Goal: Information Seeking & Learning: Find specific fact

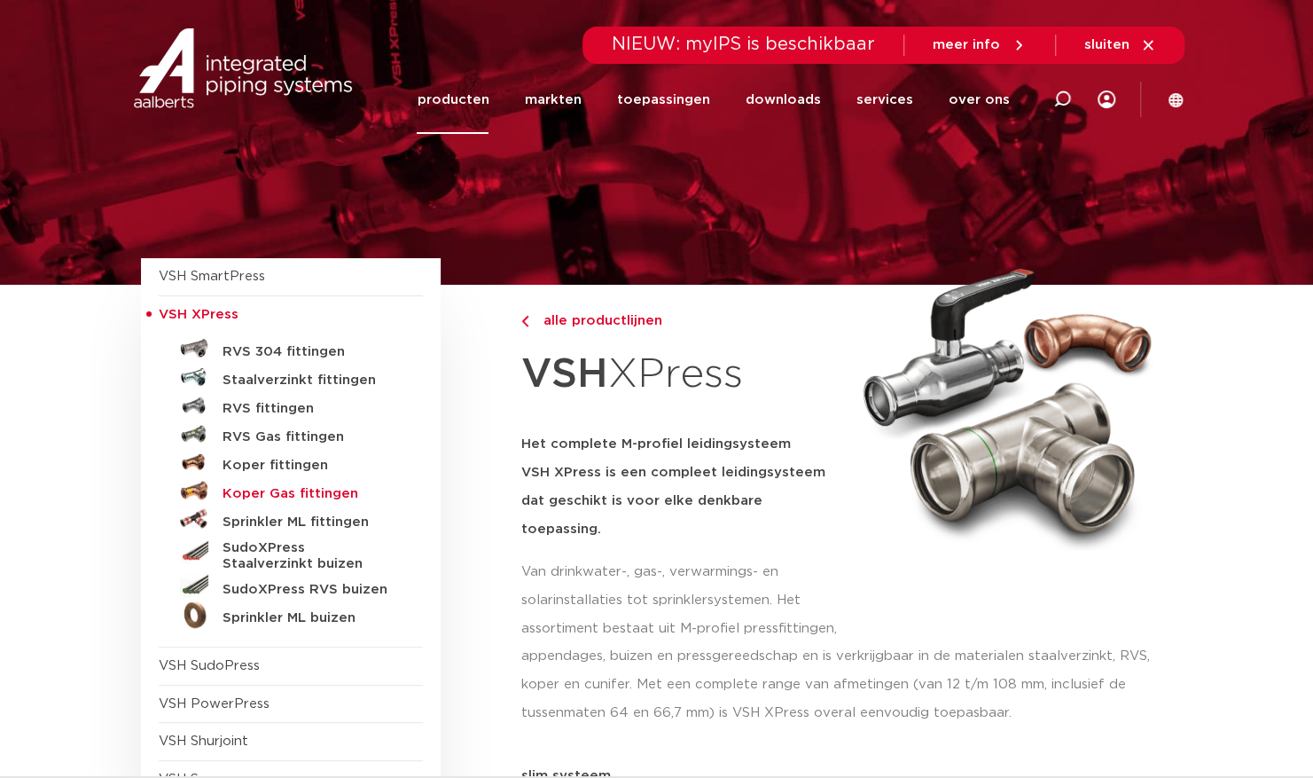
click at [256, 496] on h5 "Koper Gas fittingen" at bounding box center [311, 494] width 176 height 16
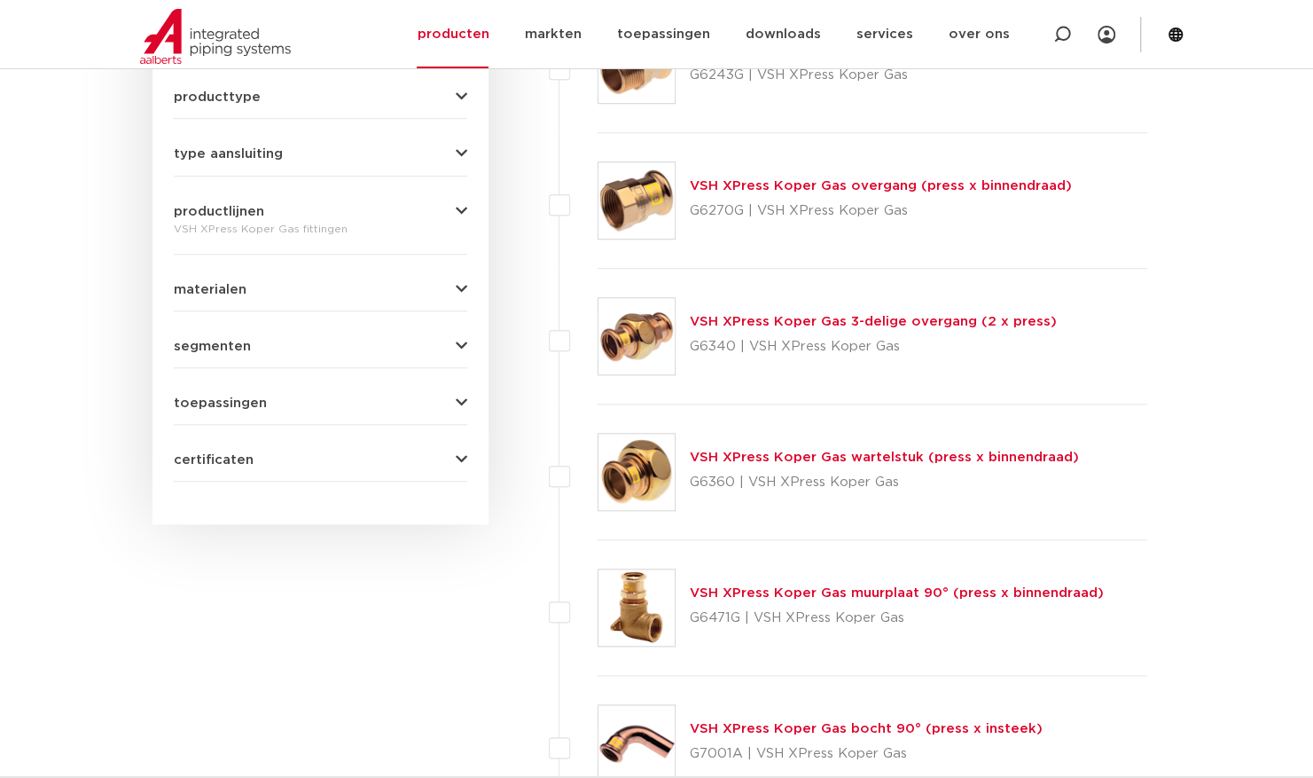
scroll to position [887, 0]
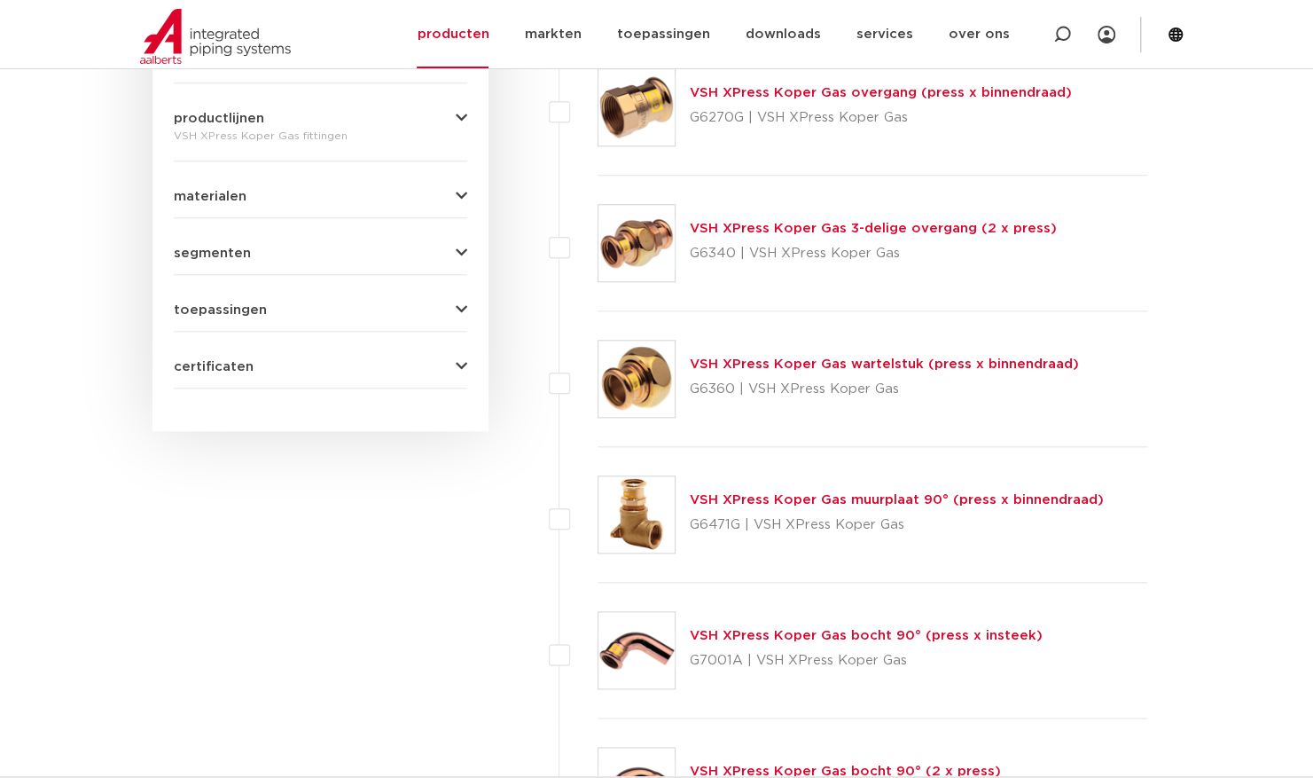
click at [729, 638] on link "VSH XPress Koper Gas bocht 90° (press x insteek)" at bounding box center [866, 635] width 353 height 13
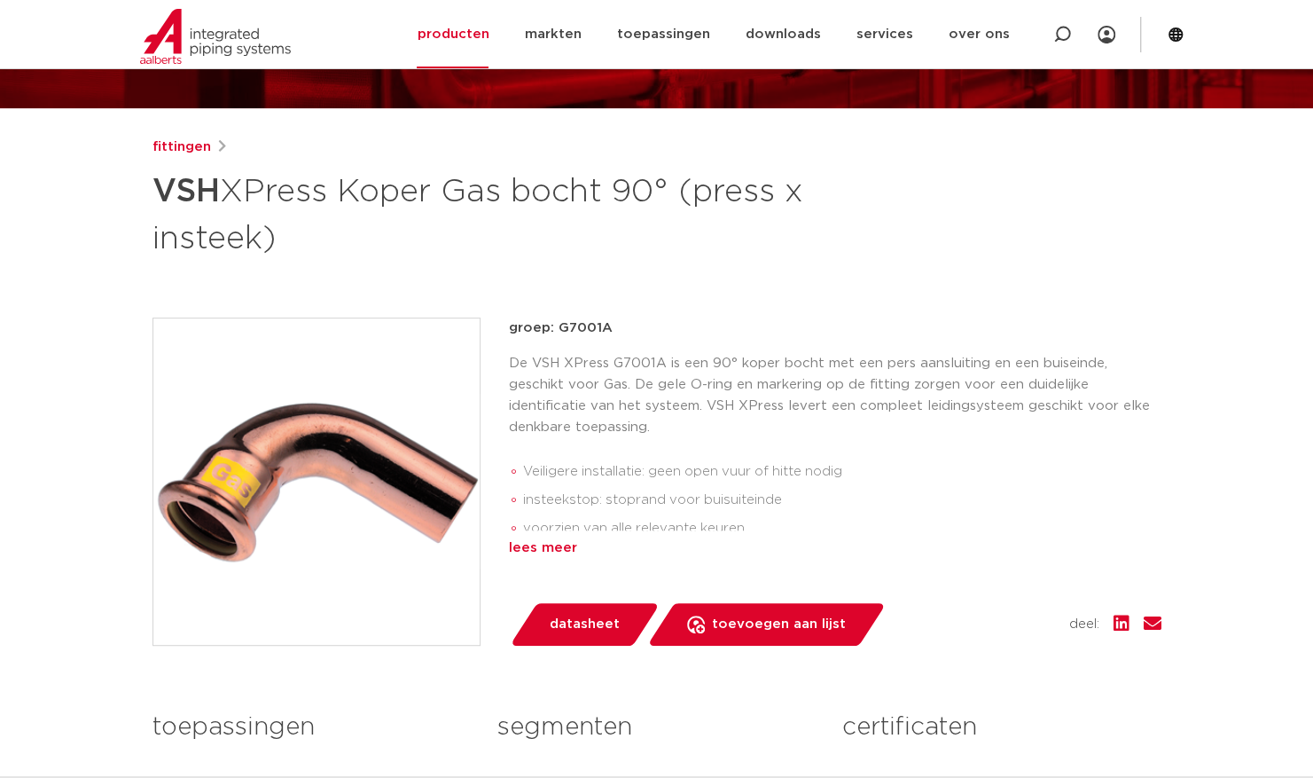
click at [549, 548] on div "lees meer" at bounding box center [835, 547] width 653 height 21
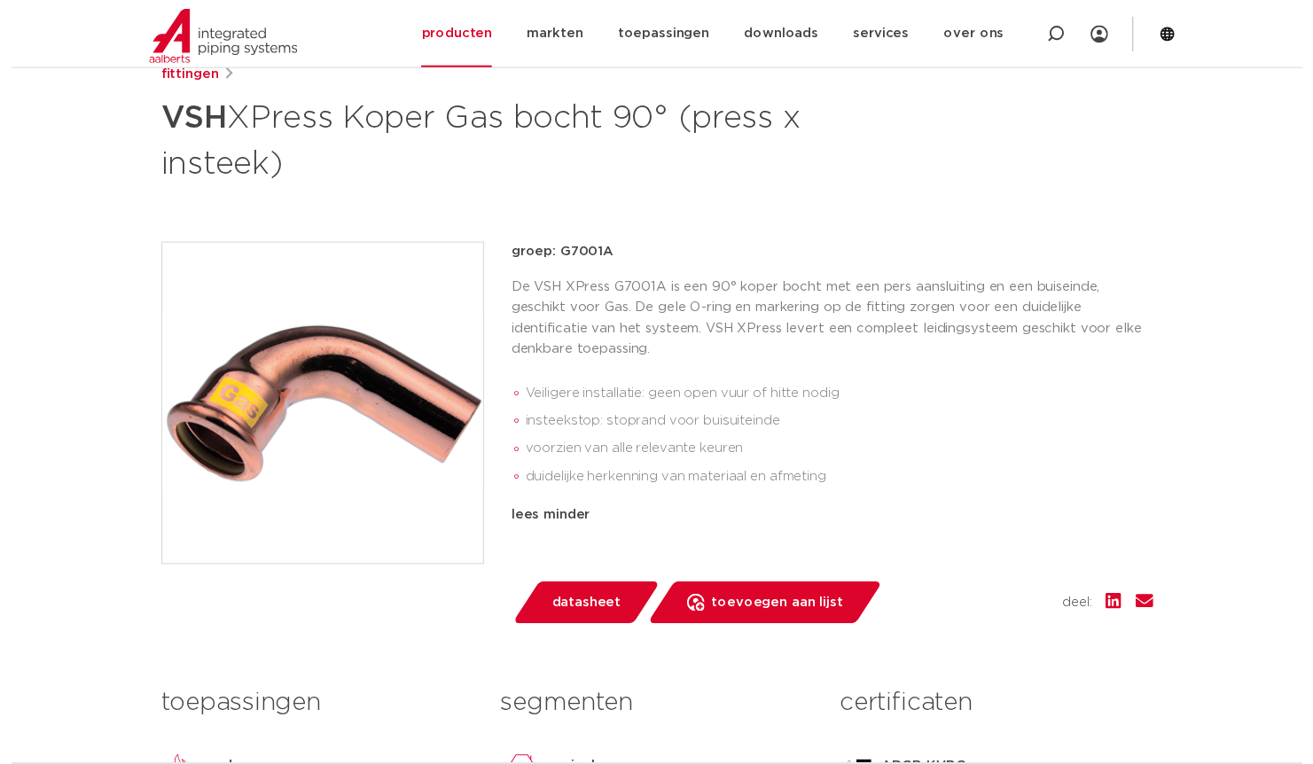
scroll to position [266, 0]
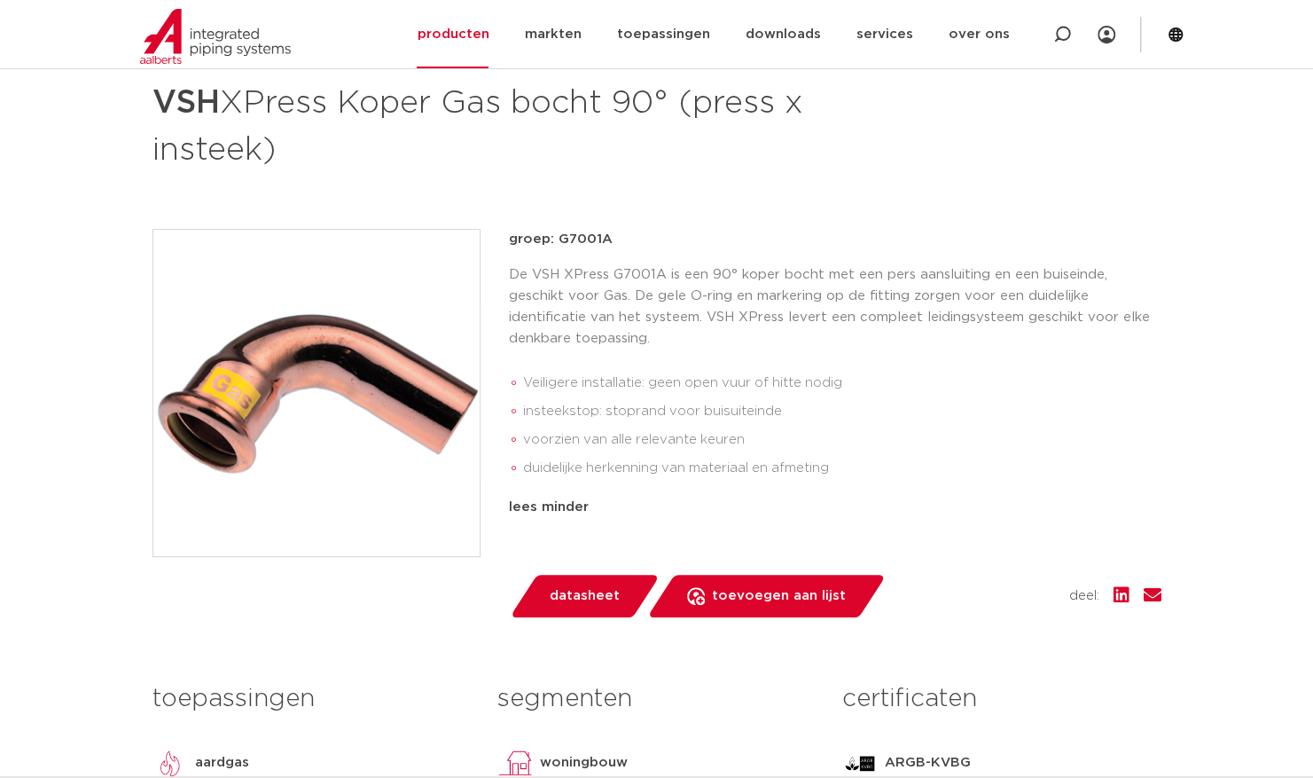
click at [580, 602] on span "datasheet" at bounding box center [585, 596] width 70 height 28
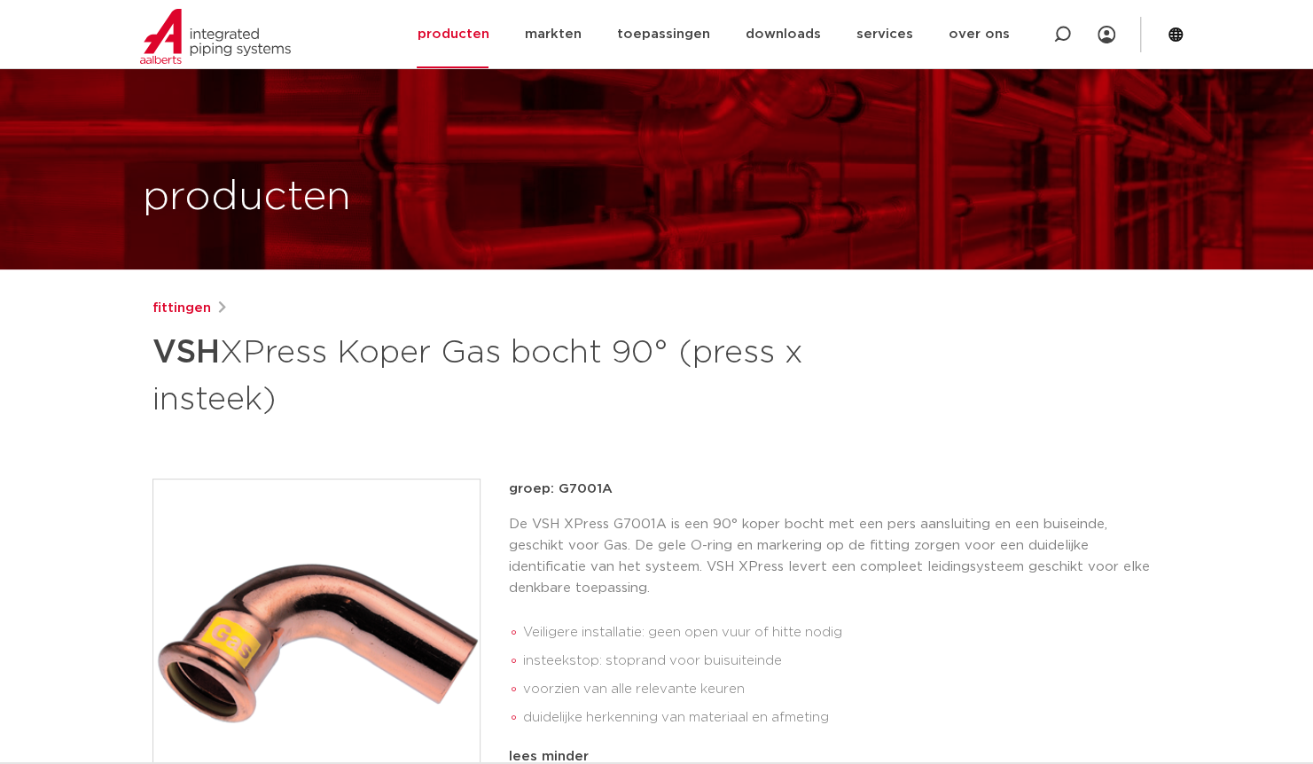
scroll to position [0, 0]
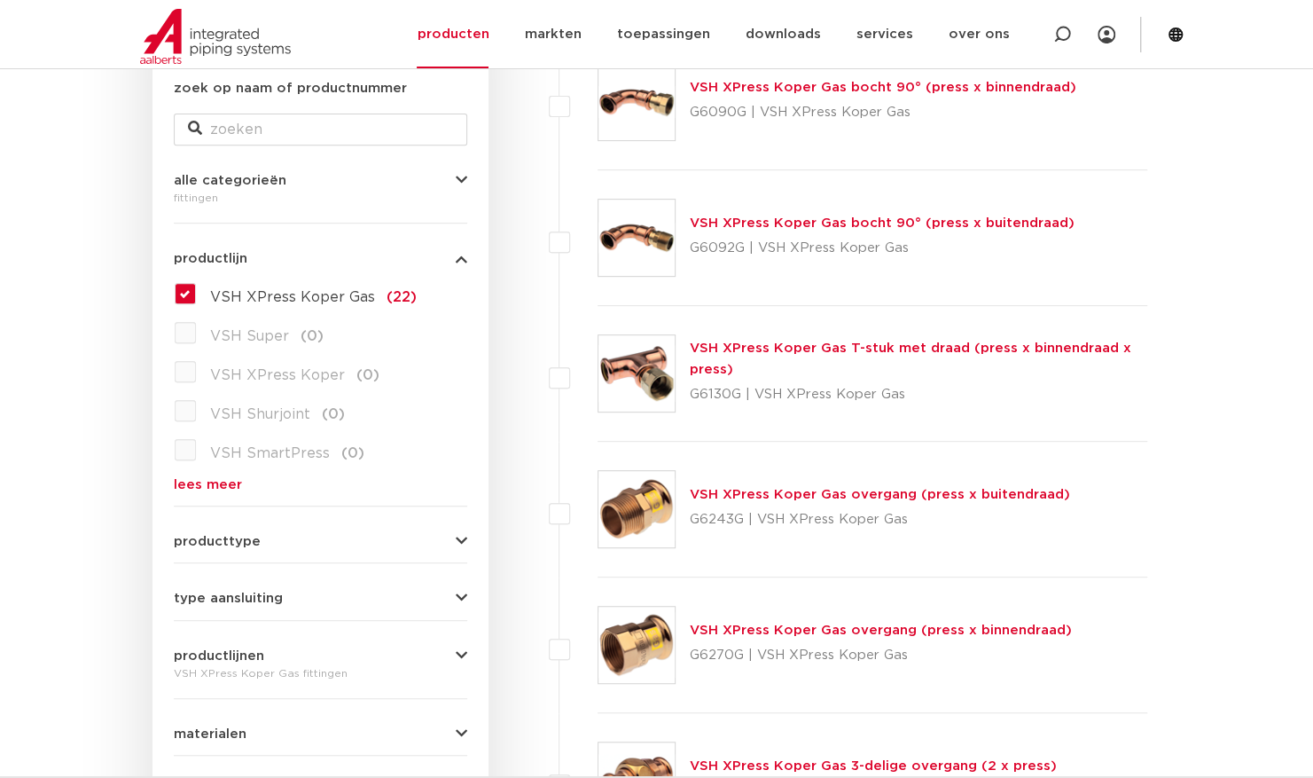
scroll to position [266, 0]
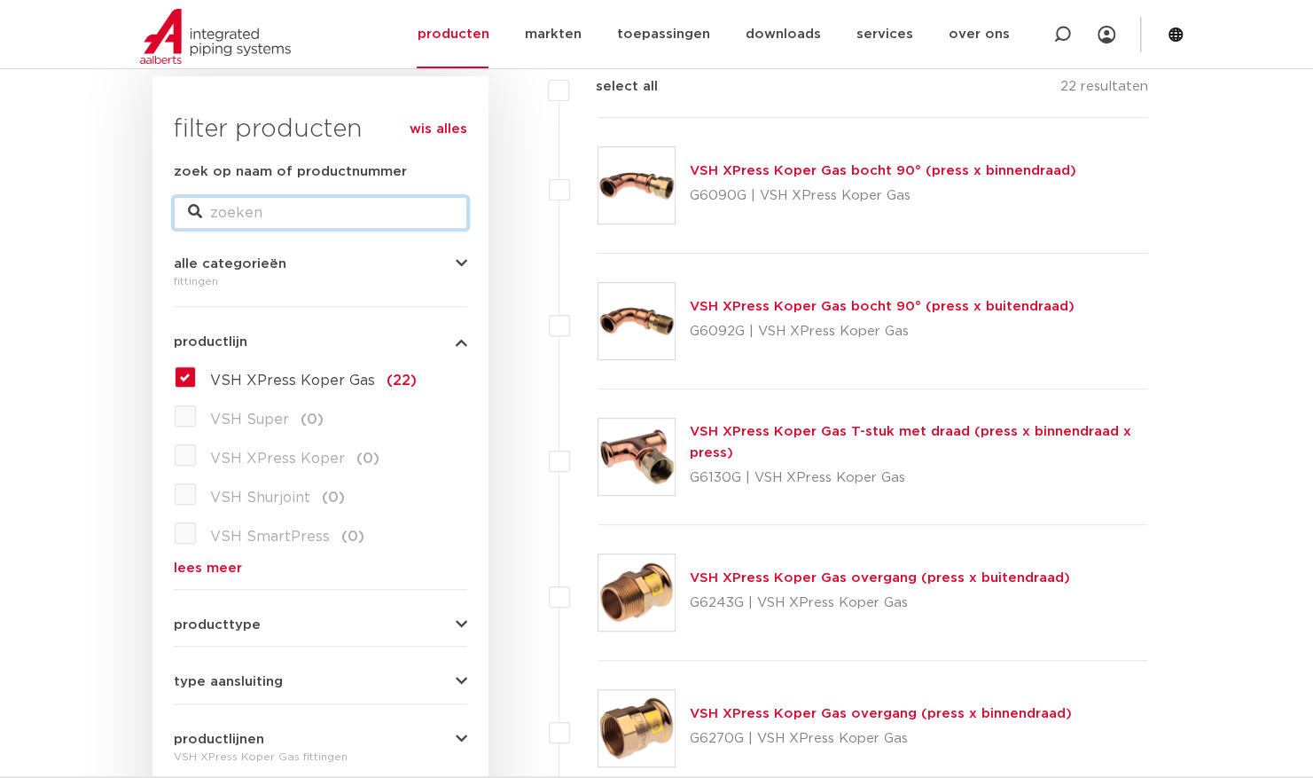
click at [259, 216] on input "zoek op naam of productnummer" at bounding box center [320, 213] width 293 height 32
type input "persbek"
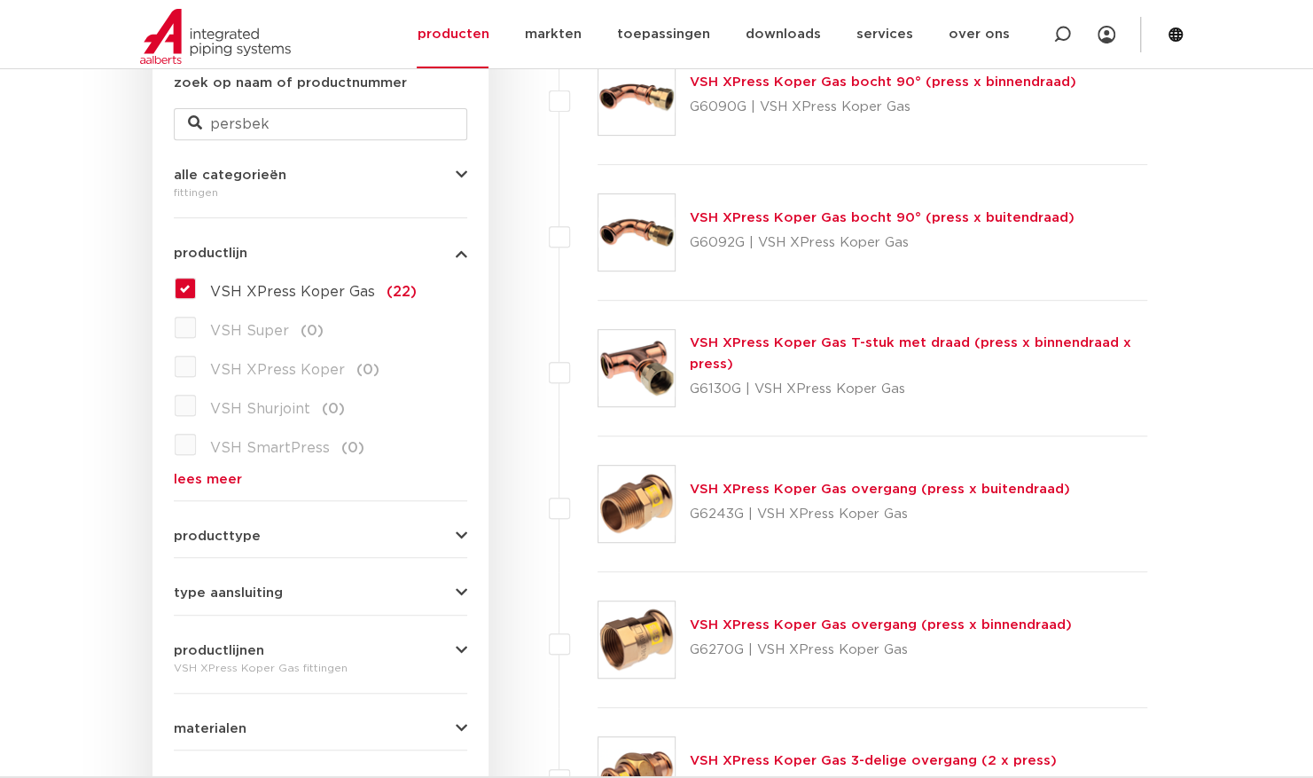
scroll to position [443, 0]
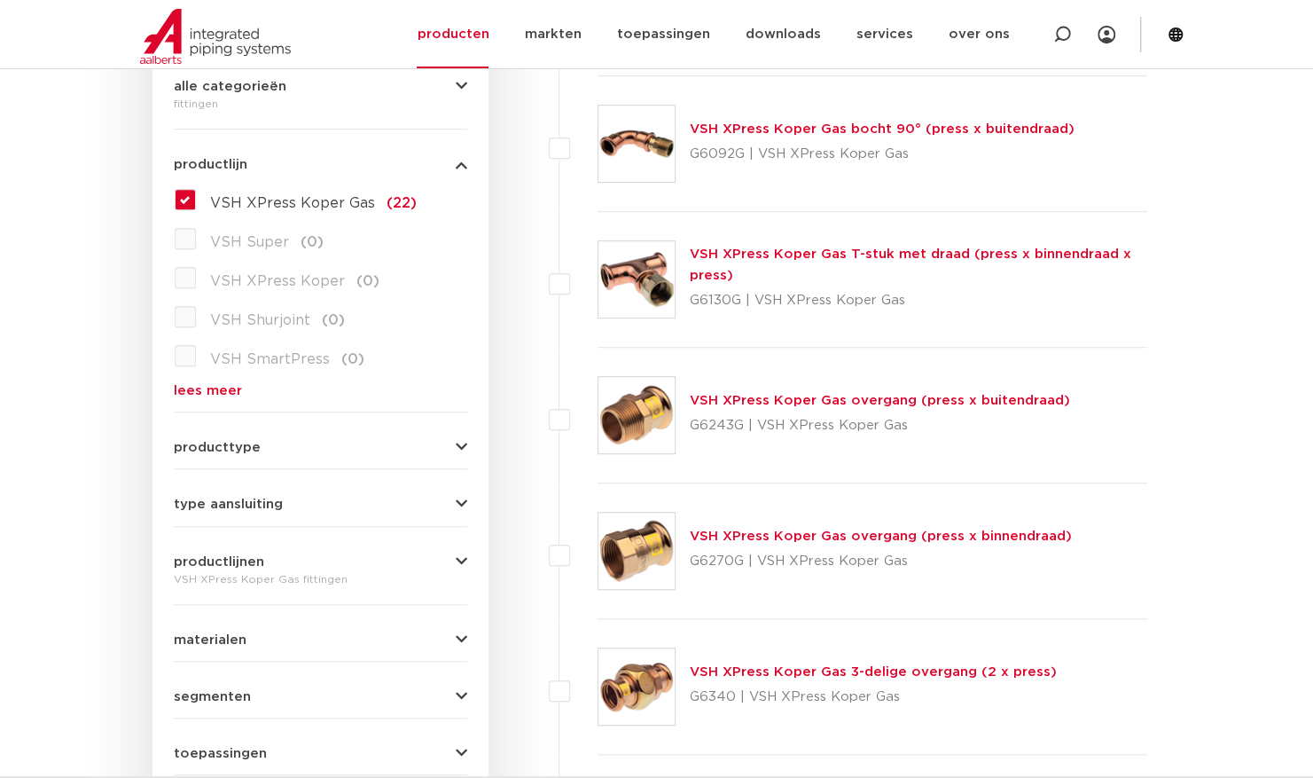
click at [223, 556] on span "productlijnen" at bounding box center [219, 561] width 90 height 13
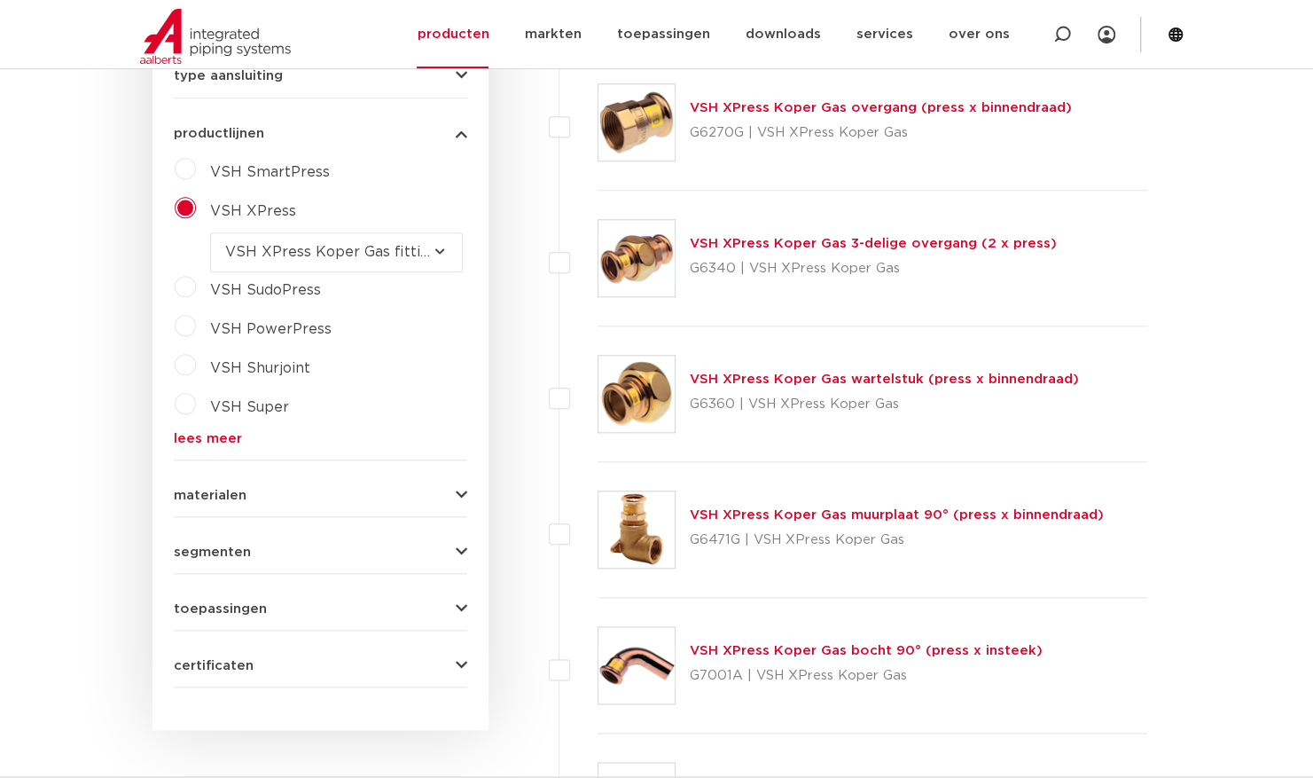
scroll to position [887, 0]
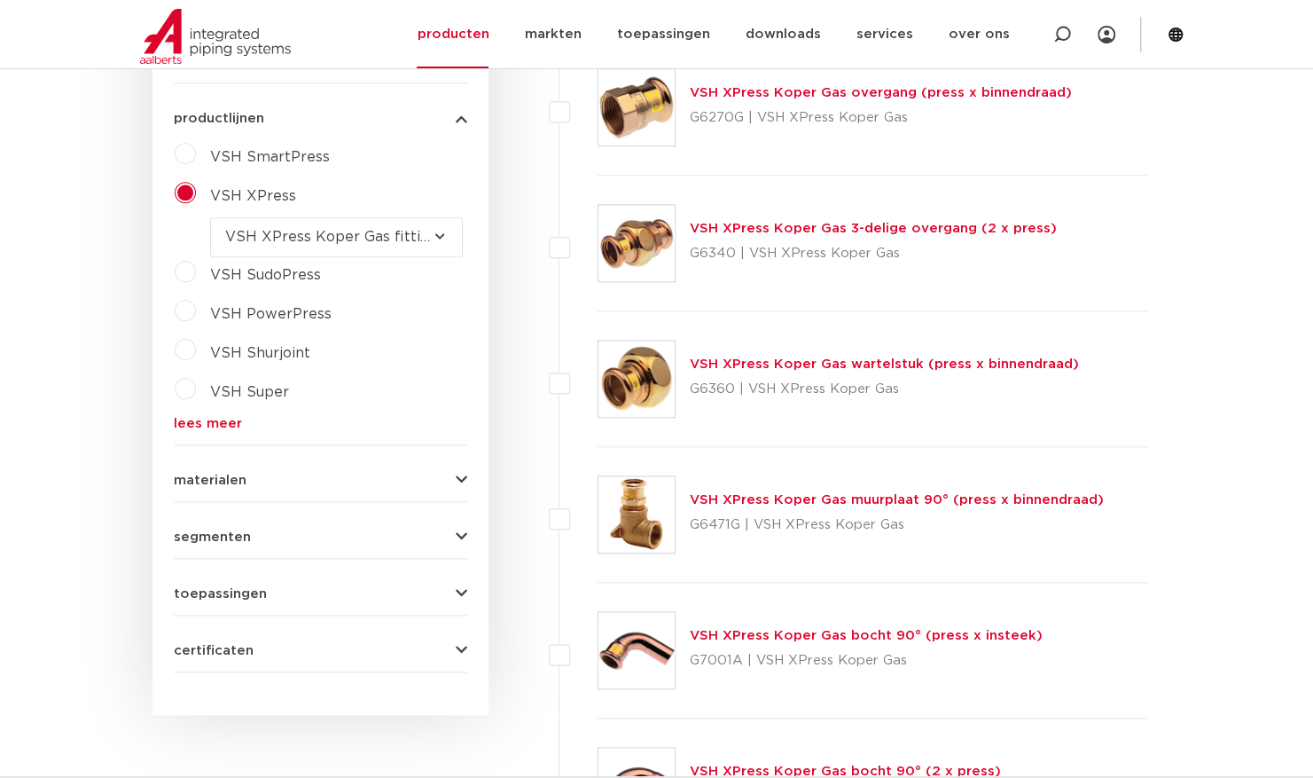
click at [329, 230] on select "maak een keuze VSH XPress RVS 304 fittingen VSH XPress Staalverzinkt fittingen …" at bounding box center [336, 237] width 253 height 40
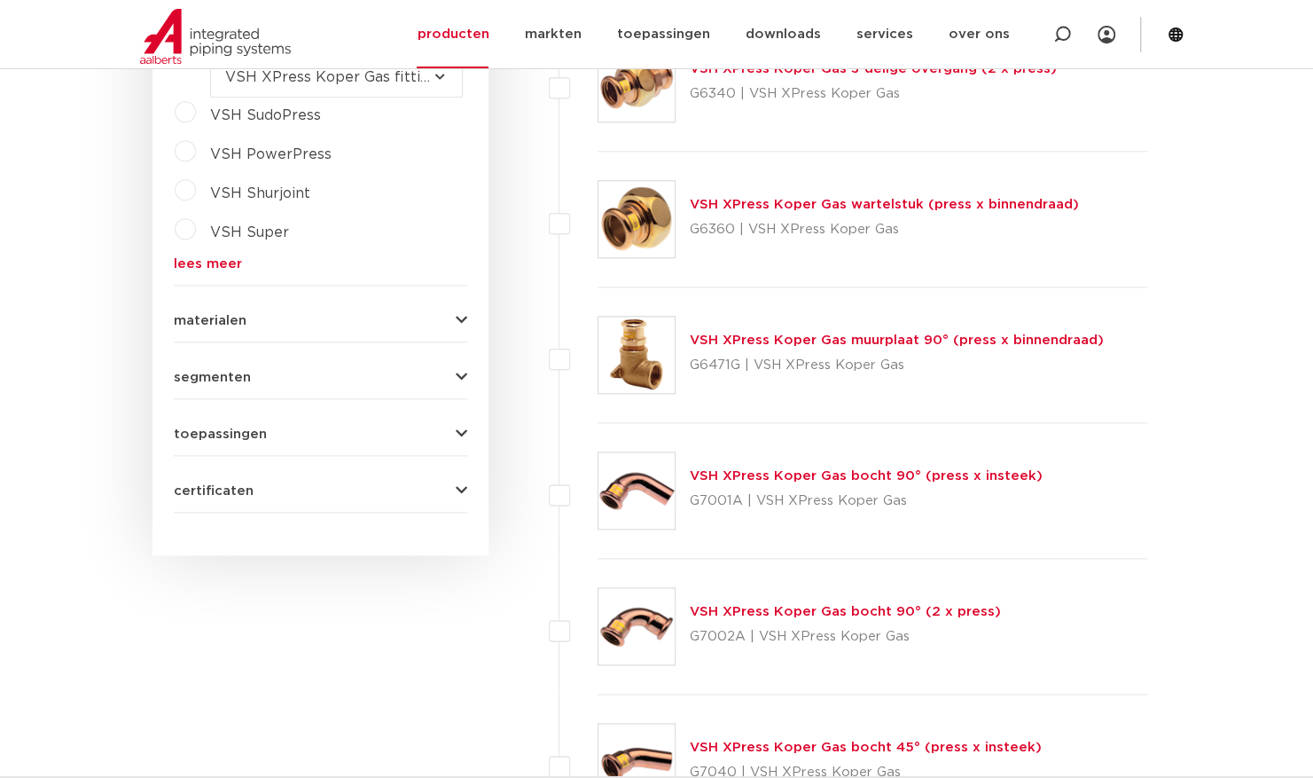
scroll to position [1064, 0]
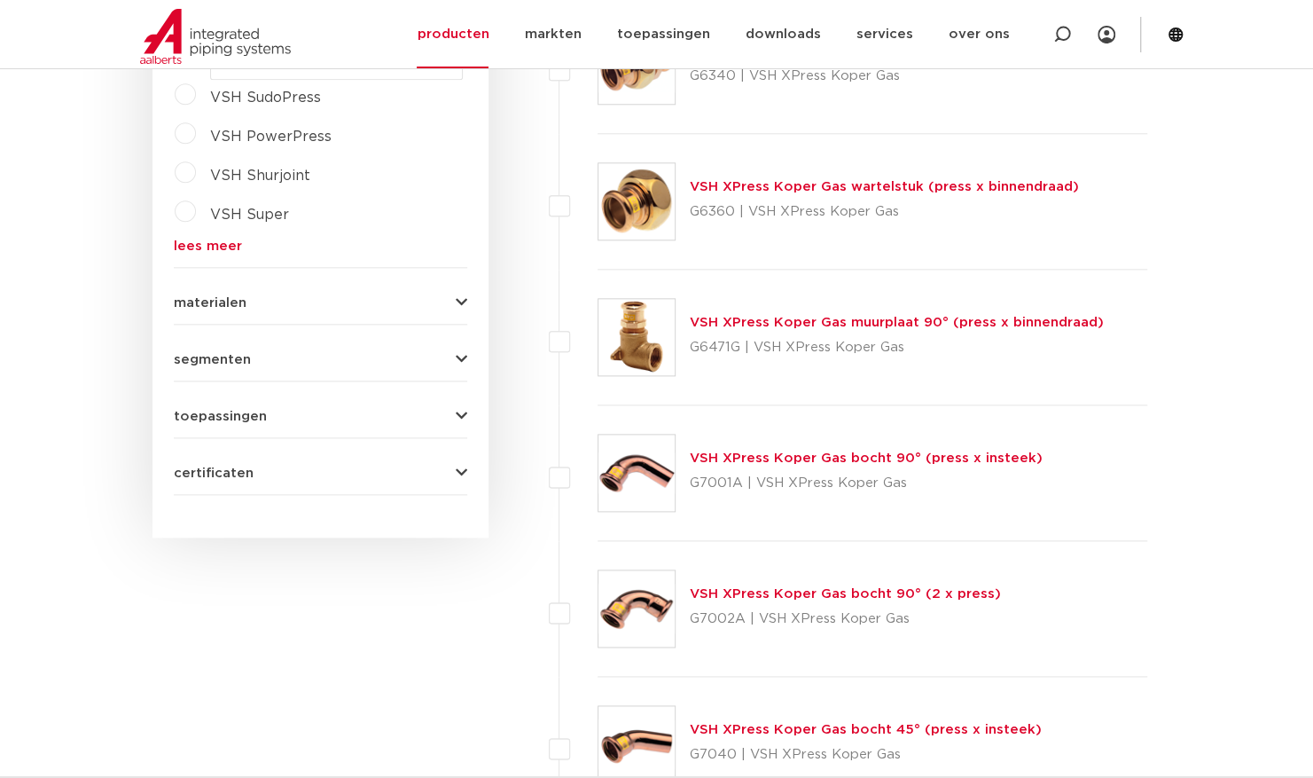
click at [243, 361] on span "segmenten" at bounding box center [212, 359] width 77 height 13
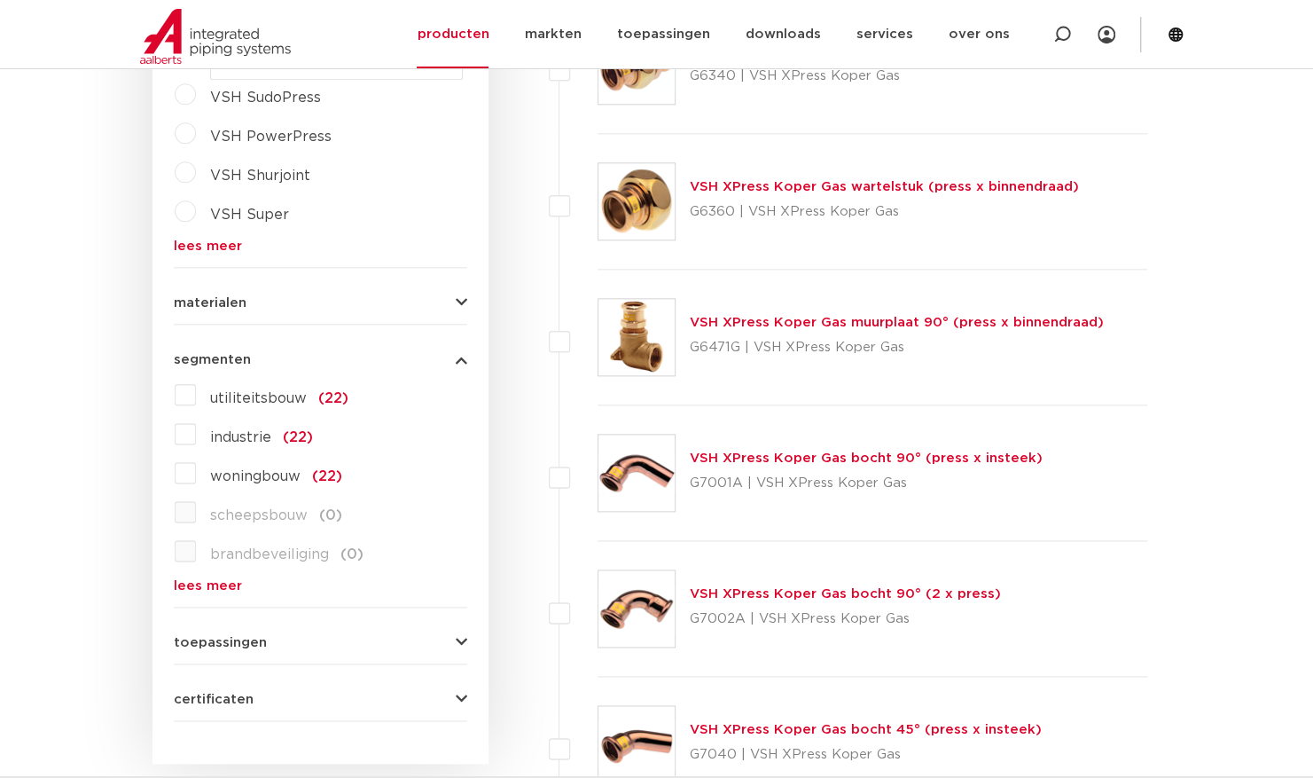
click at [243, 361] on span "segmenten" at bounding box center [212, 359] width 77 height 13
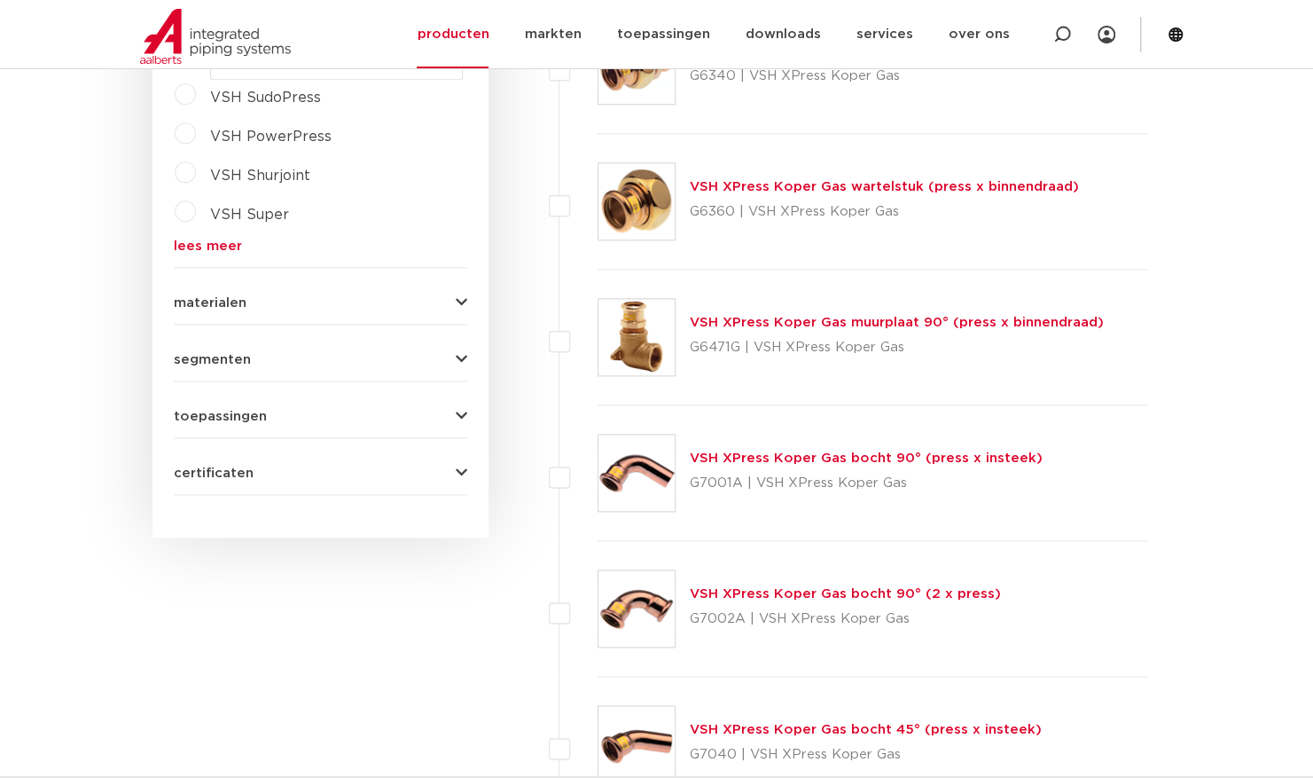
click at [227, 414] on span "toepassingen" at bounding box center [220, 416] width 93 height 13
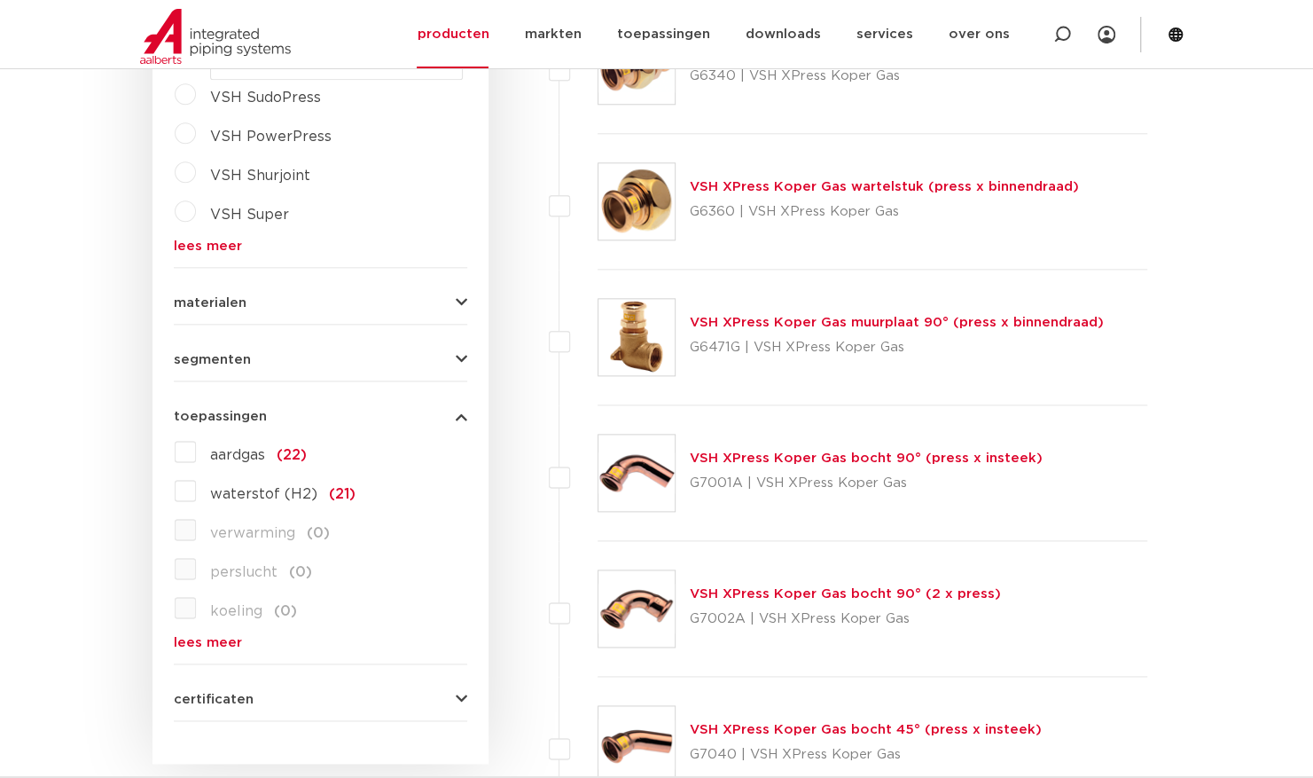
click at [225, 411] on span "toepassingen" at bounding box center [220, 416] width 93 height 13
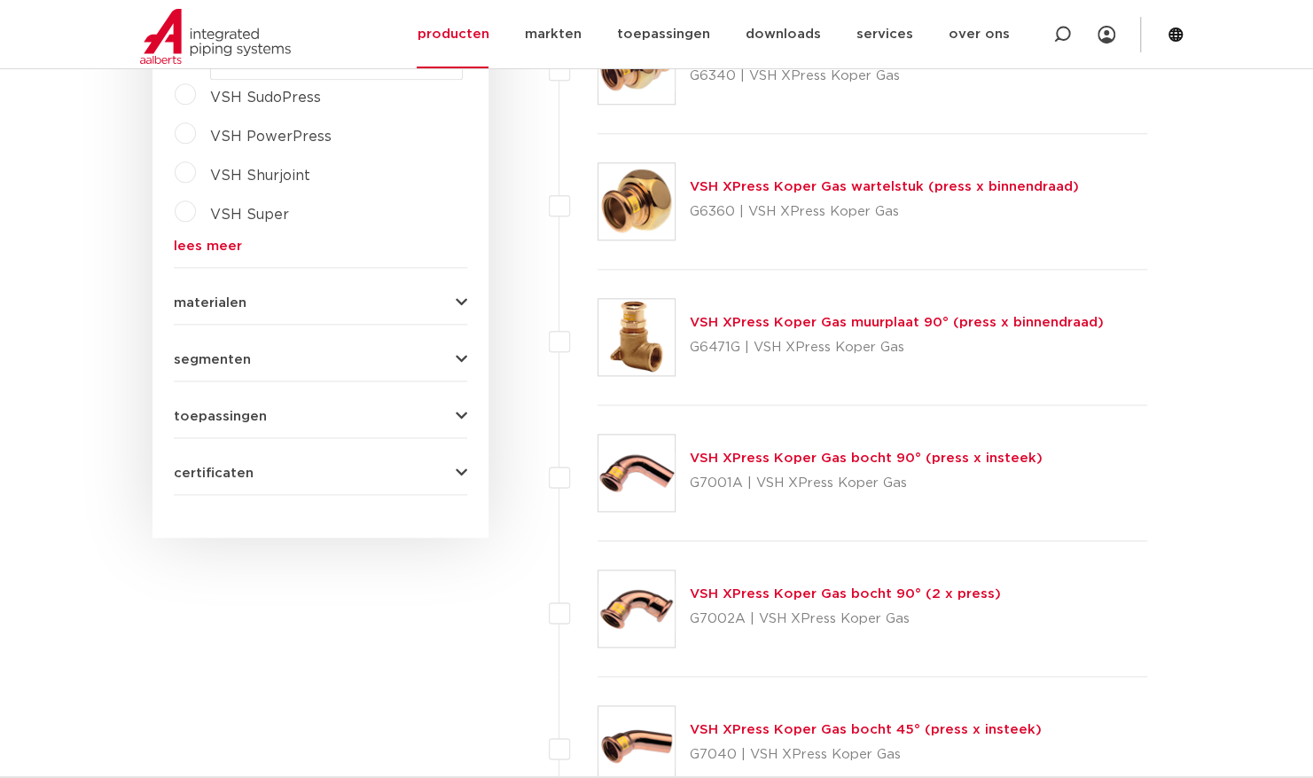
click at [246, 296] on button "materialen" at bounding box center [320, 302] width 293 height 13
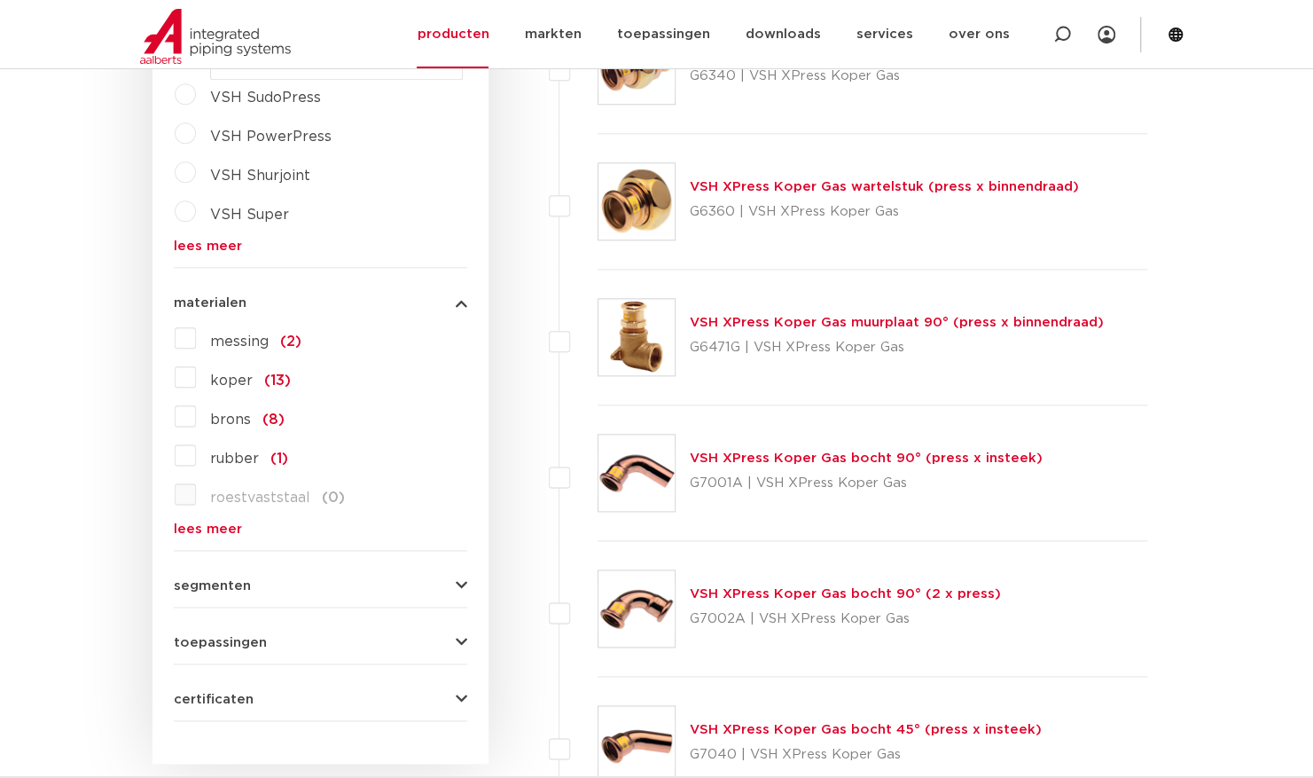
click at [246, 296] on button "materialen" at bounding box center [320, 302] width 293 height 13
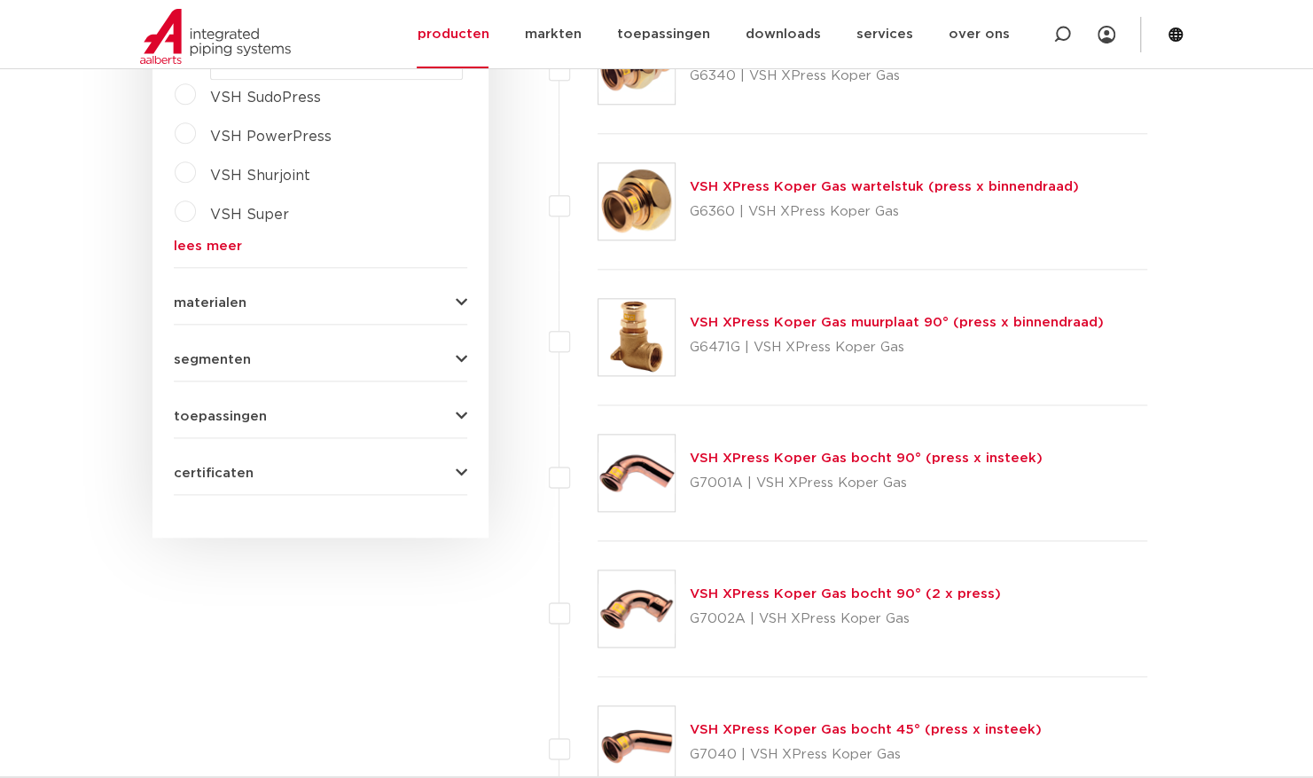
click at [222, 469] on span "certificaten" at bounding box center [214, 472] width 80 height 13
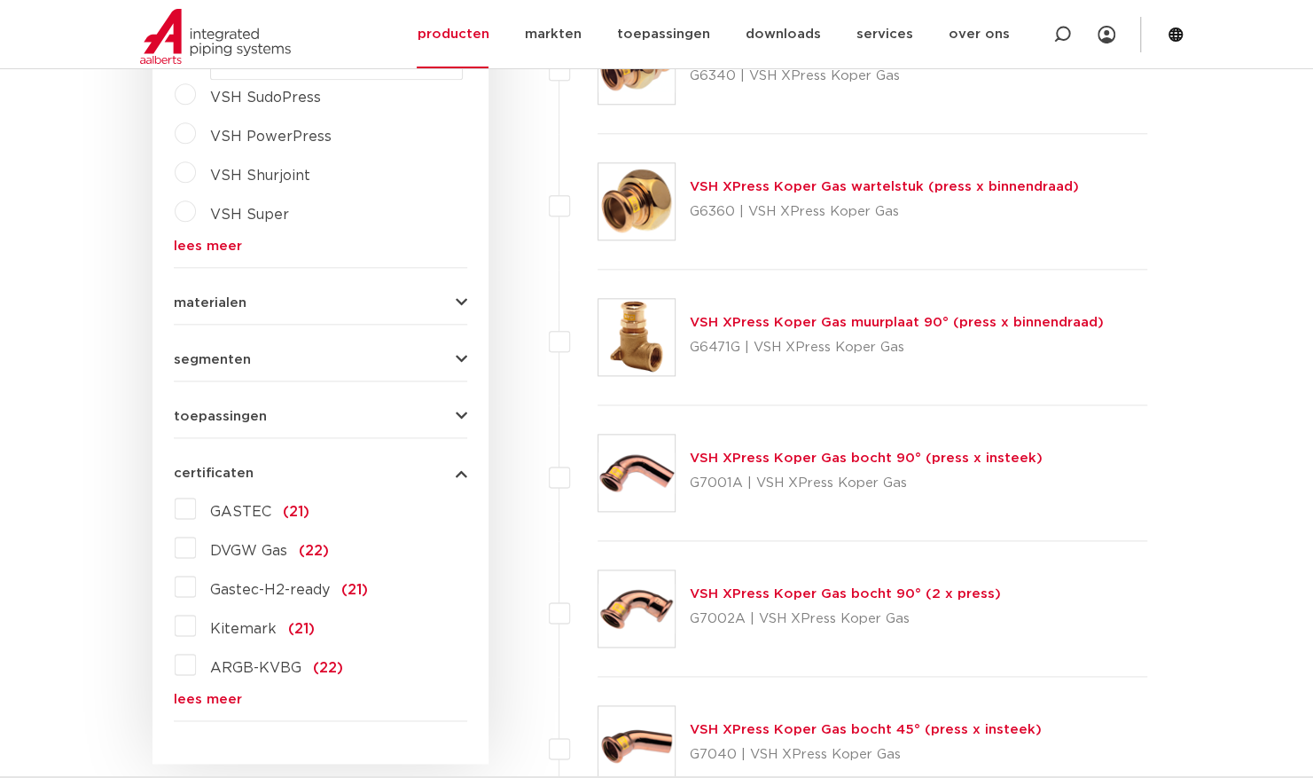
click at [218, 466] on span "certificaten" at bounding box center [214, 472] width 80 height 13
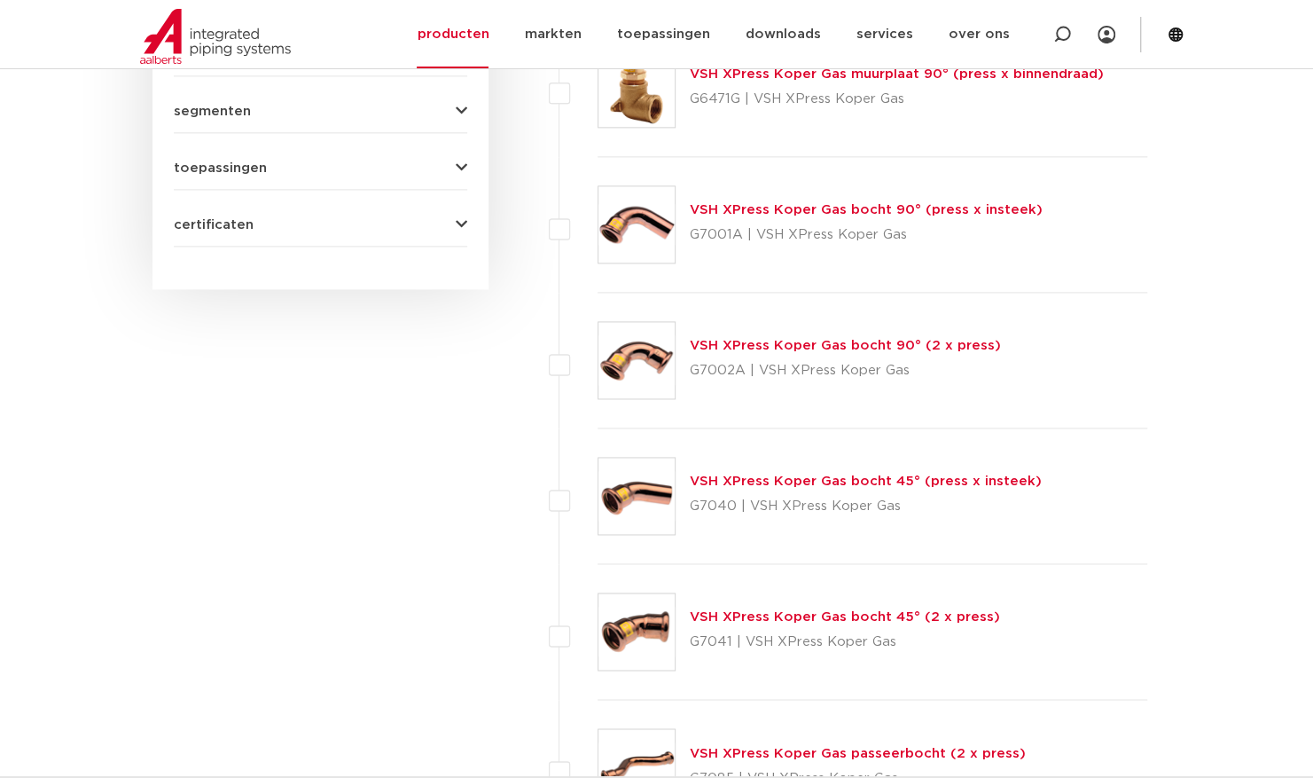
scroll to position [1684, 0]
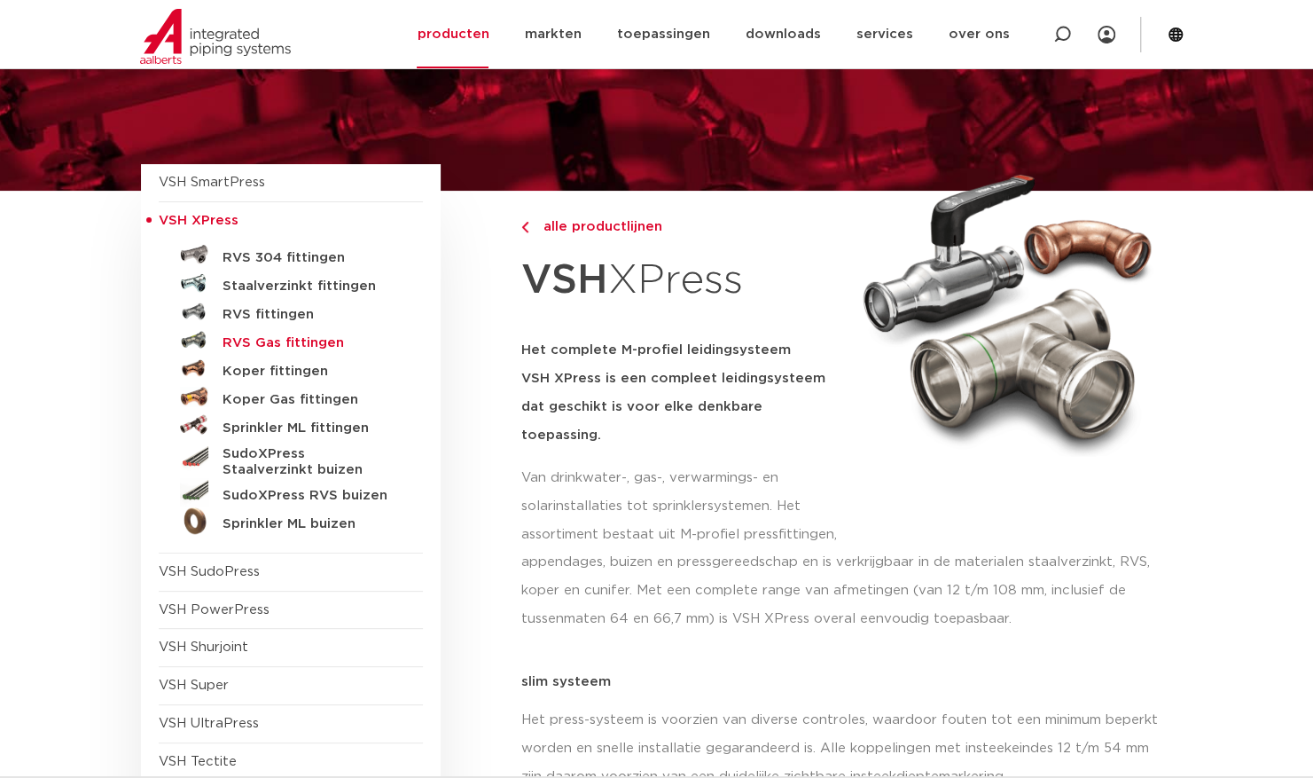
scroll to position [89, 0]
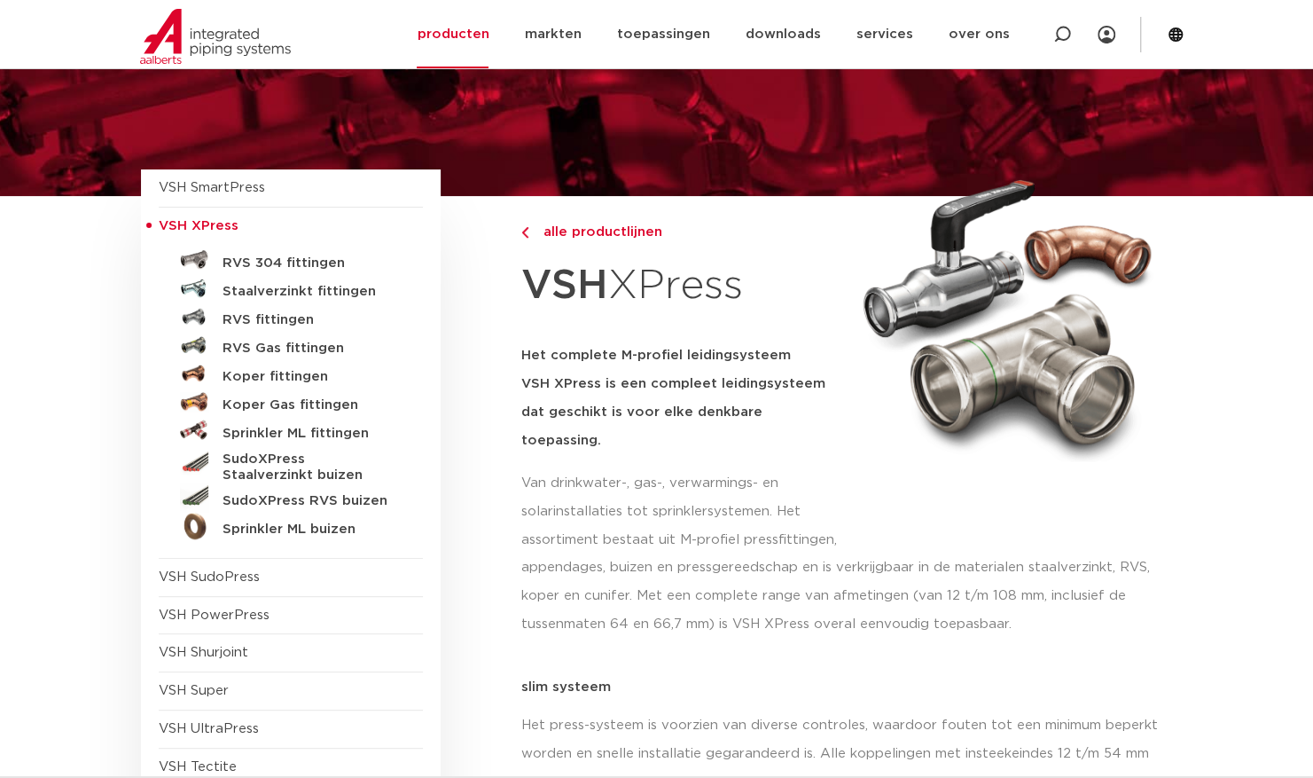
click at [145, 215] on div "VSH SmartPress afsluiters VSH XPress" at bounding box center [291, 515] width 300 height 693
drag, startPoint x: 152, startPoint y: 216, endPoint x: 160, endPoint y: 223, distance: 9.4
click at [156, 217] on div "VSH SmartPress afsluiters VSH XPress" at bounding box center [291, 515] width 300 height 693
click at [163, 225] on span "VSH XPress" at bounding box center [199, 225] width 80 height 13
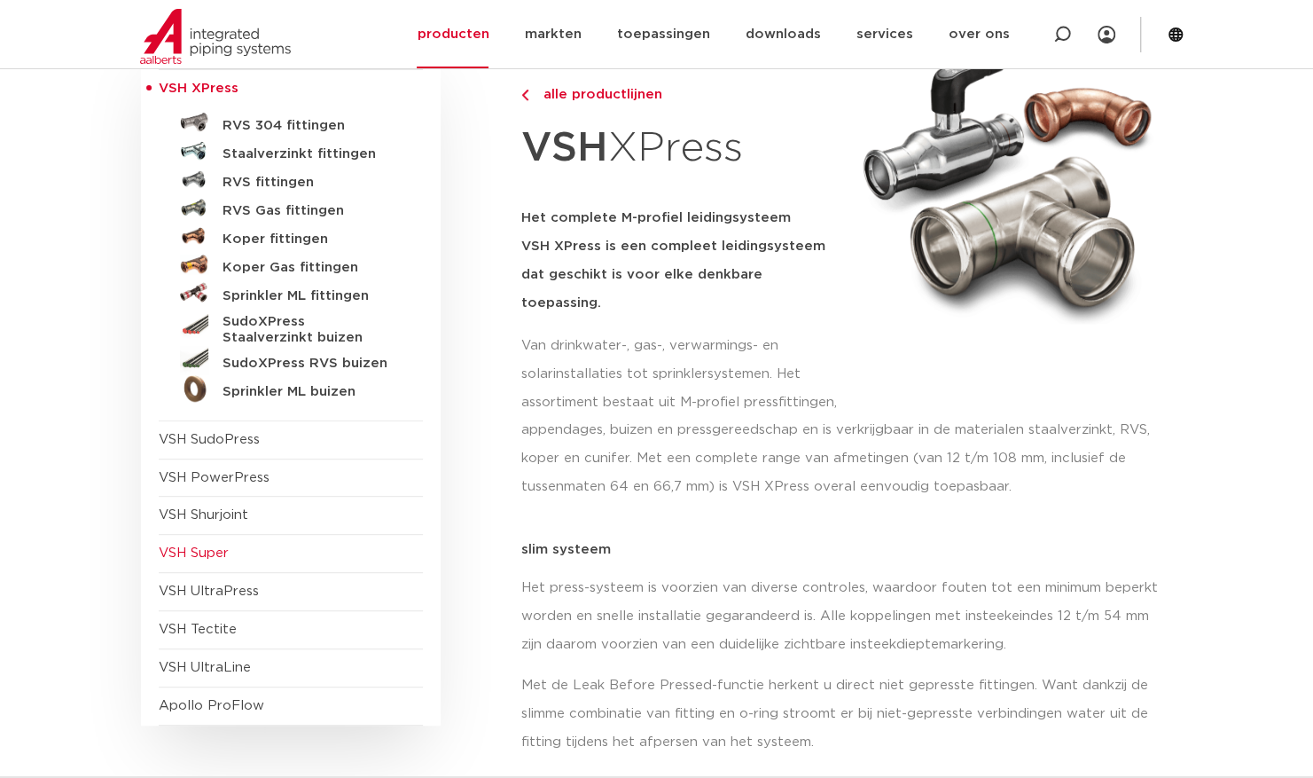
scroll to position [266, 0]
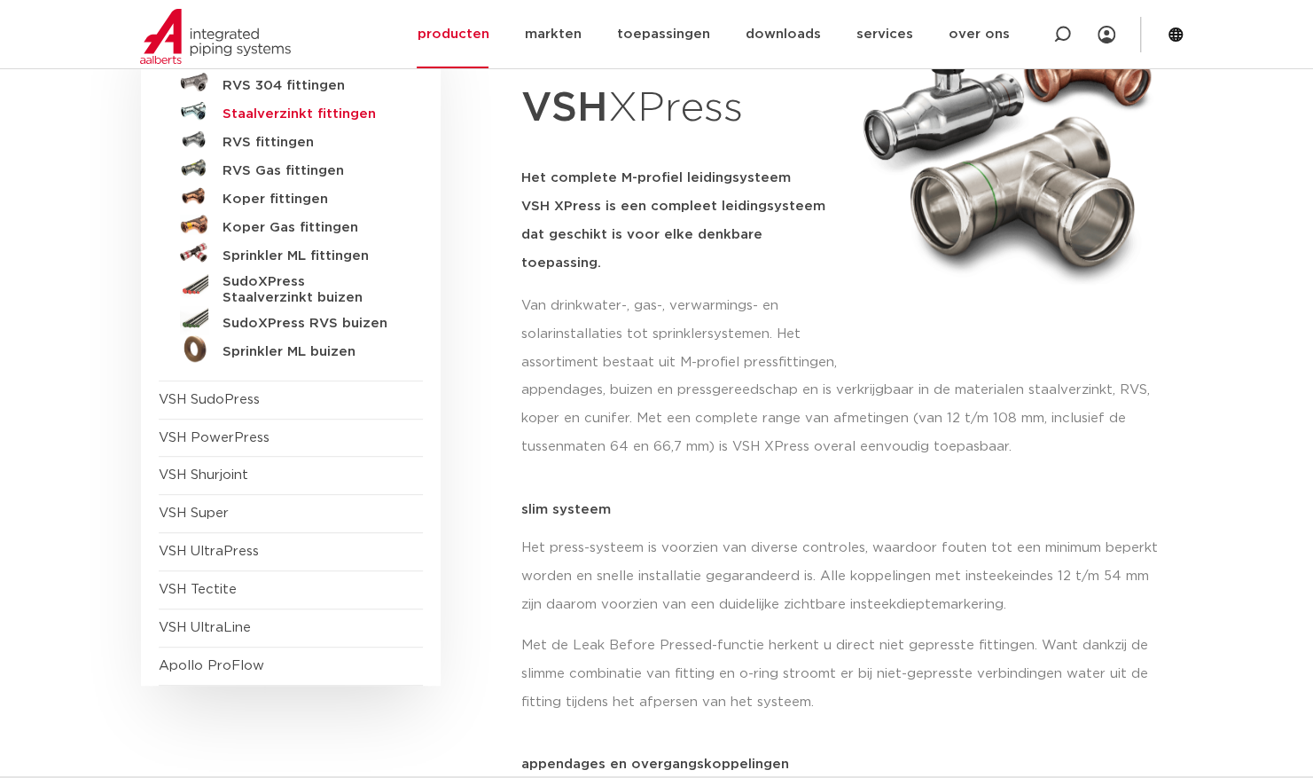
click at [259, 113] on h5 "Staalverzinkt fittingen" at bounding box center [311, 114] width 176 height 16
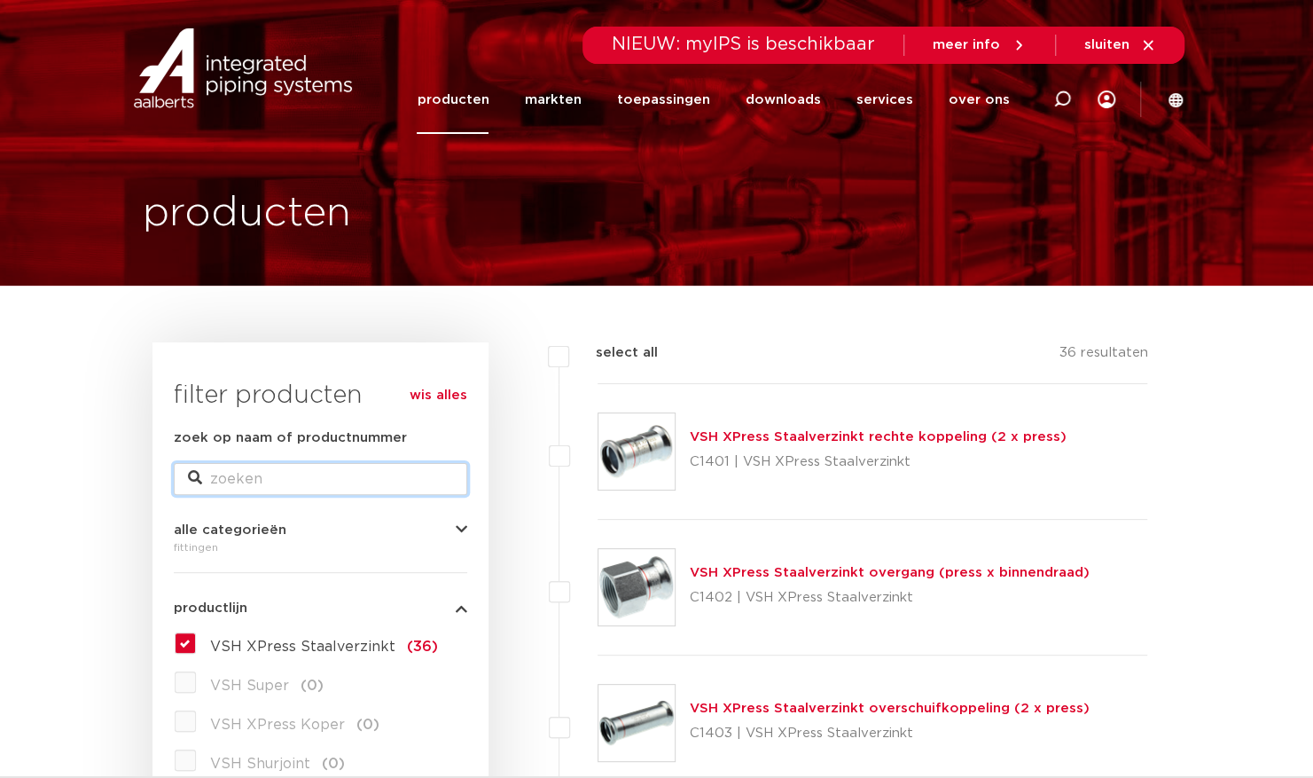
click at [289, 488] on input "zoek op naam of productnummer" at bounding box center [320, 479] width 293 height 32
type input "afsluiter 42"
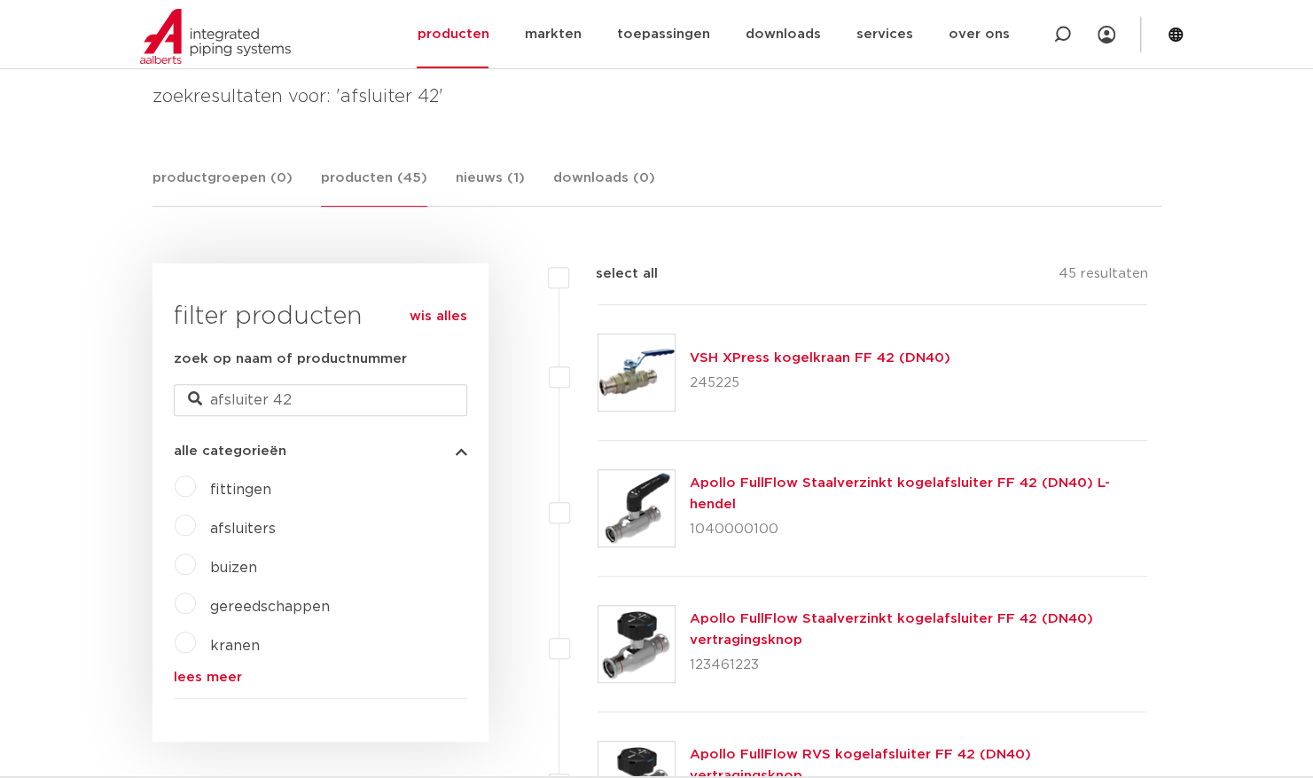
scroll to position [266, 0]
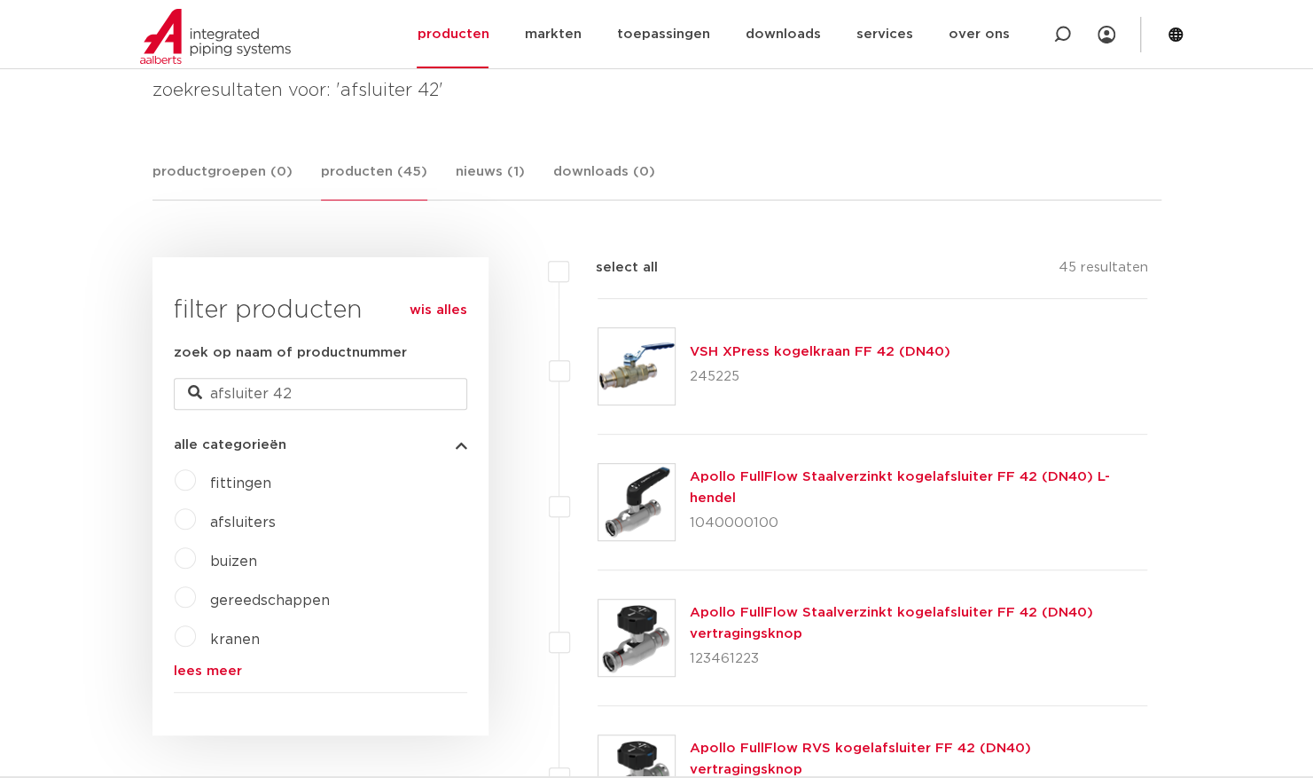
click at [765, 488] on link "Apollo FullFlow Staalverzinkt kogelafsluiter FF 42 (DN40) L-hendel" at bounding box center [900, 487] width 420 height 35
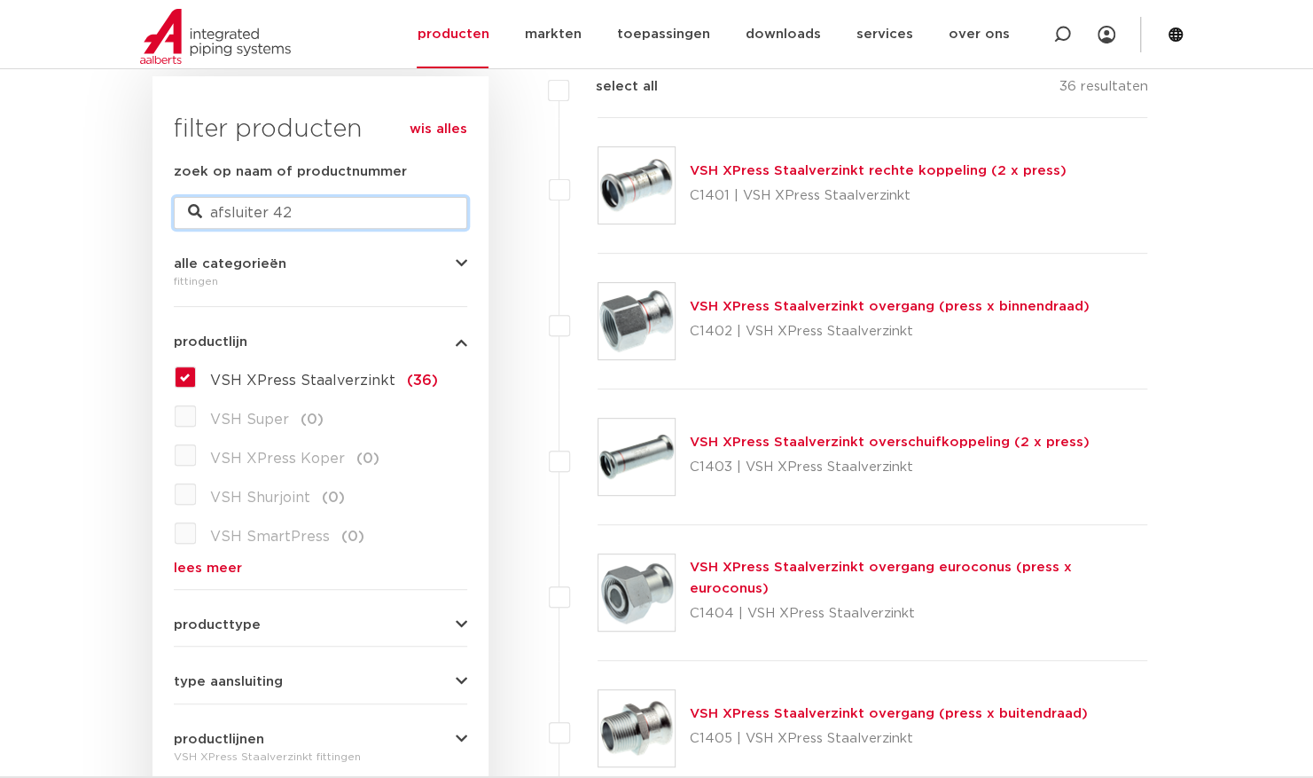
click at [298, 209] on input "afsluiter 42" at bounding box center [320, 213] width 293 height 32
type input "afsluiter"
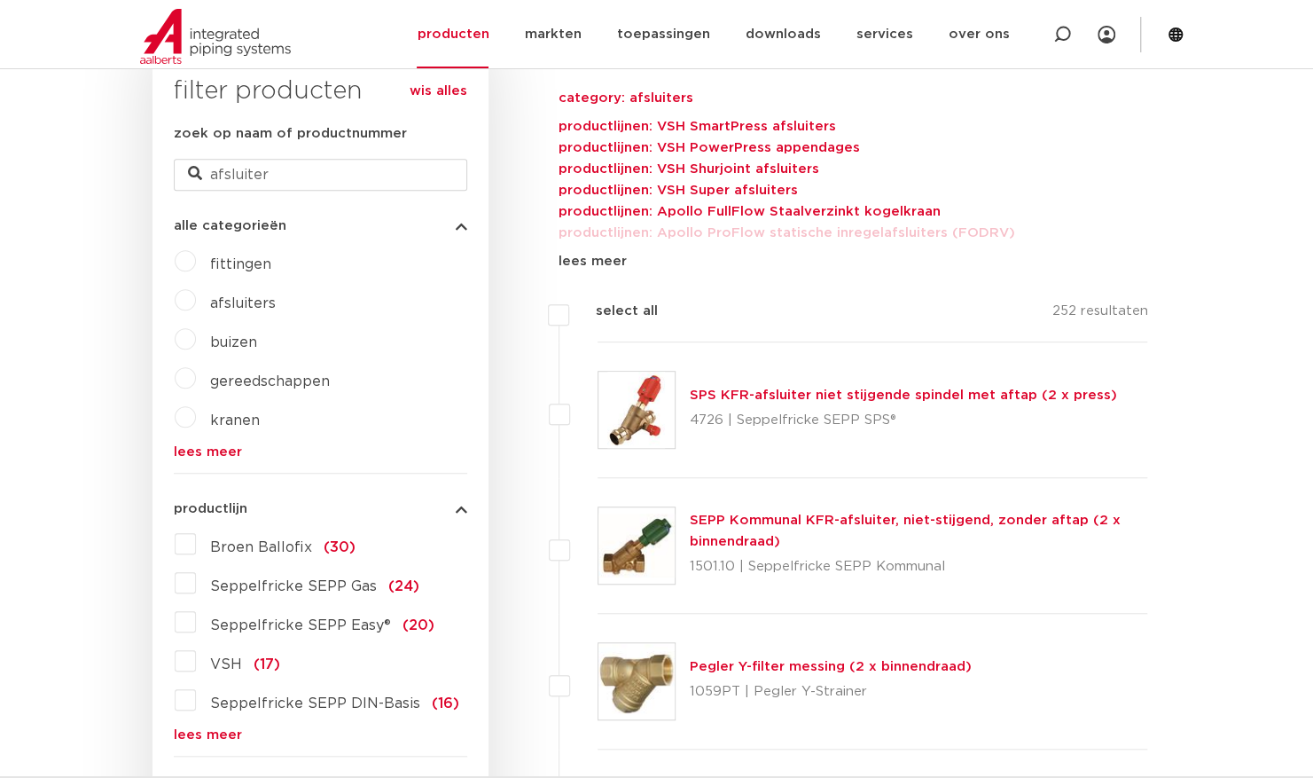
scroll to position [410, 0]
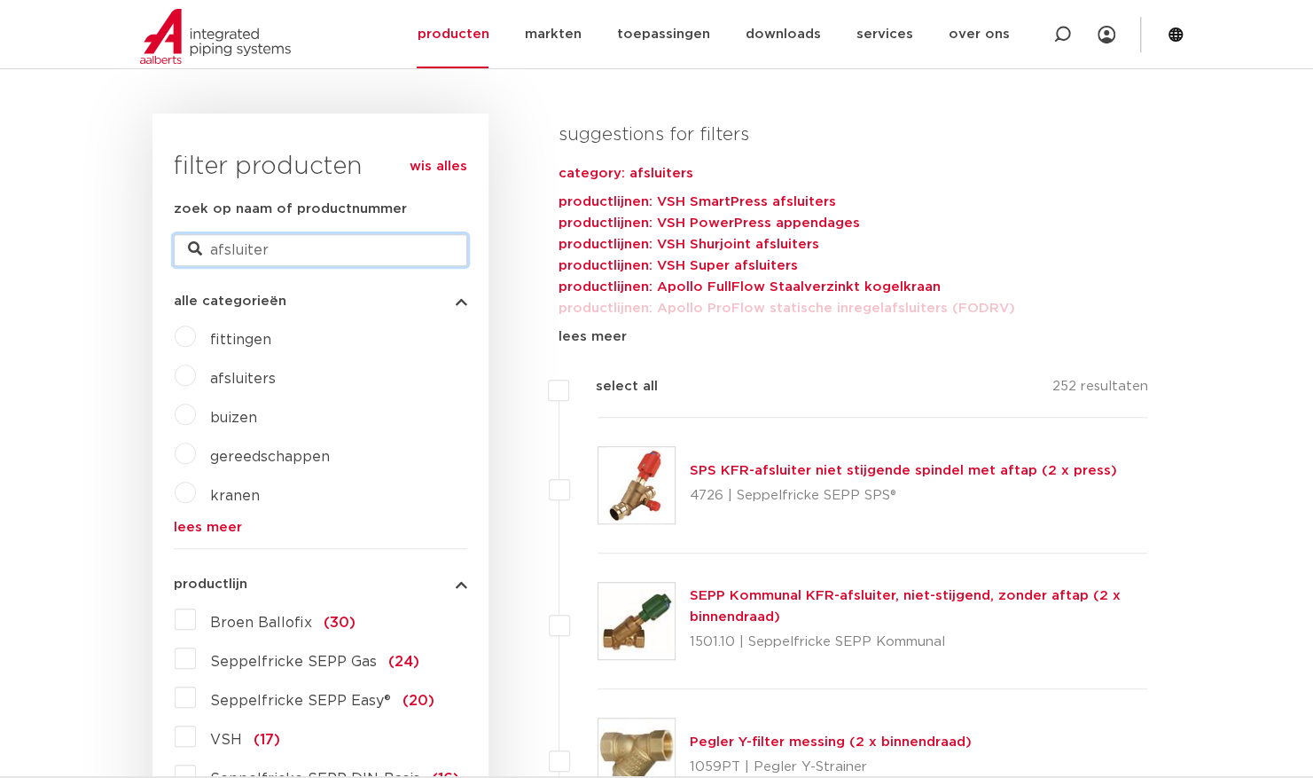
click at [281, 252] on input "afsluiter" at bounding box center [320, 250] width 293 height 32
type input "afsluiter staal verzinkt"
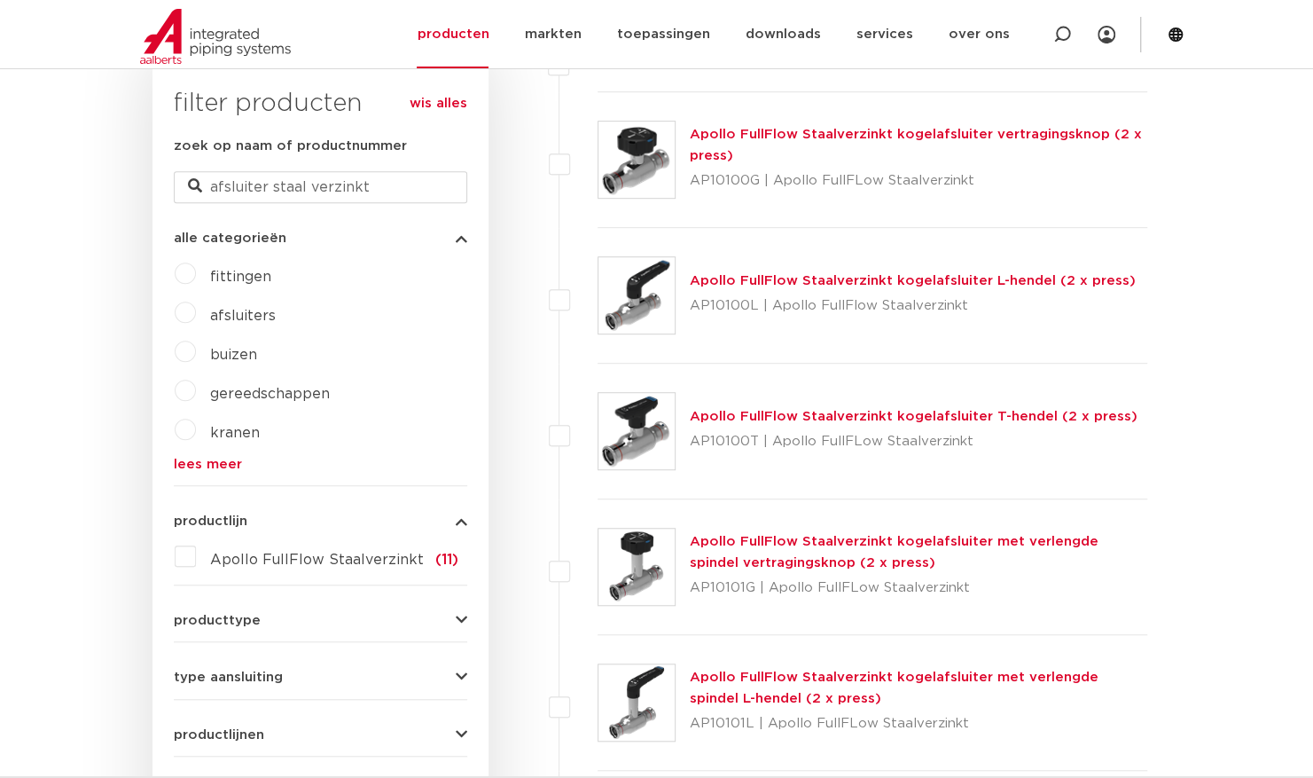
scroll to position [498, 0]
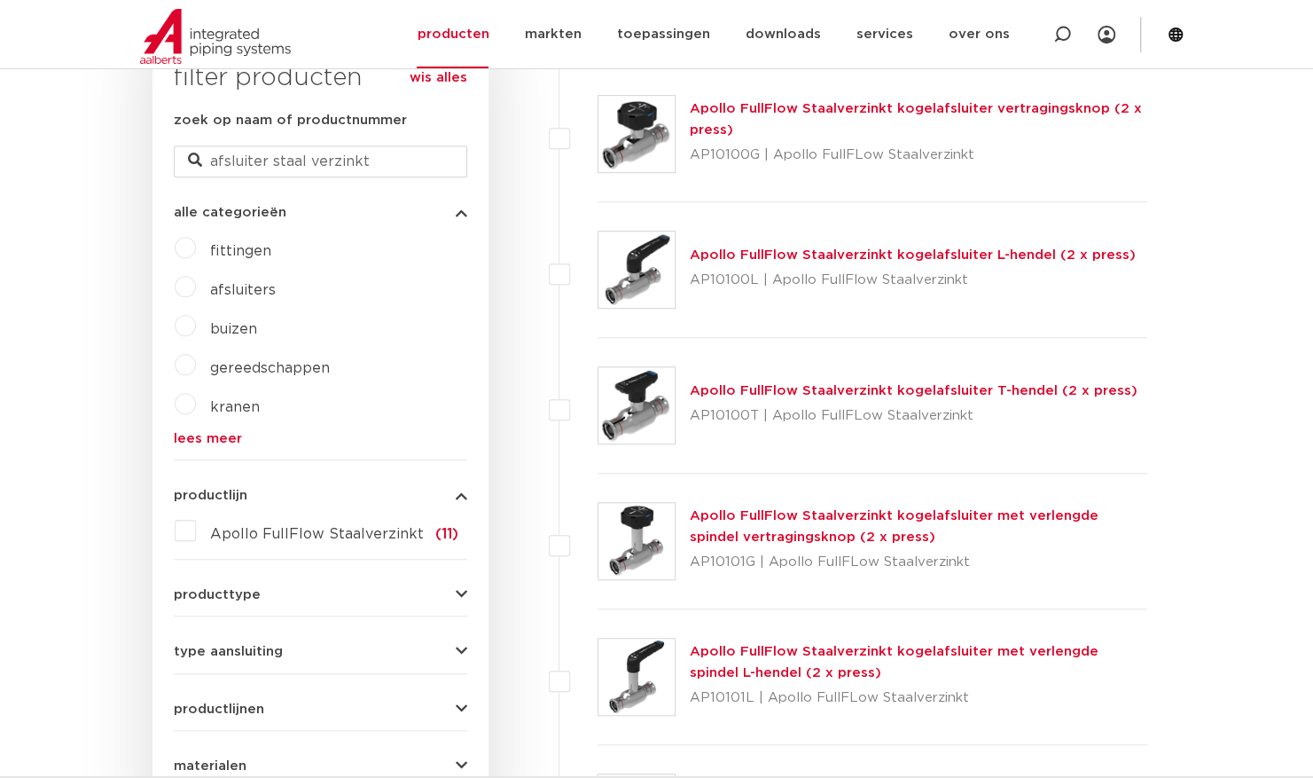
click at [815, 257] on link "Apollo FullFlow Staalverzinkt kogelafsluiter L-hendel (2 x press)" at bounding box center [913, 254] width 446 height 13
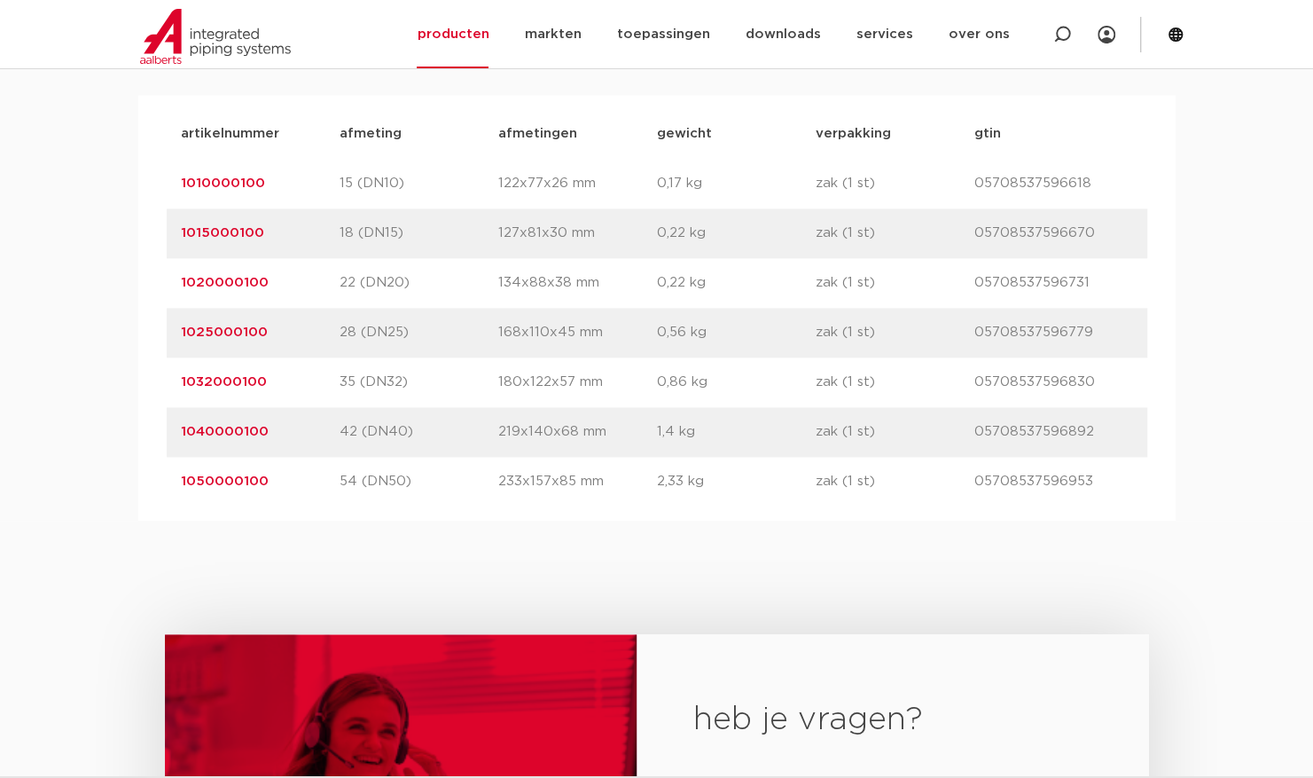
scroll to position [1330, 0]
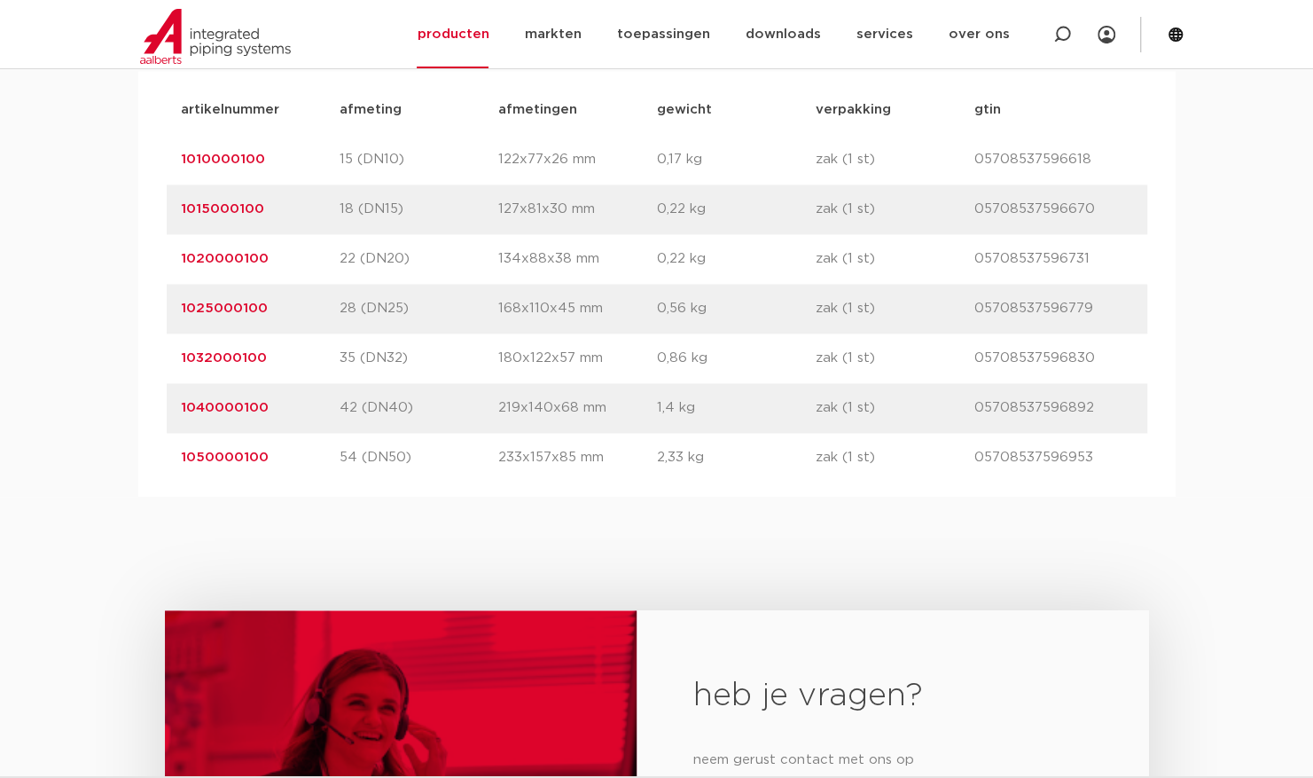
click at [241, 401] on link "1040000100" at bounding box center [225, 407] width 88 height 13
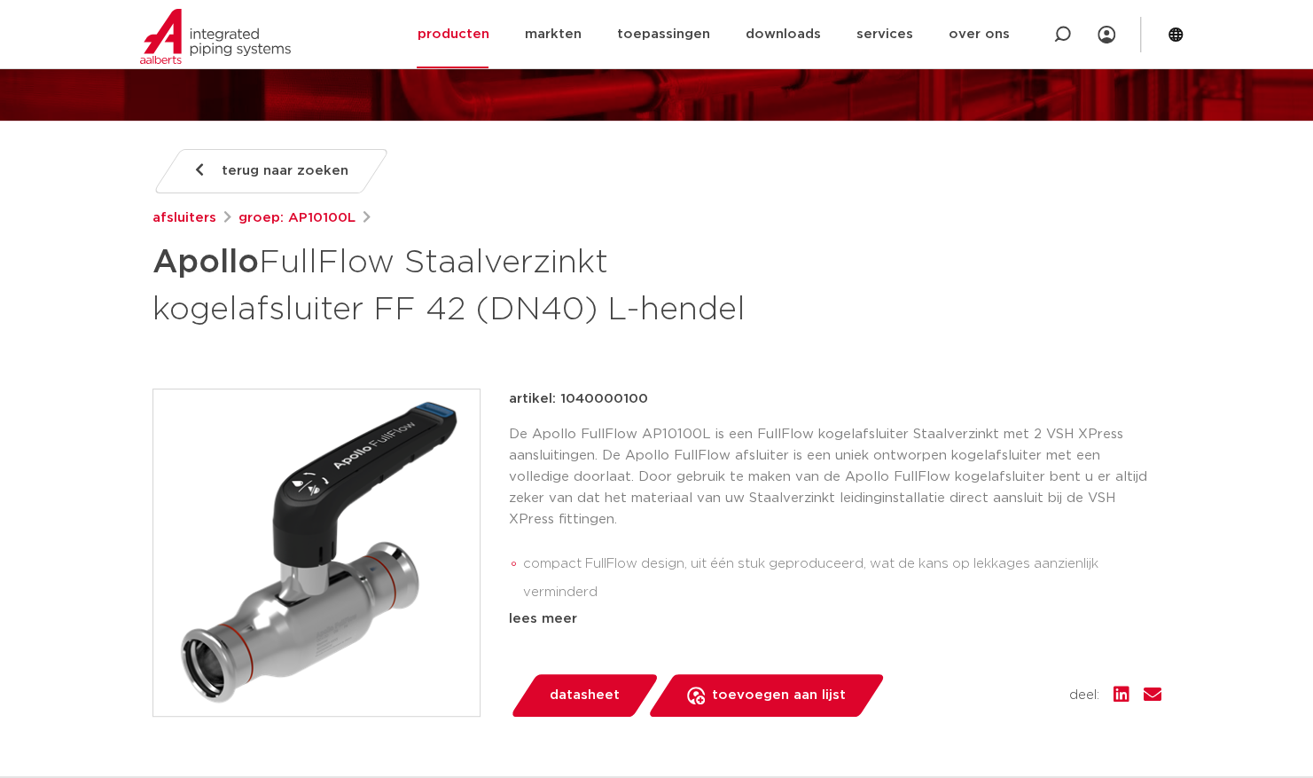
scroll to position [89, 0]
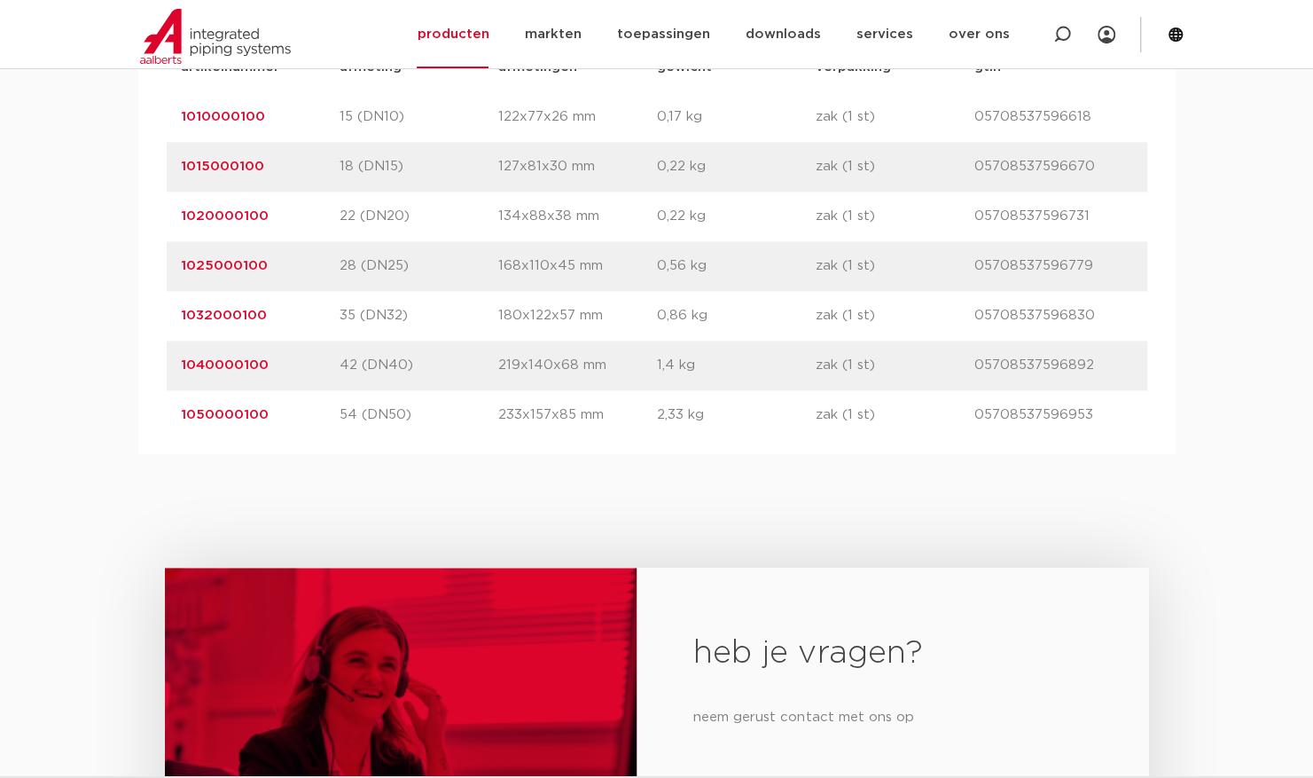
scroll to position [1241, 0]
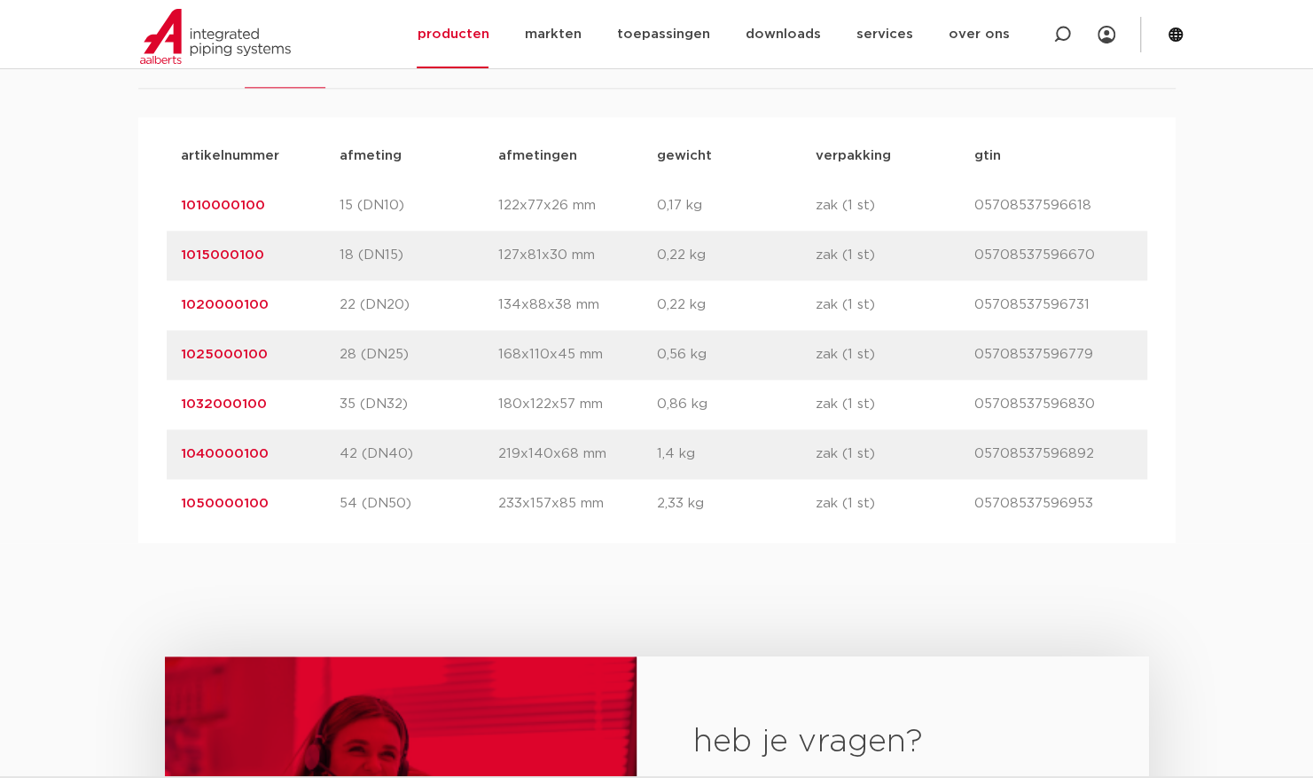
drag, startPoint x: 270, startPoint y: 452, endPoint x: 181, endPoint y: 457, distance: 89.7
click at [181, 457] on p "1040000100" at bounding box center [260, 453] width 159 height 21
copy link "1040000100"
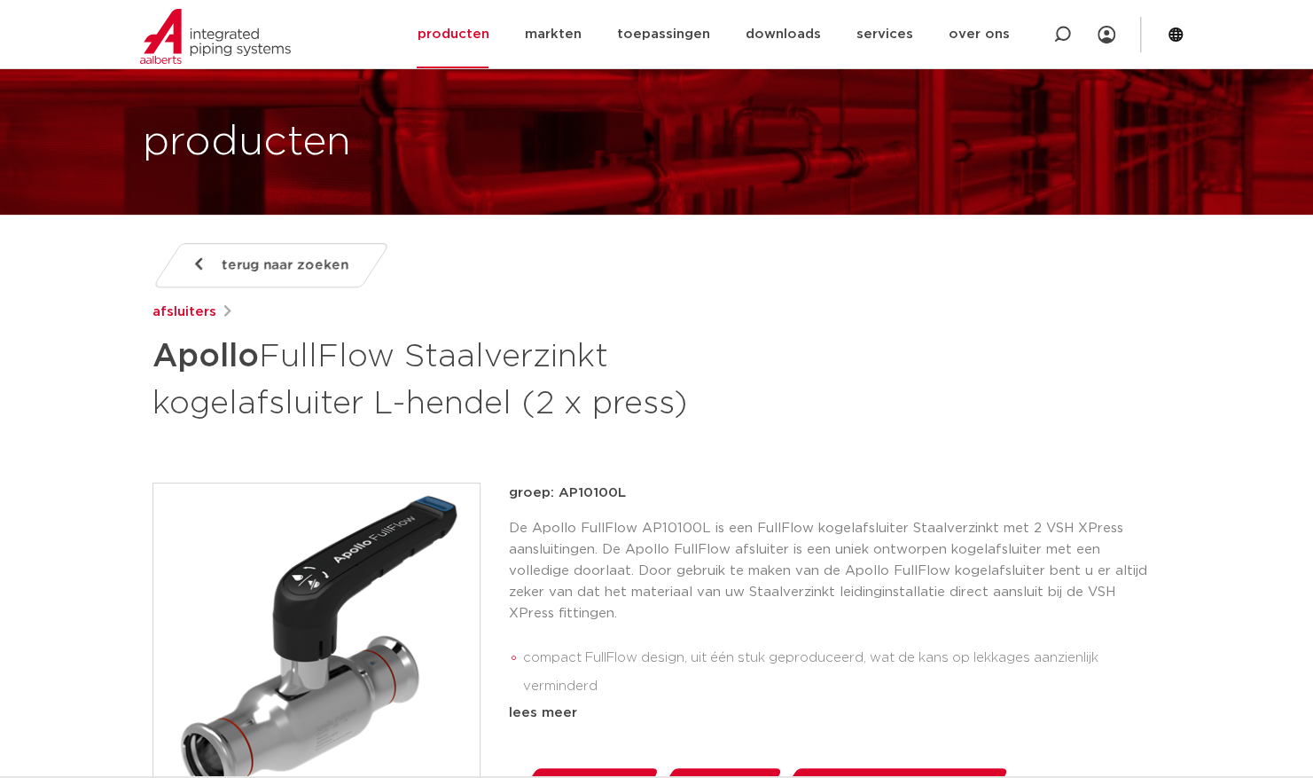
scroll to position [0, 0]
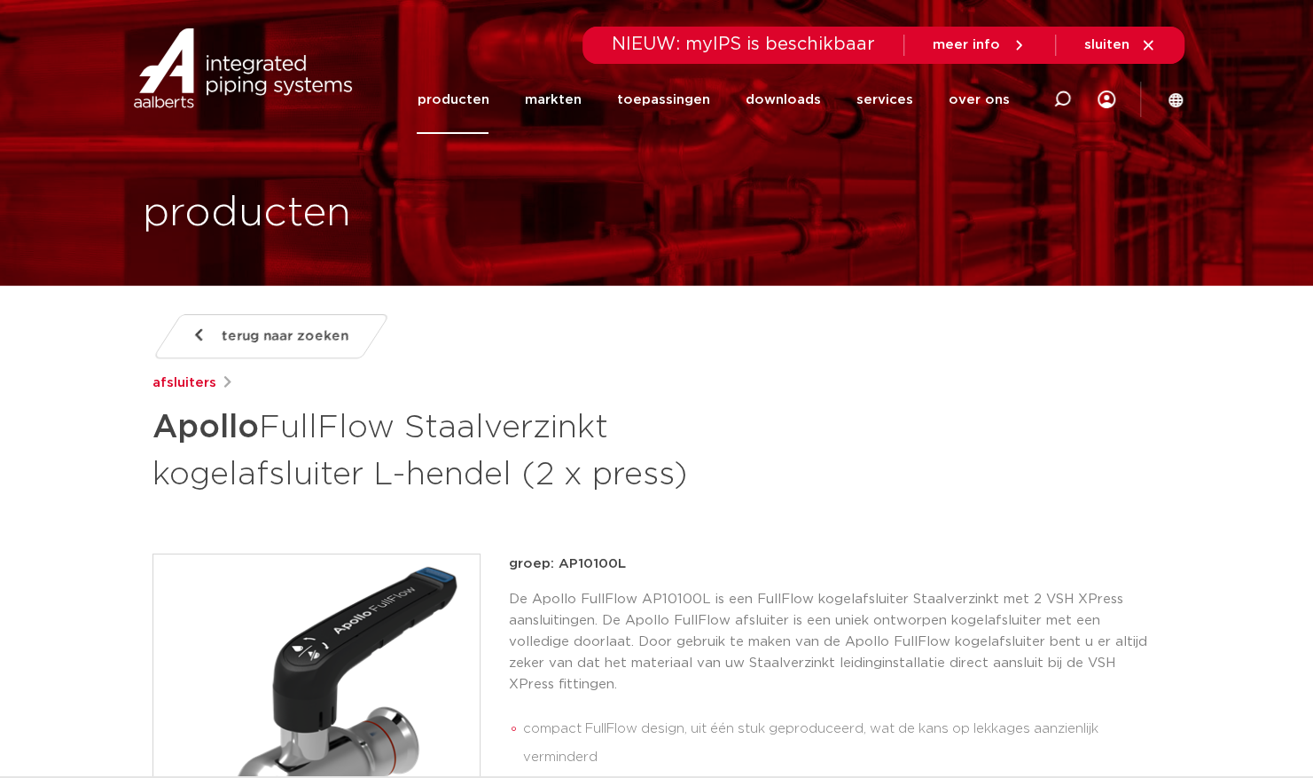
drag, startPoint x: 223, startPoint y: 365, endPoint x: 238, endPoint y: 367, distance: 14.3
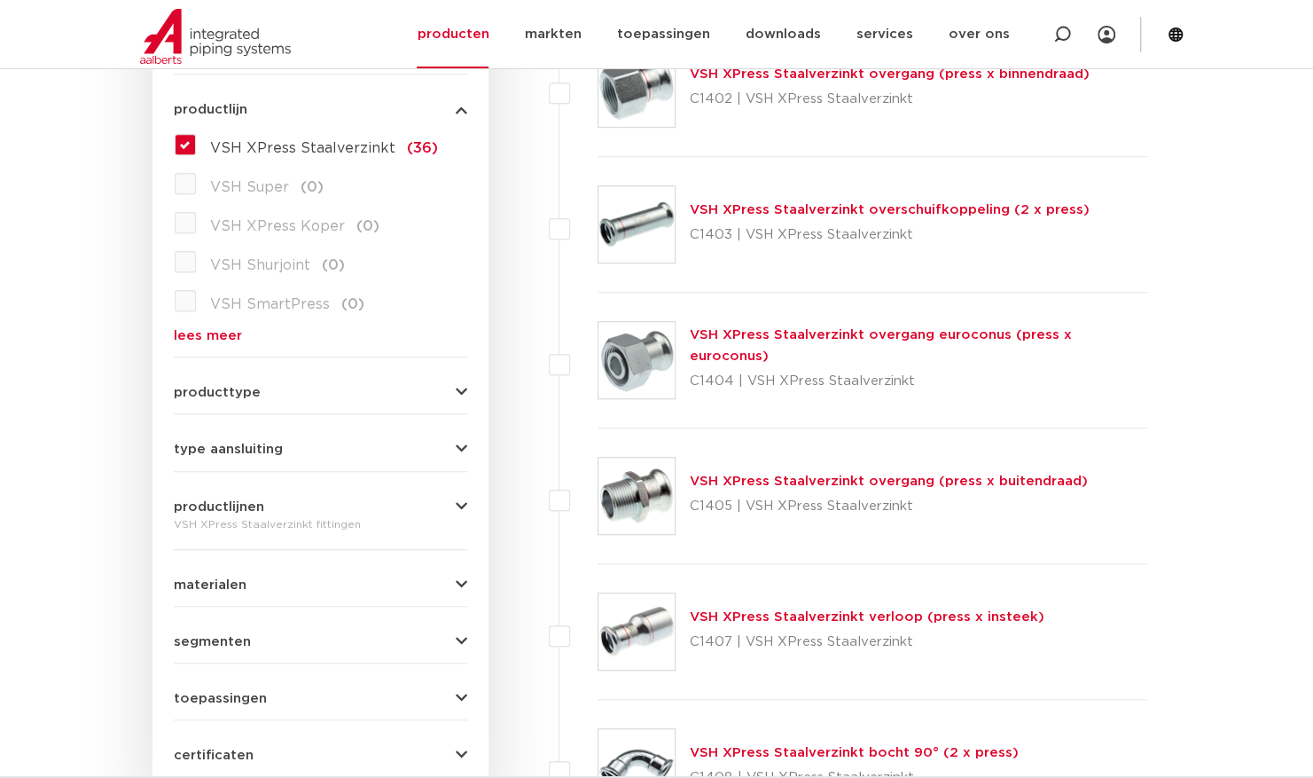
click at [196, 219] on label "VSH XPress Koper (0)" at bounding box center [288, 222] width 184 height 28
click at [196, 224] on label "VSH XPress Koper (0)" at bounding box center [288, 222] width 184 height 28
click at [267, 223] on span "VSH XPress Koper" at bounding box center [277, 226] width 135 height 14
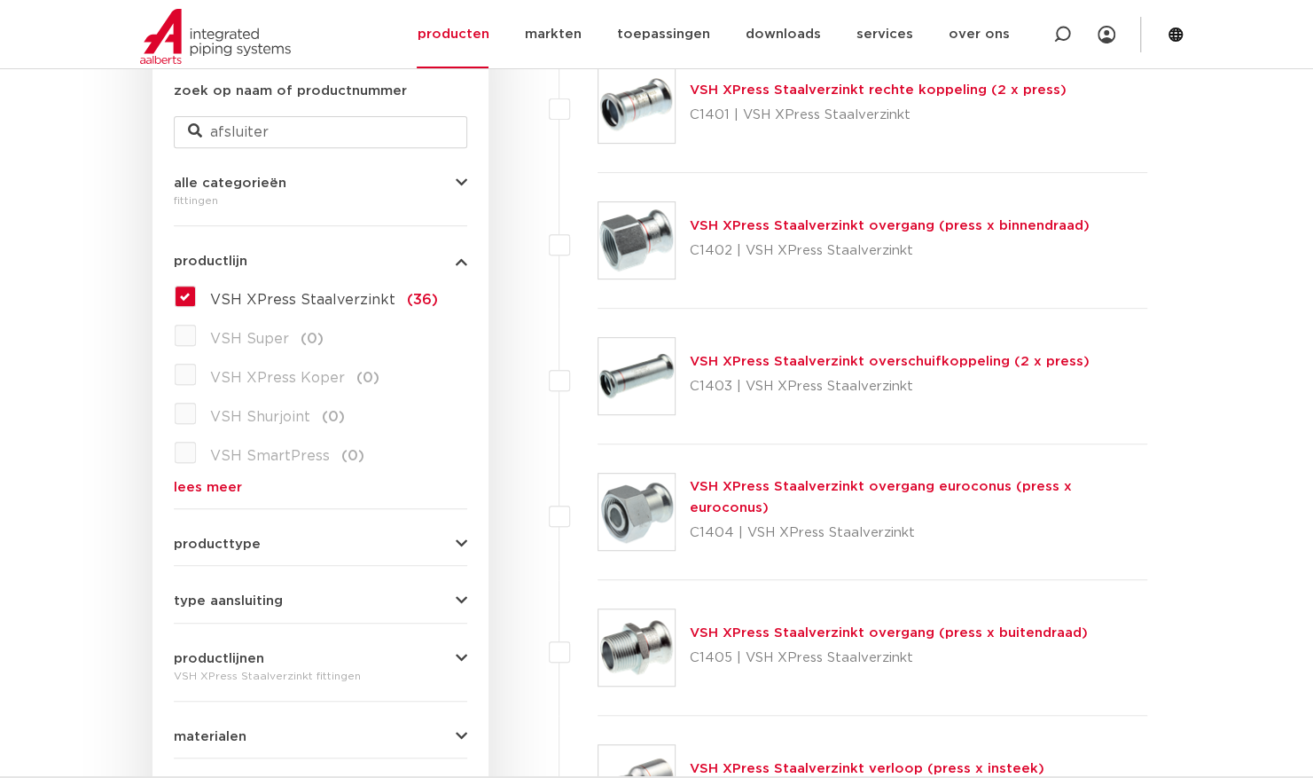
scroll to position [232, 0]
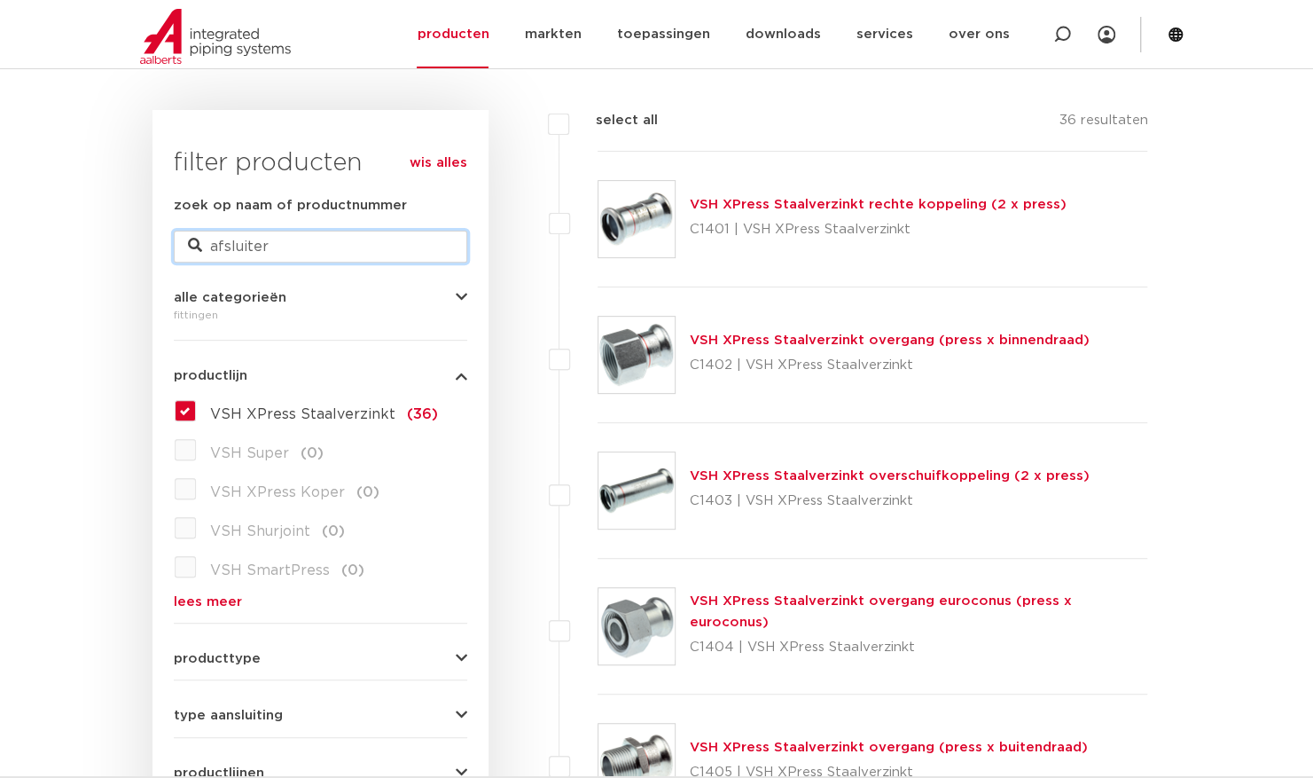
click at [285, 259] on input "afsluiter" at bounding box center [320, 247] width 293 height 32
type input "afsluiter koper"
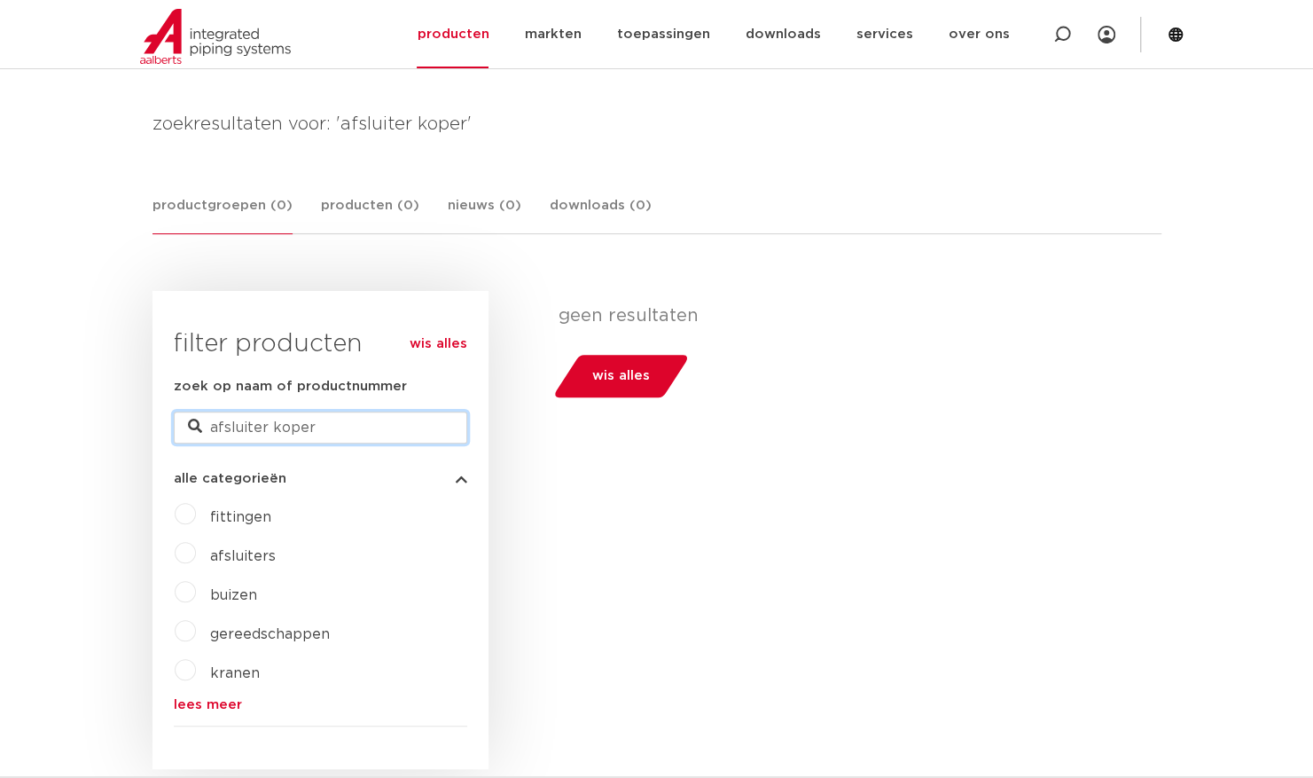
drag, startPoint x: 268, startPoint y: 429, endPoint x: 408, endPoint y: 426, distance: 140.1
click at [408, 426] on input "afsluiter koper" at bounding box center [320, 427] width 293 height 32
click at [273, 431] on input "afsluiter koper" at bounding box center [320, 427] width 293 height 32
drag, startPoint x: 268, startPoint y: 432, endPoint x: 211, endPoint y: 430, distance: 56.8
click at [211, 430] on input "afsluiter koper" at bounding box center [320, 427] width 293 height 32
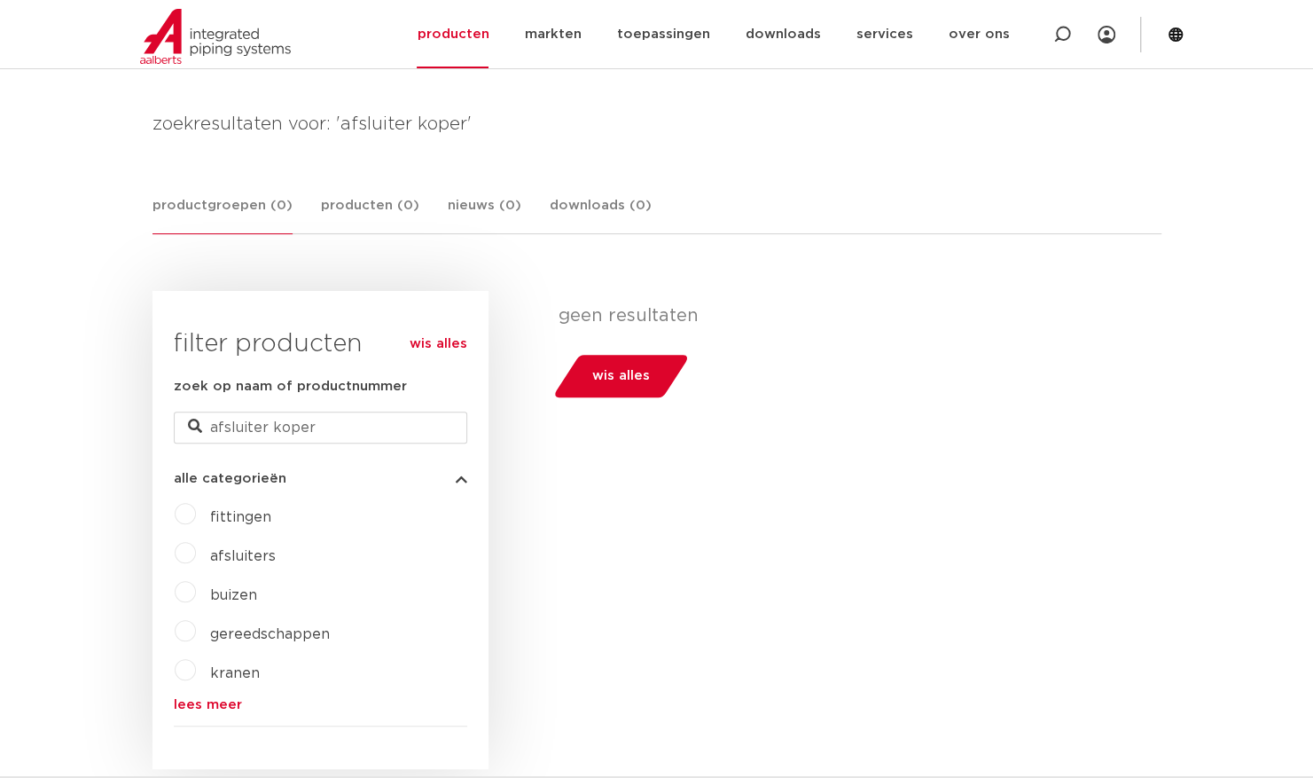
click at [438, 341] on link "wis alles" at bounding box center [439, 343] width 58 height 21
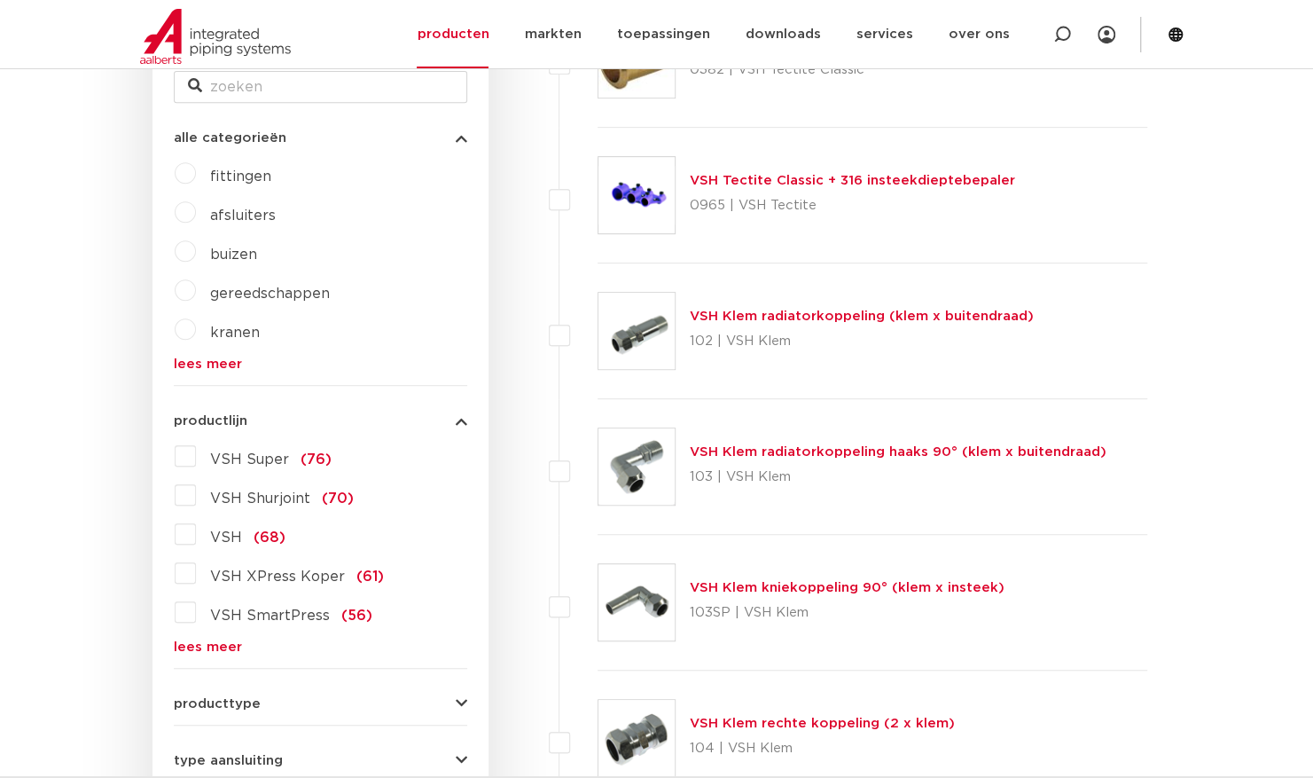
scroll to position [481, 0]
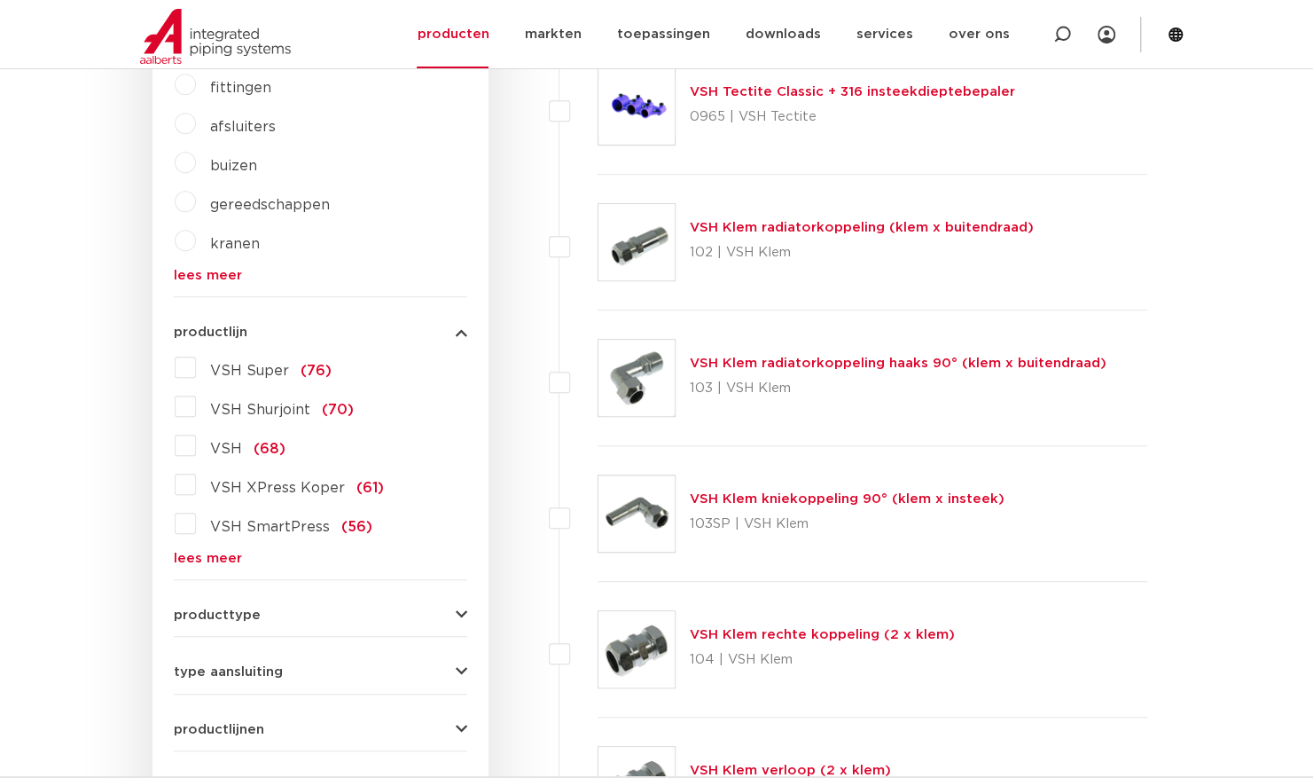
click at [196, 488] on label "VSH XPress Koper (61)" at bounding box center [290, 484] width 188 height 28
click at [0, 0] on input "VSH XPress Koper (61)" at bounding box center [0, 0] width 0 height 0
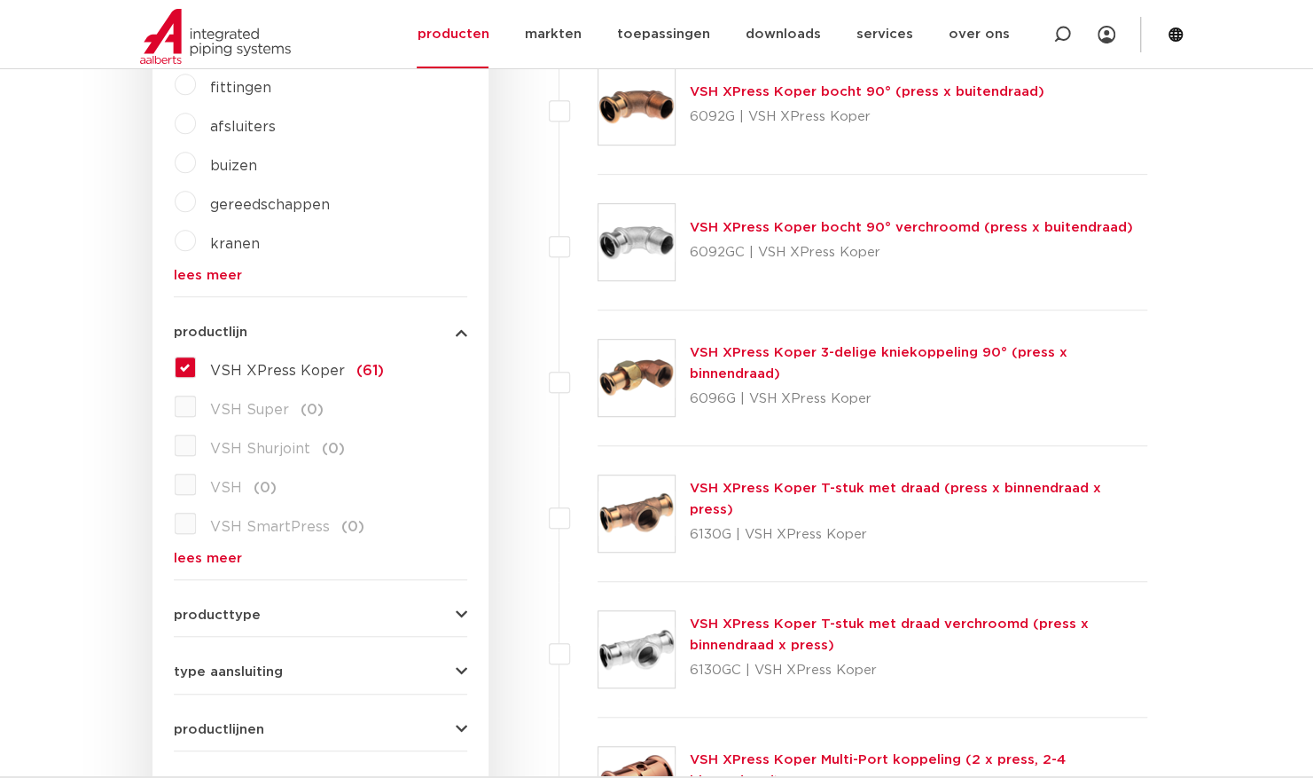
scroll to position [569, 0]
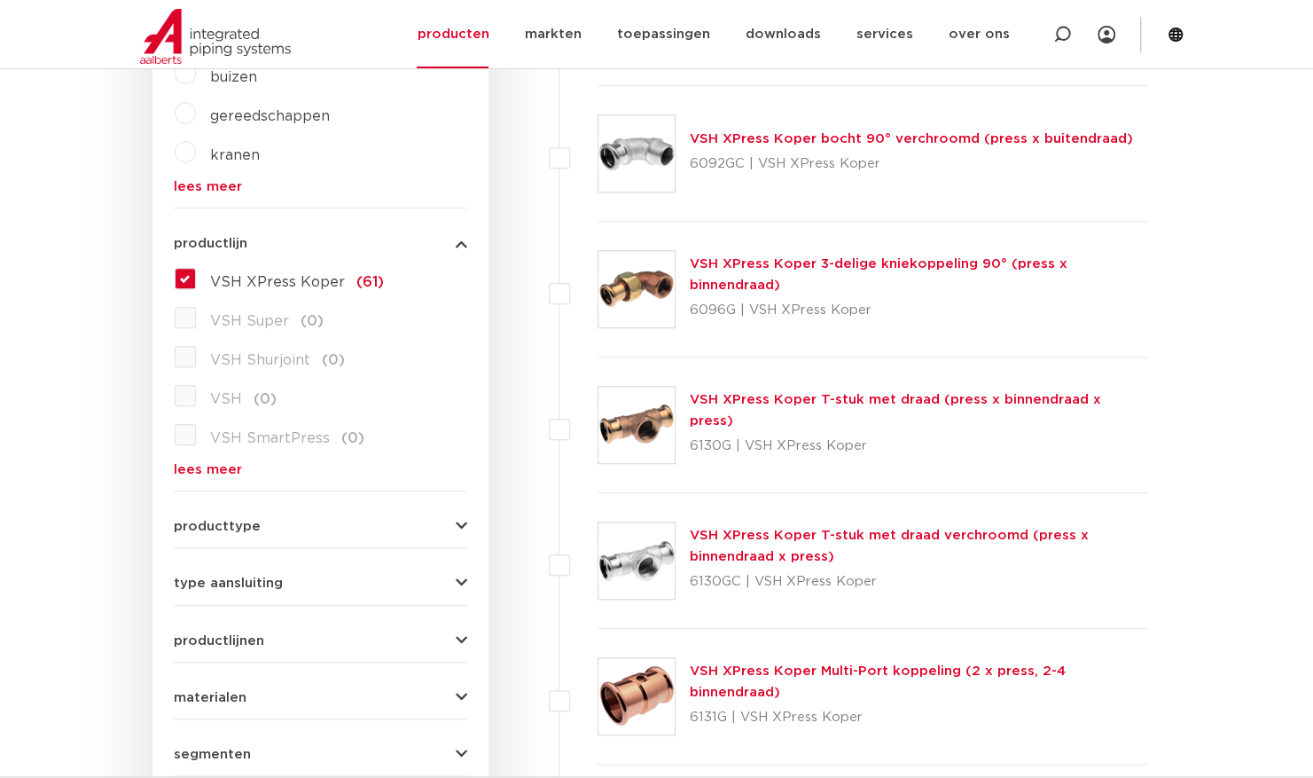
click at [272, 516] on div "producttype meerdelig (6) accessoires (fittings) (2) voordeelpakket (1) demonta…" at bounding box center [320, 518] width 293 height 27
click at [466, 527] on div "wis alles filter producten zoek op naam of productnummer alle categorieën [GEOG…" at bounding box center [320, 352] width 336 height 1159
click at [461, 527] on icon "button" at bounding box center [462, 526] width 12 height 13
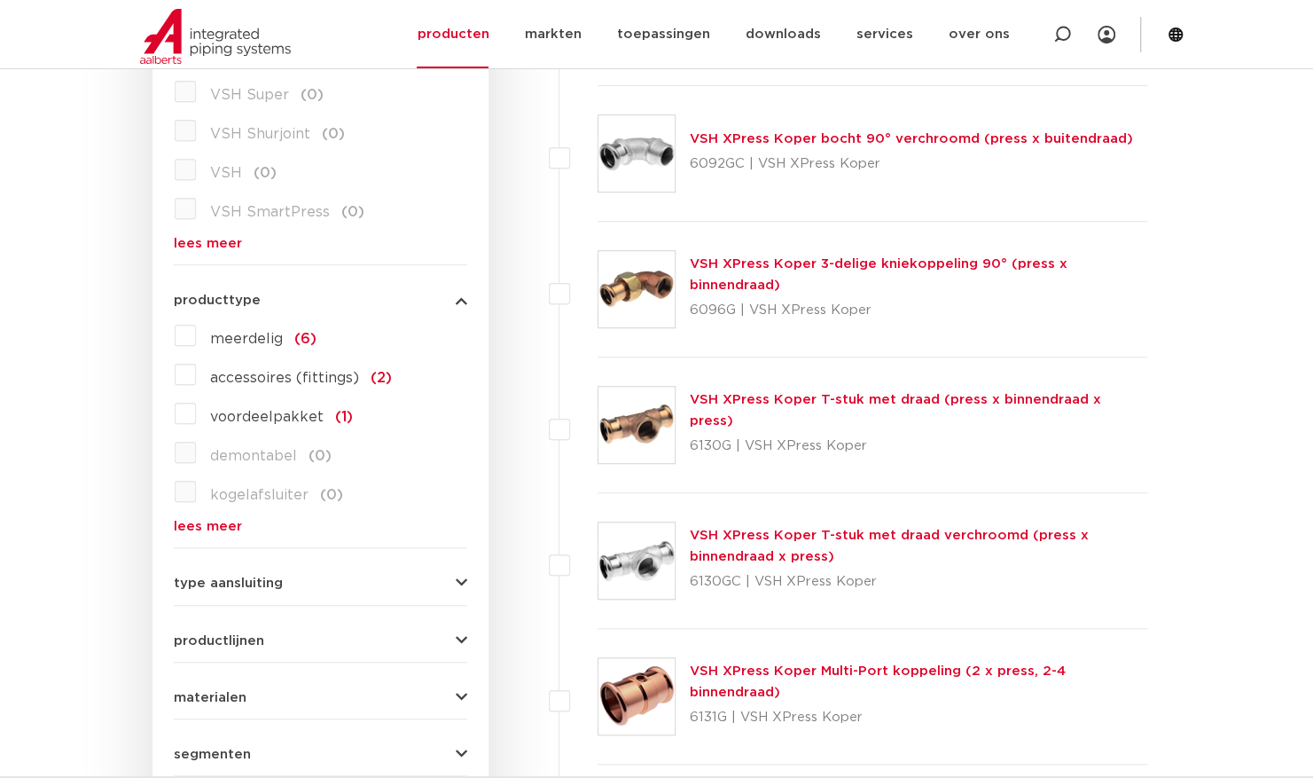
scroll to position [554, 0]
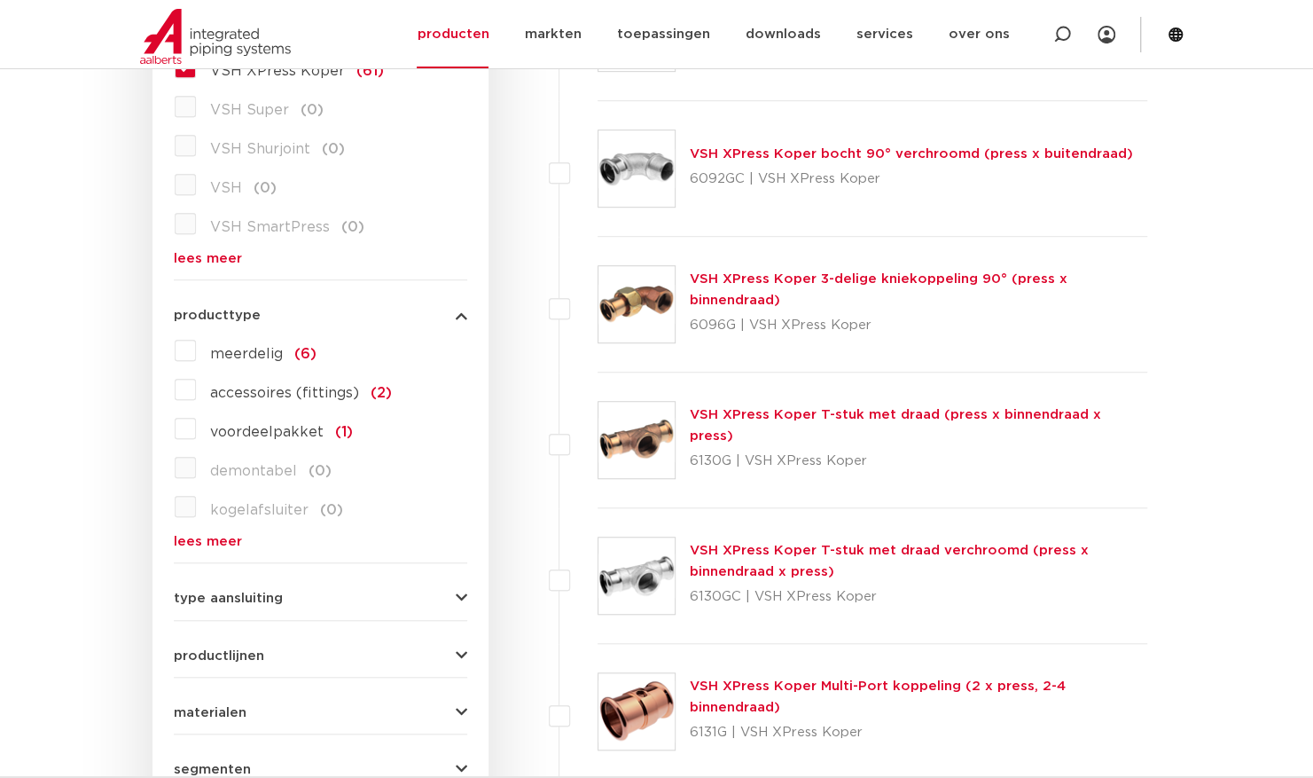
click at [453, 310] on button "producttype" at bounding box center [320, 315] width 293 height 13
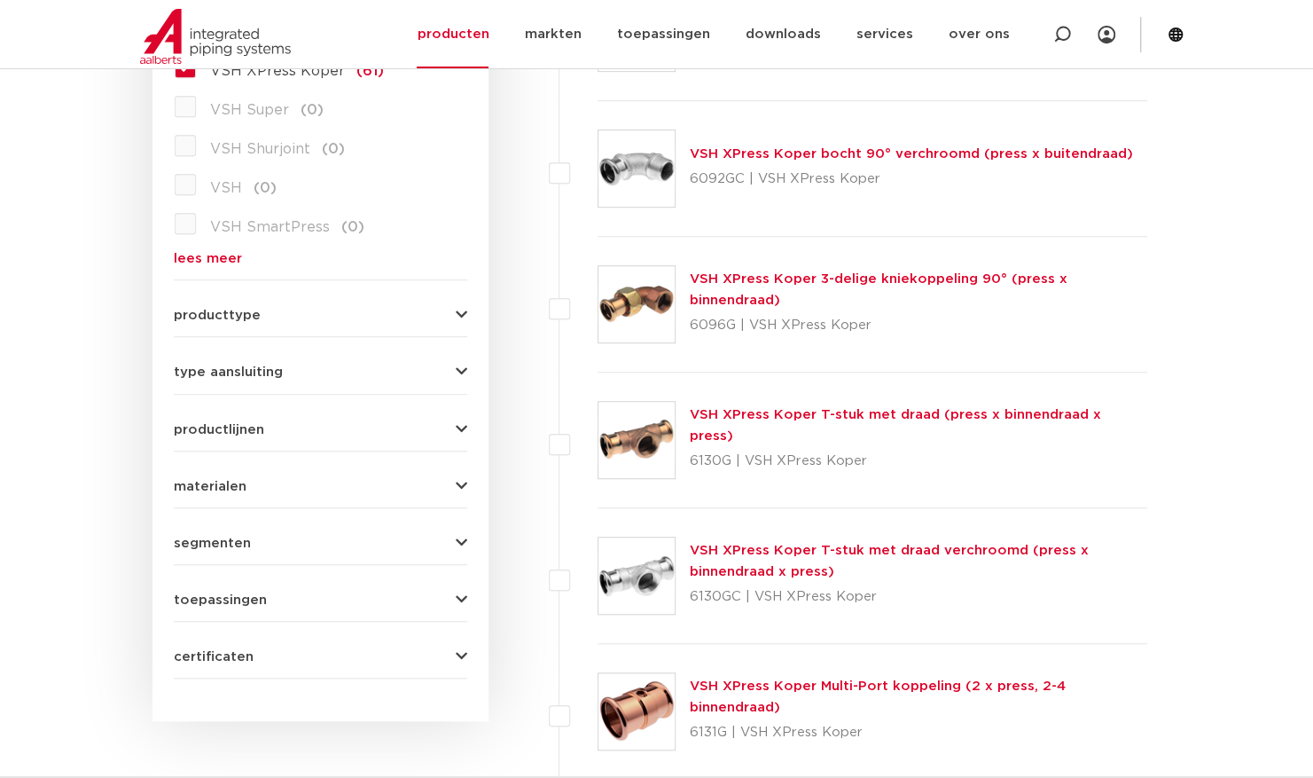
click at [465, 536] on icon "button" at bounding box center [462, 542] width 12 height 13
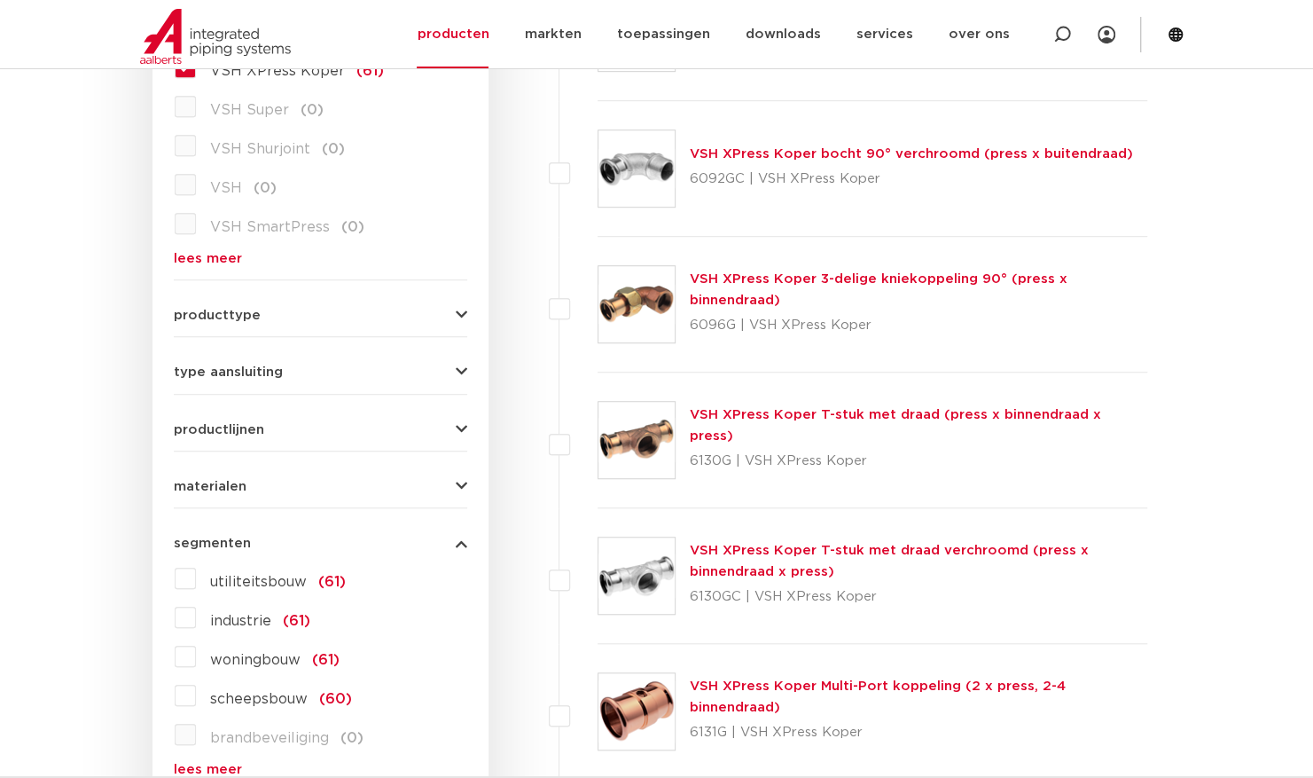
click at [460, 527] on div "segmenten utiliteitsbouw (61) industrie (61) woningbouw (61) scheepsbouw (60) b…" at bounding box center [320, 649] width 293 height 254
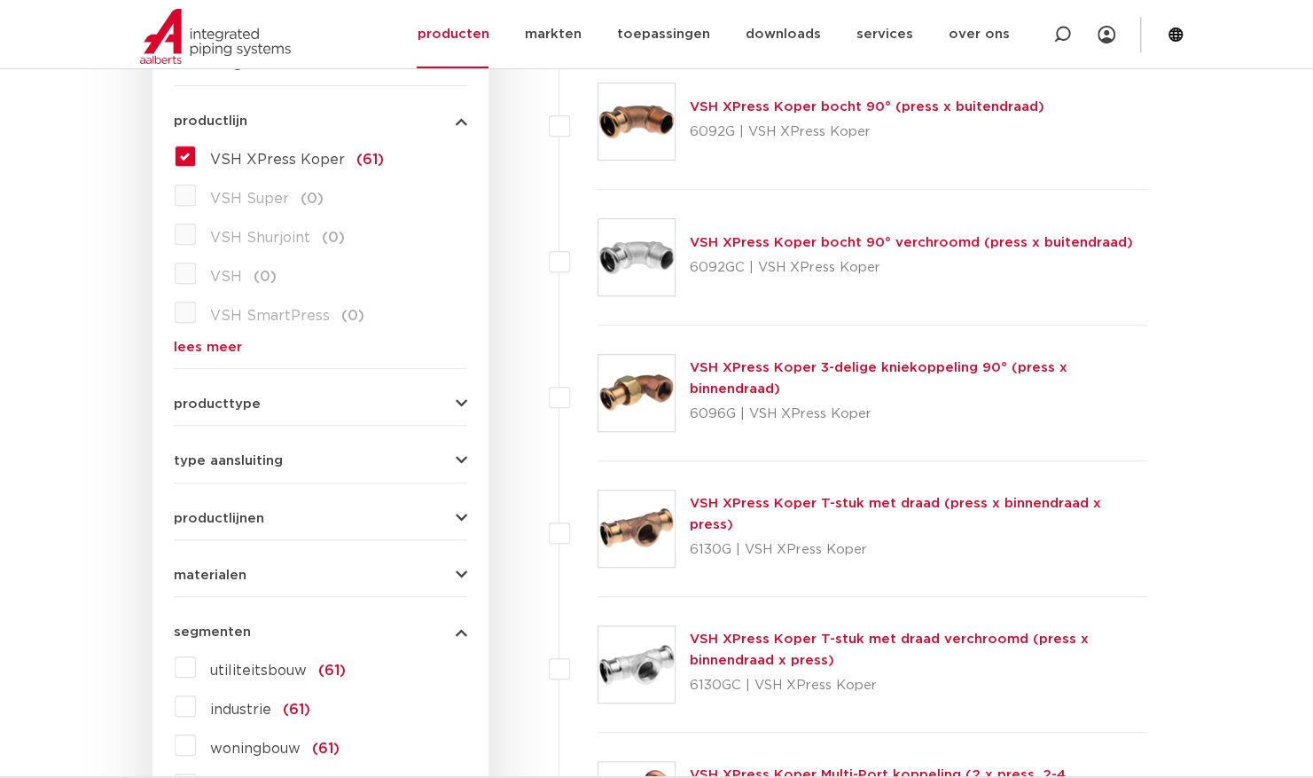
scroll to position [111, 0]
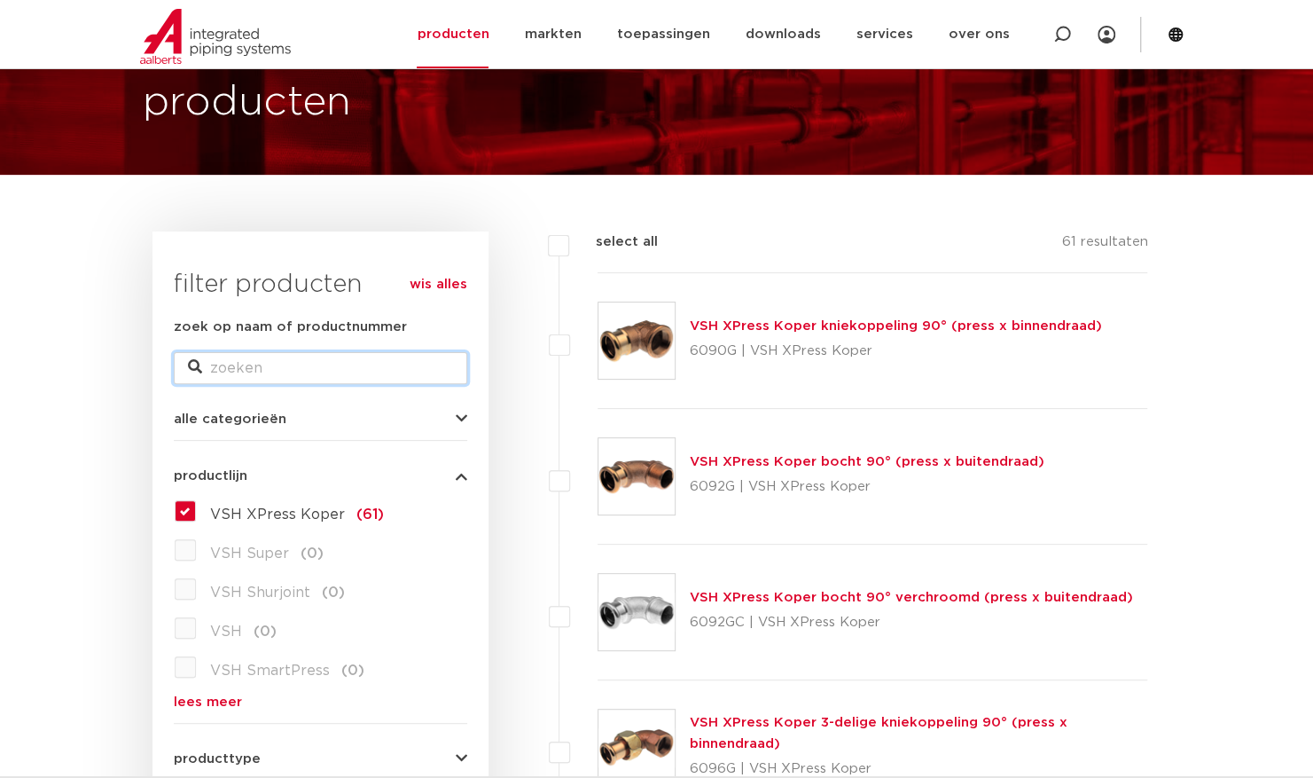
click at [255, 358] on input "zoek op naam of productnummer" at bounding box center [320, 368] width 293 height 32
type input "afsluiters"
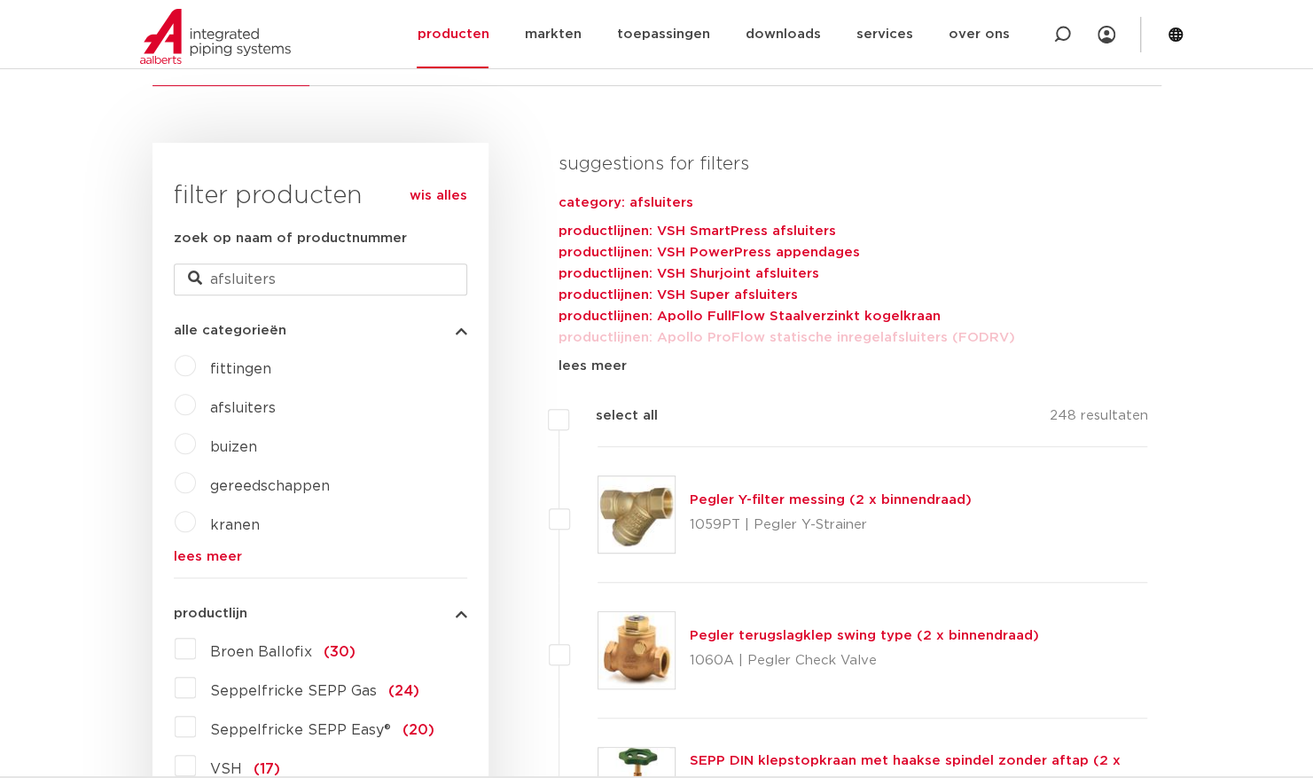
scroll to position [377, 0]
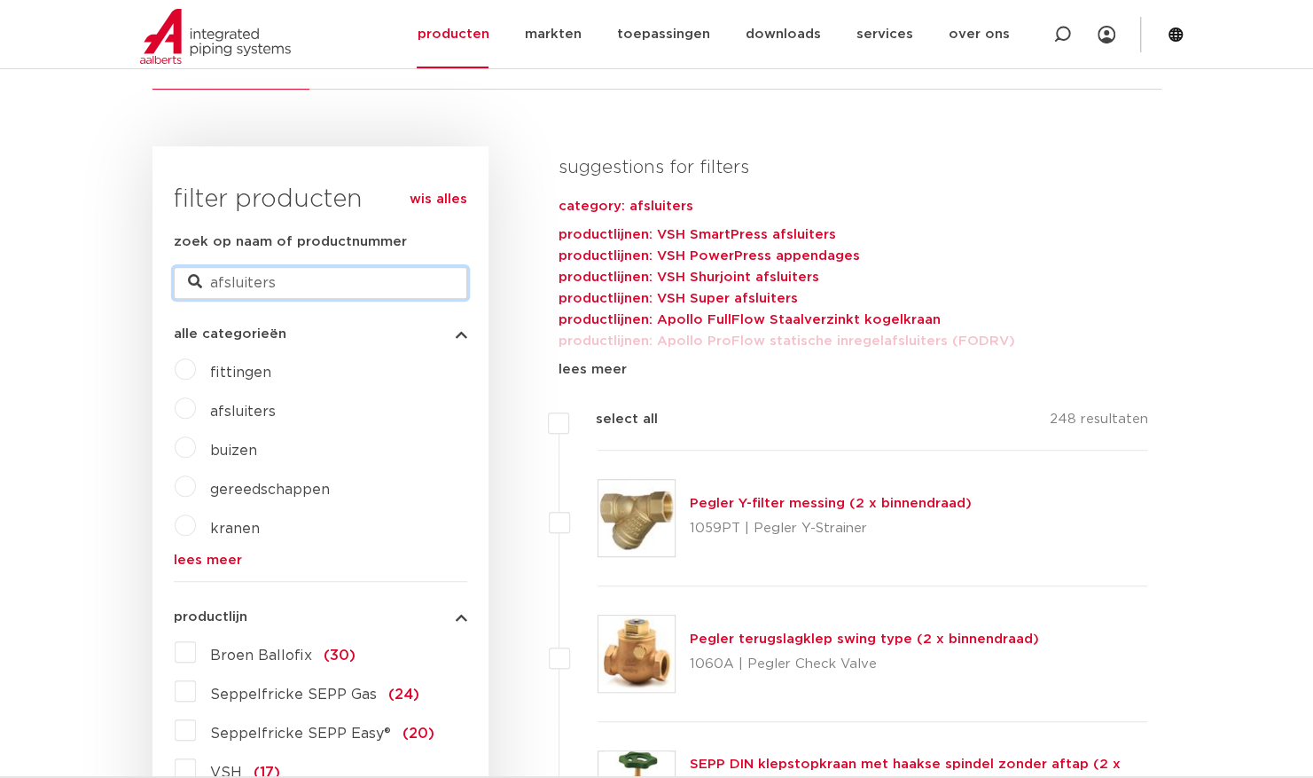
click at [334, 284] on input "afsluiters" at bounding box center [320, 283] width 293 height 32
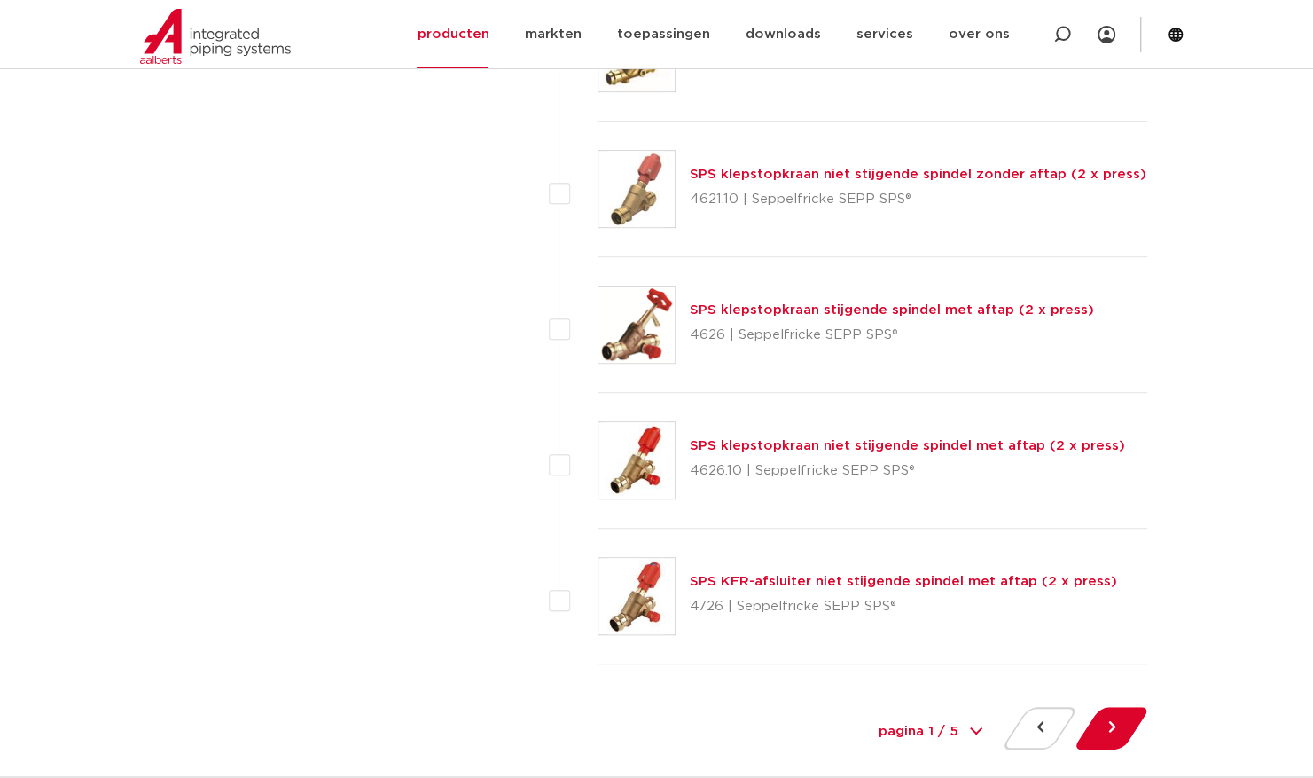
scroll to position [8356, 0]
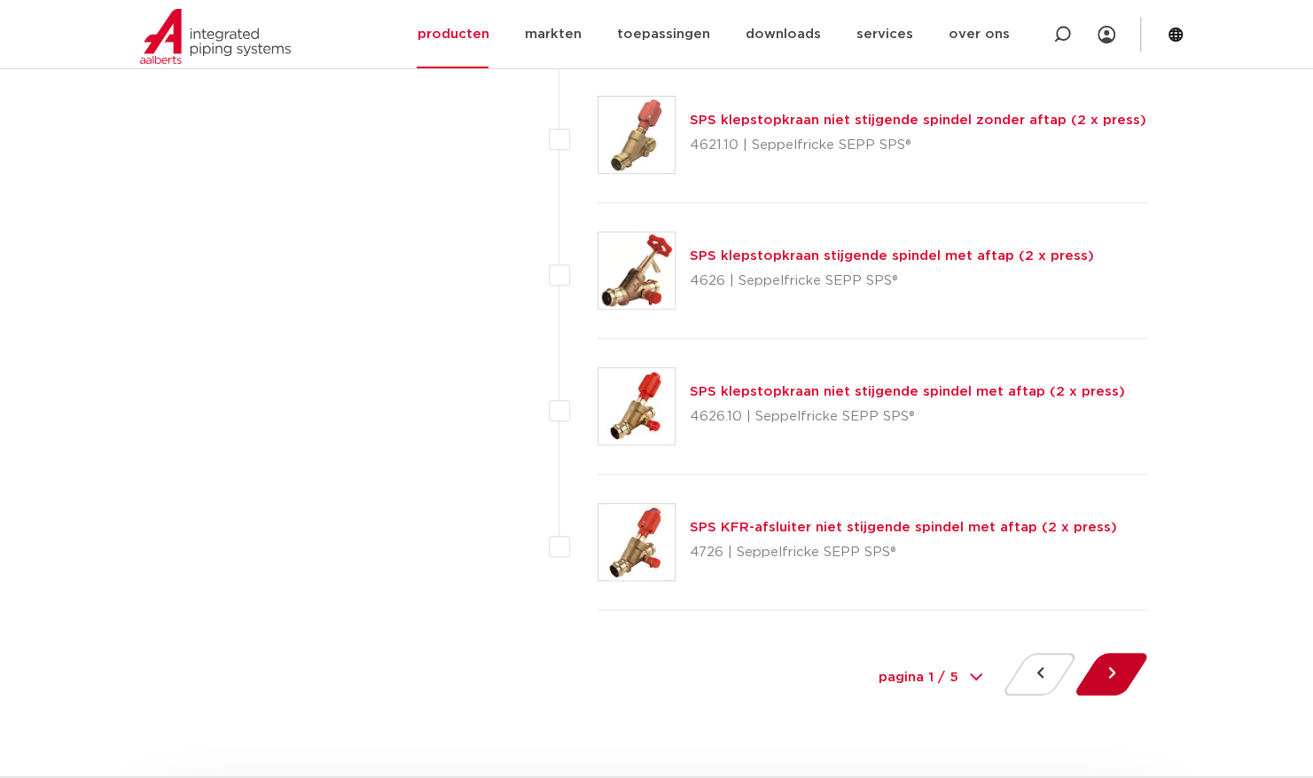
click at [1121, 656] on button at bounding box center [1111, 674] width 51 height 43
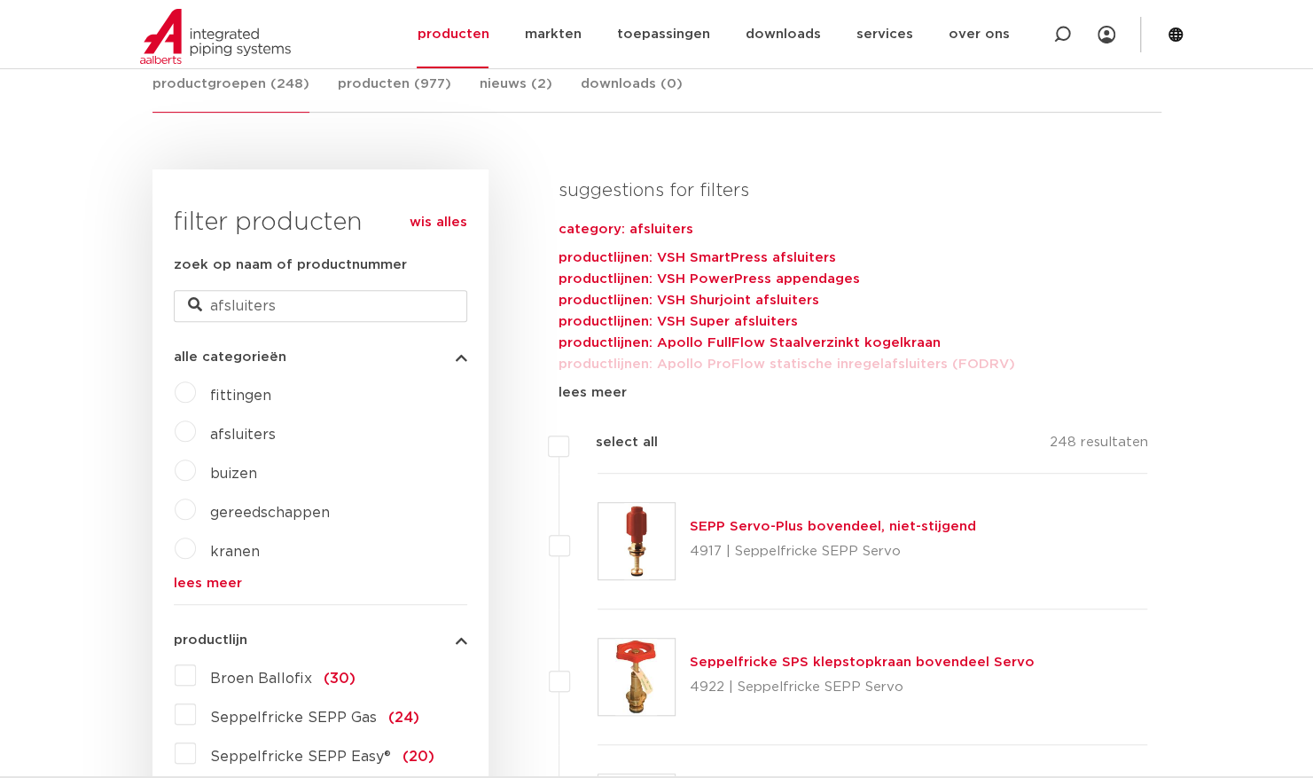
scroll to position [355, 0]
click at [342, 312] on input "afsluiters" at bounding box center [320, 305] width 293 height 32
type input "afsluiters xpress"
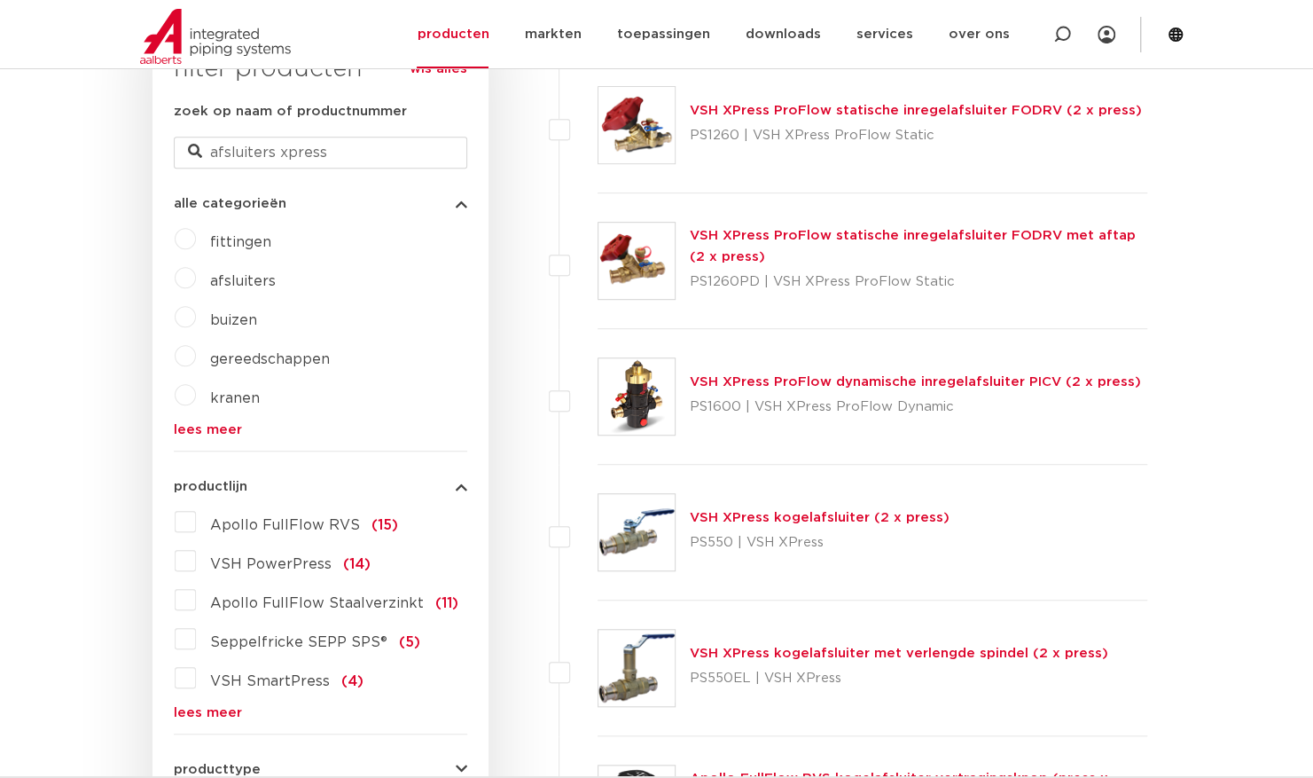
scroll to position [596, 0]
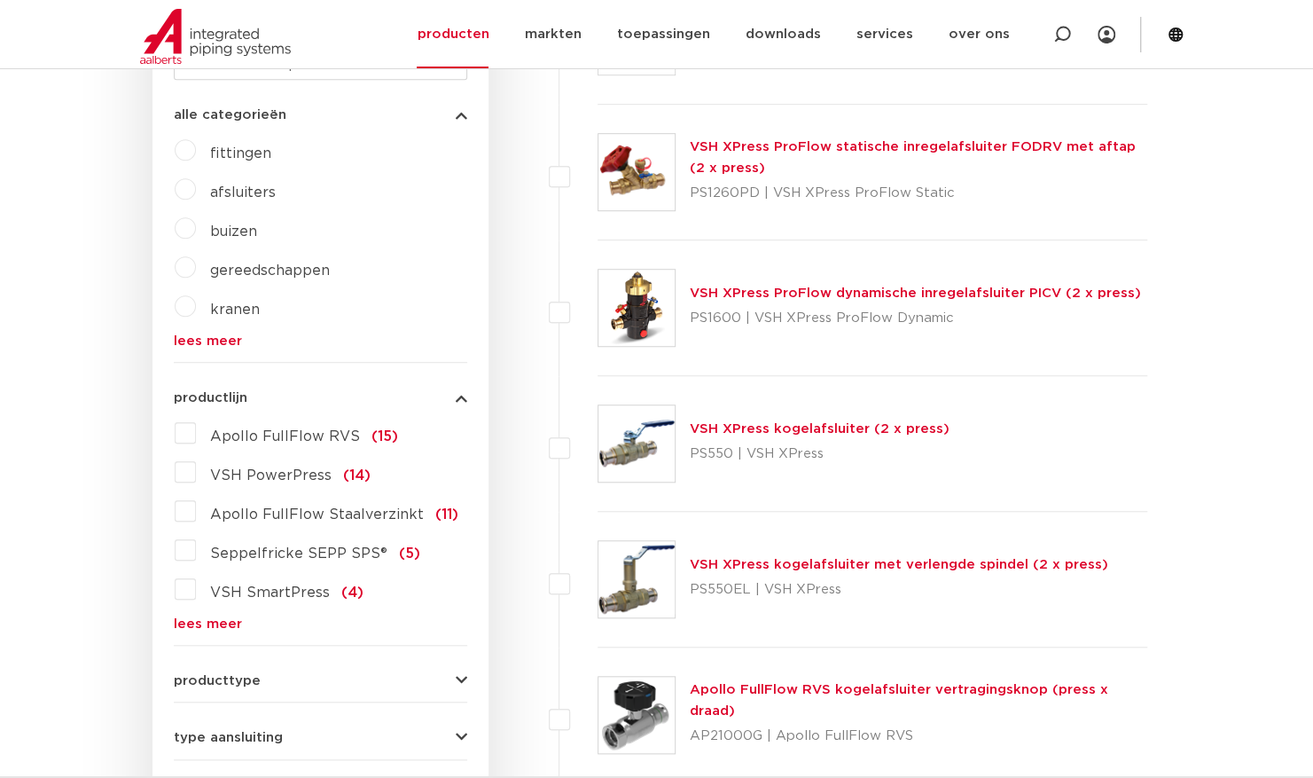
click at [801, 431] on link "VSH XPress kogelafsluiter (2 x press)" at bounding box center [820, 428] width 260 height 13
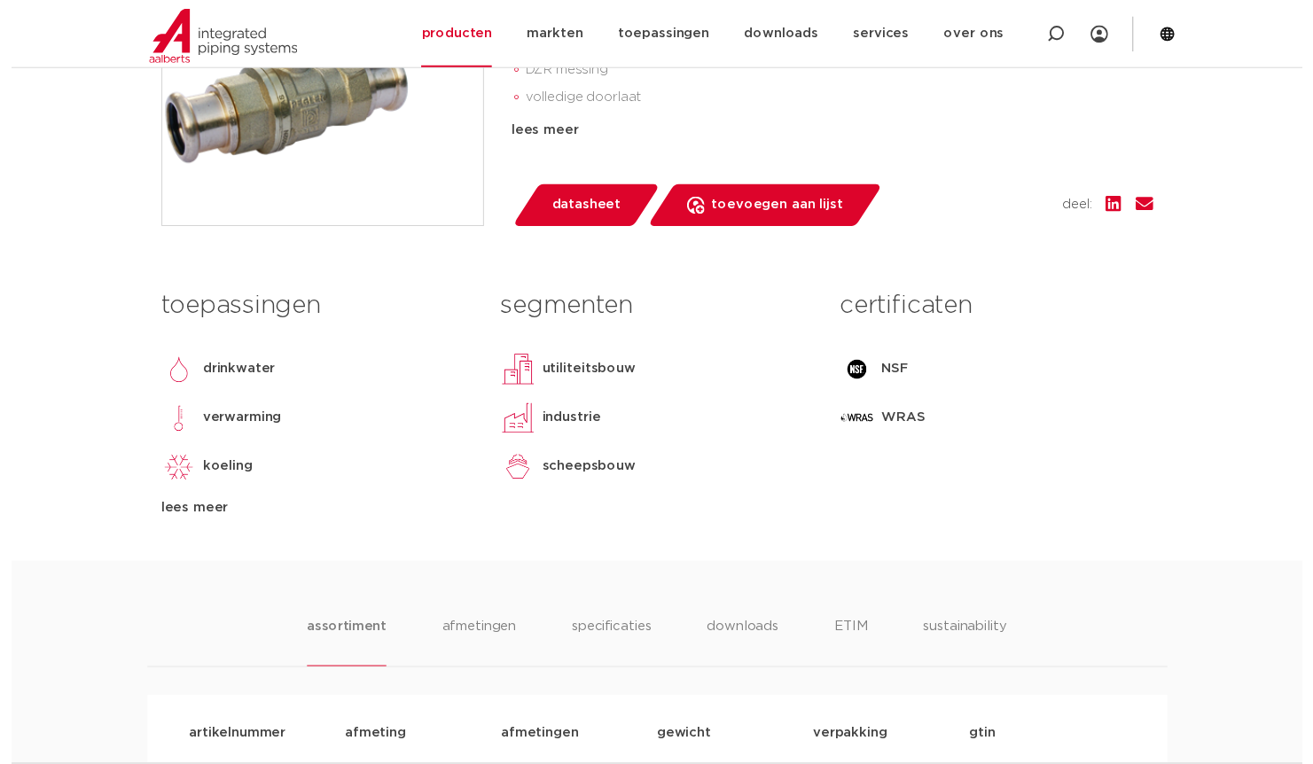
scroll to position [621, 0]
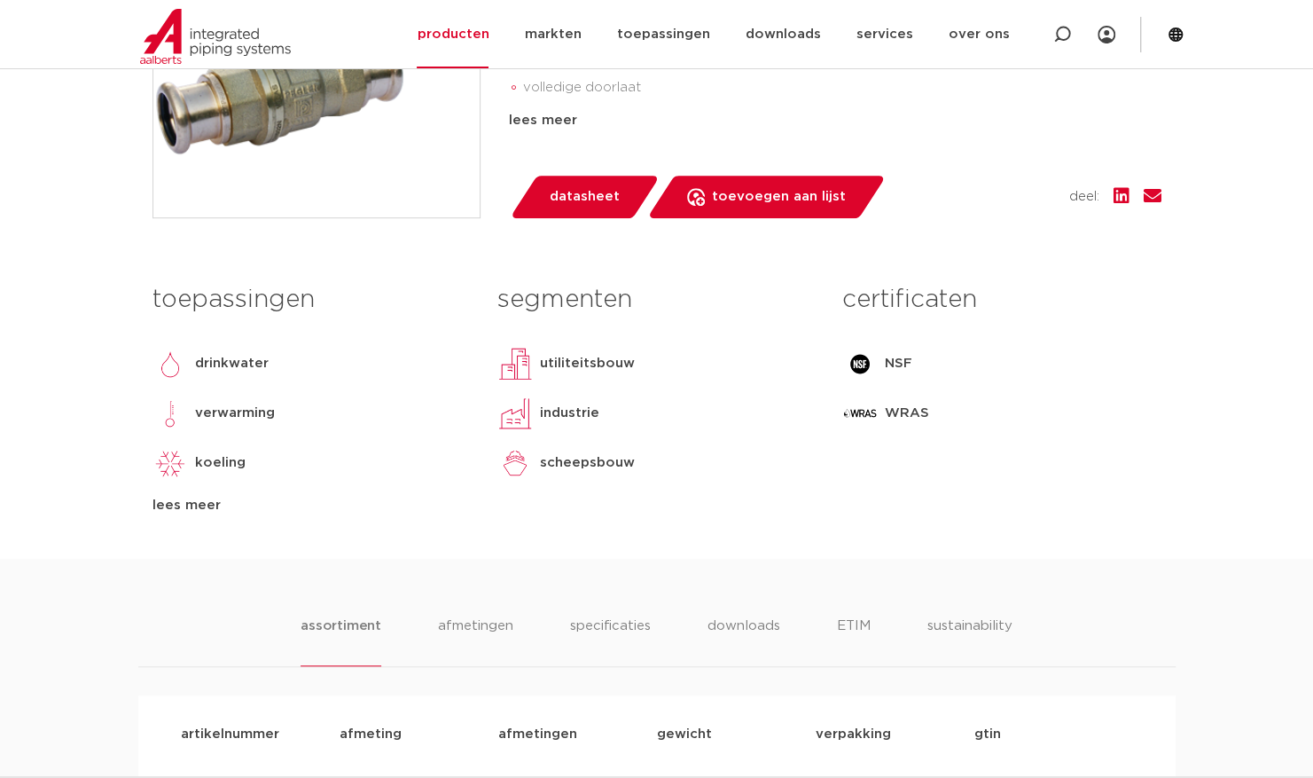
click at [598, 193] on span "datasheet" at bounding box center [585, 197] width 70 height 28
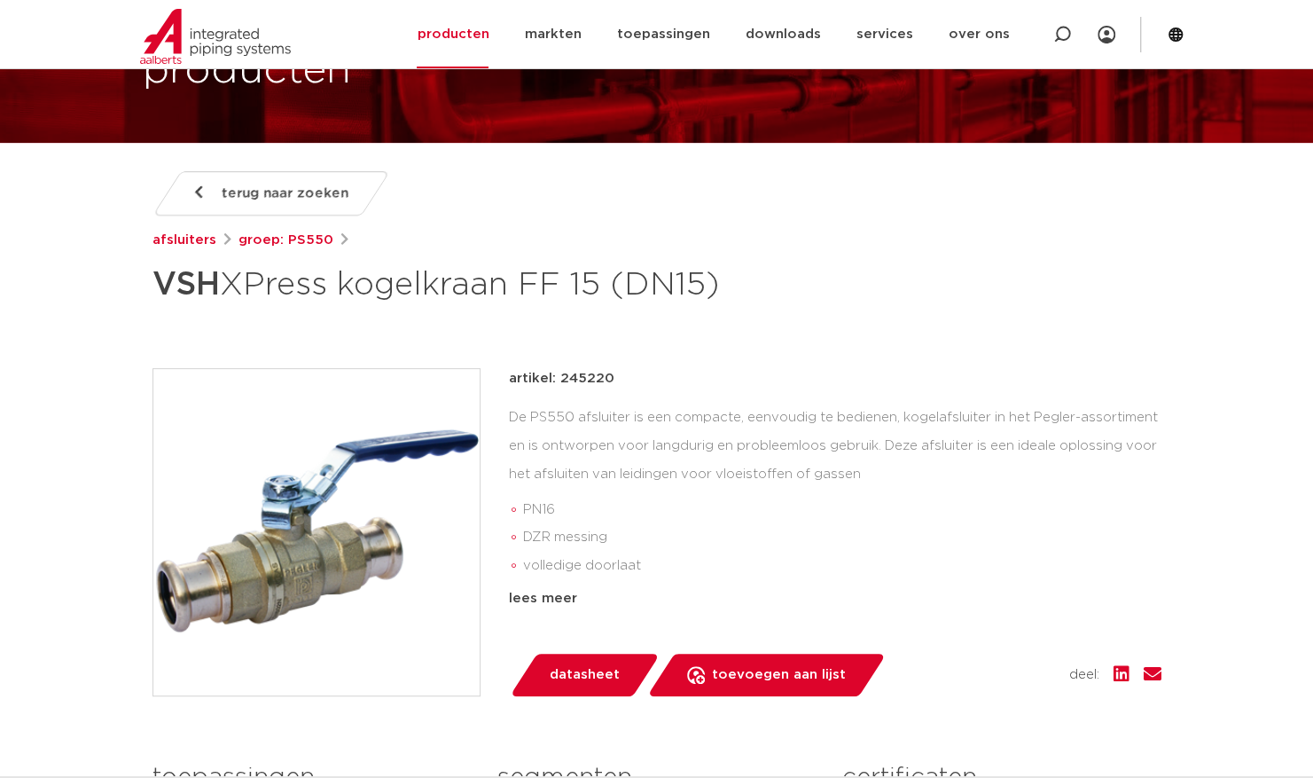
scroll to position [177, 0]
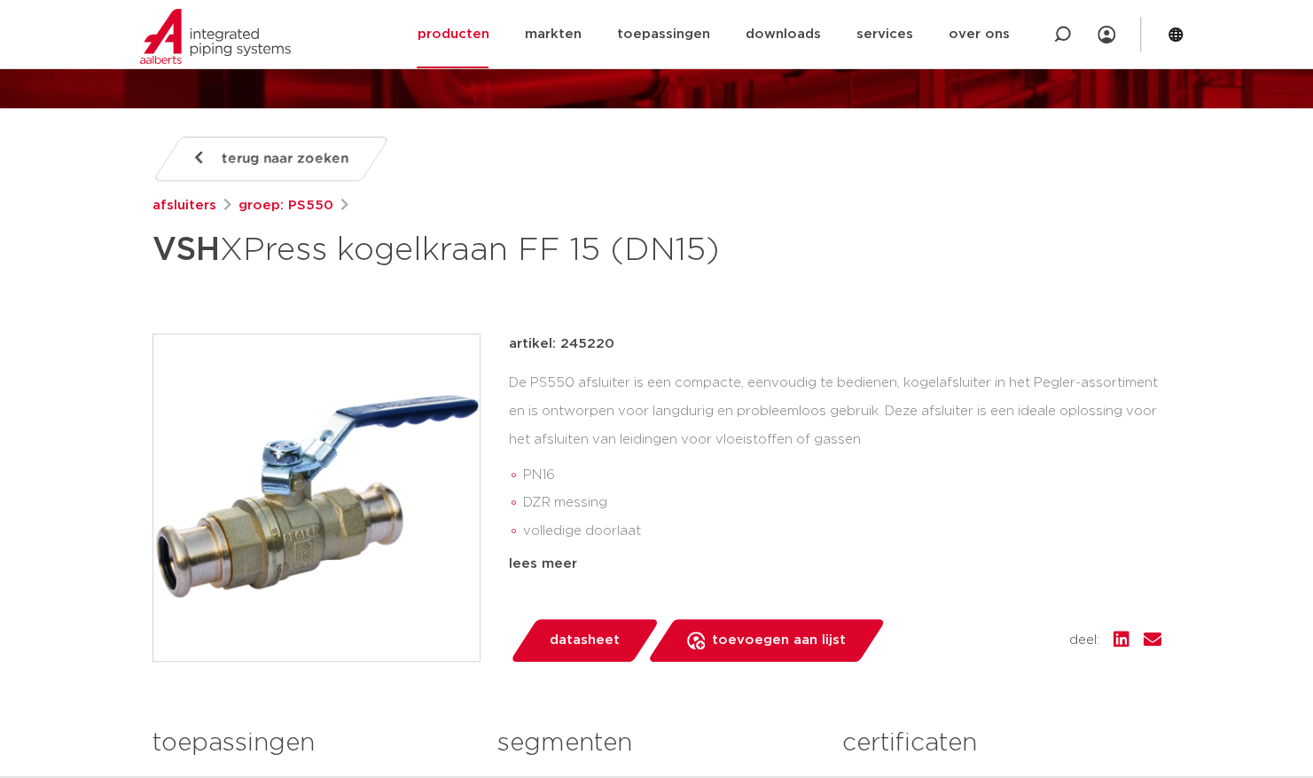
drag, startPoint x: 559, startPoint y: 340, endPoint x: 606, endPoint y: 348, distance: 48.4
click at [606, 348] on p "artikel: 245220" at bounding box center [562, 343] width 106 height 21
copy p "245220"
click at [755, 362] on div "artikel: 245220 De PS550 afsluiter is een compacte, eenvoudig te bedienen, koge…" at bounding box center [835, 453] width 653 height 241
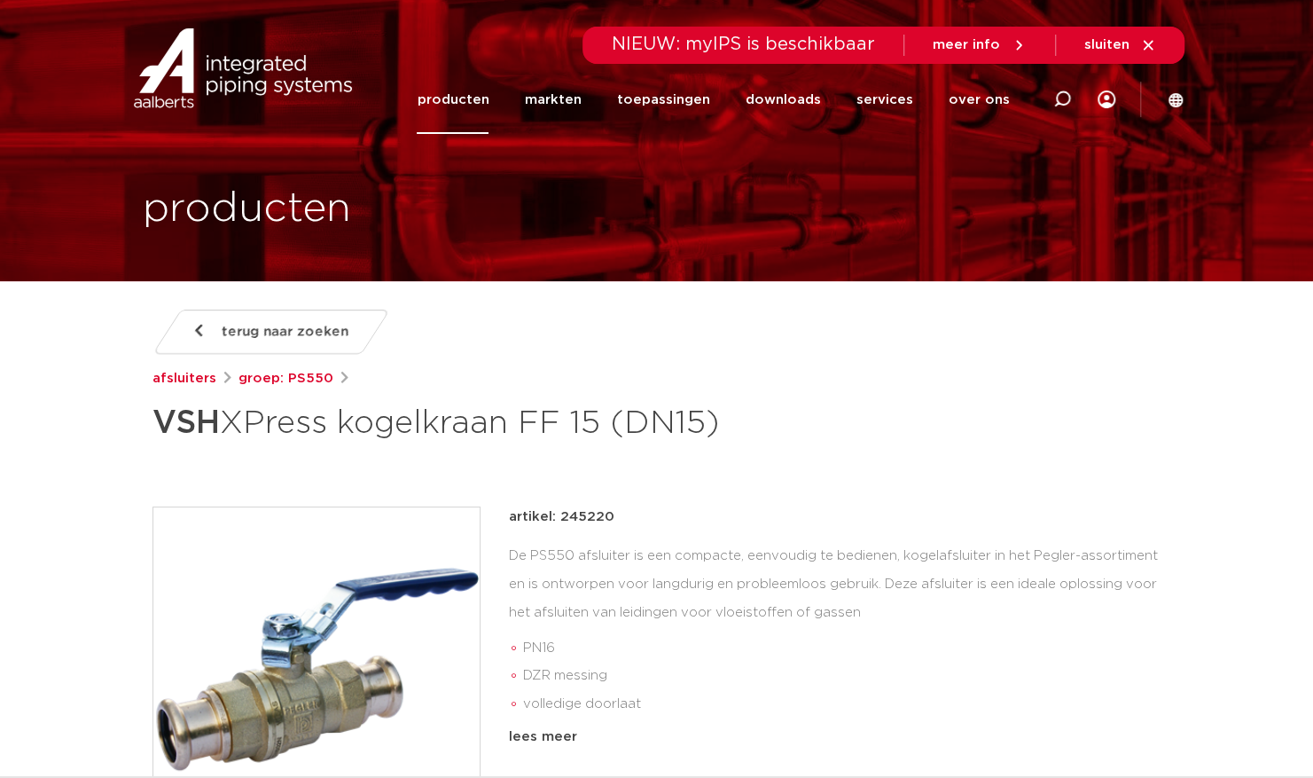
scroll to position [0, 0]
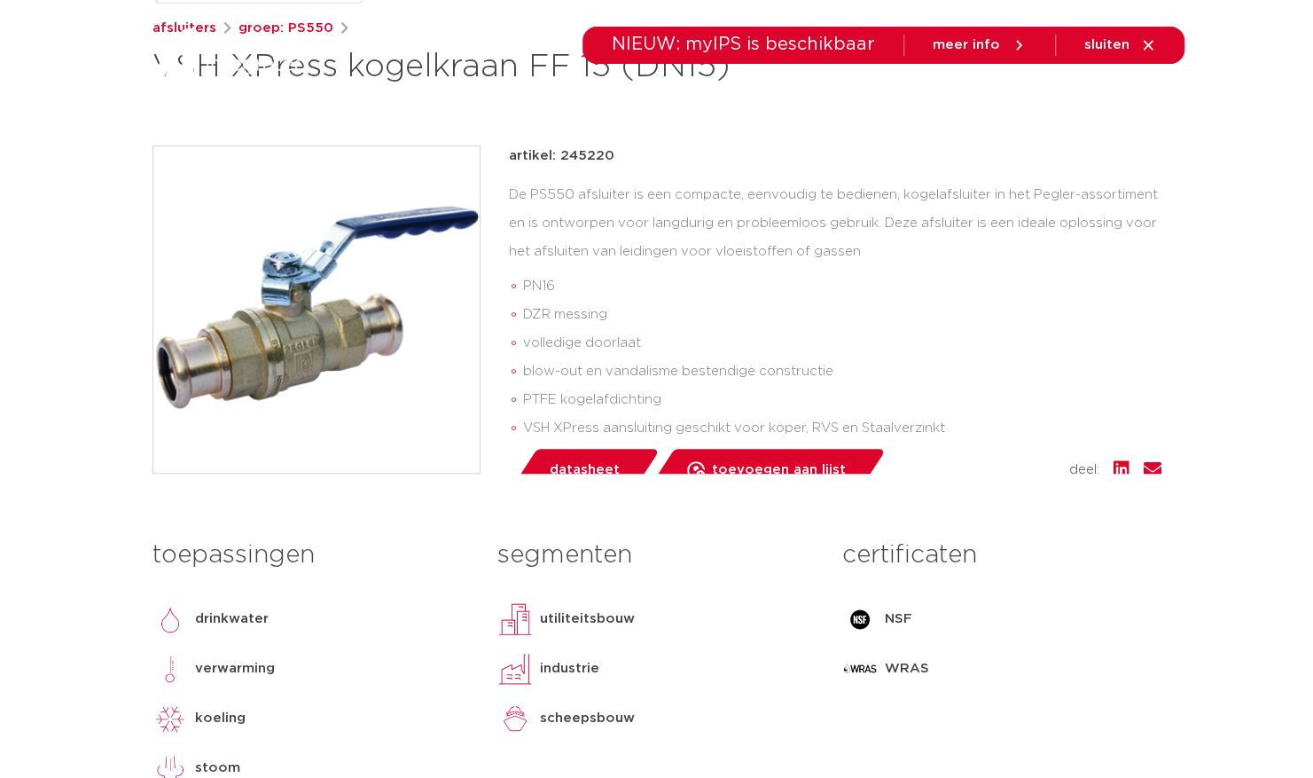
scroll to position [266, 0]
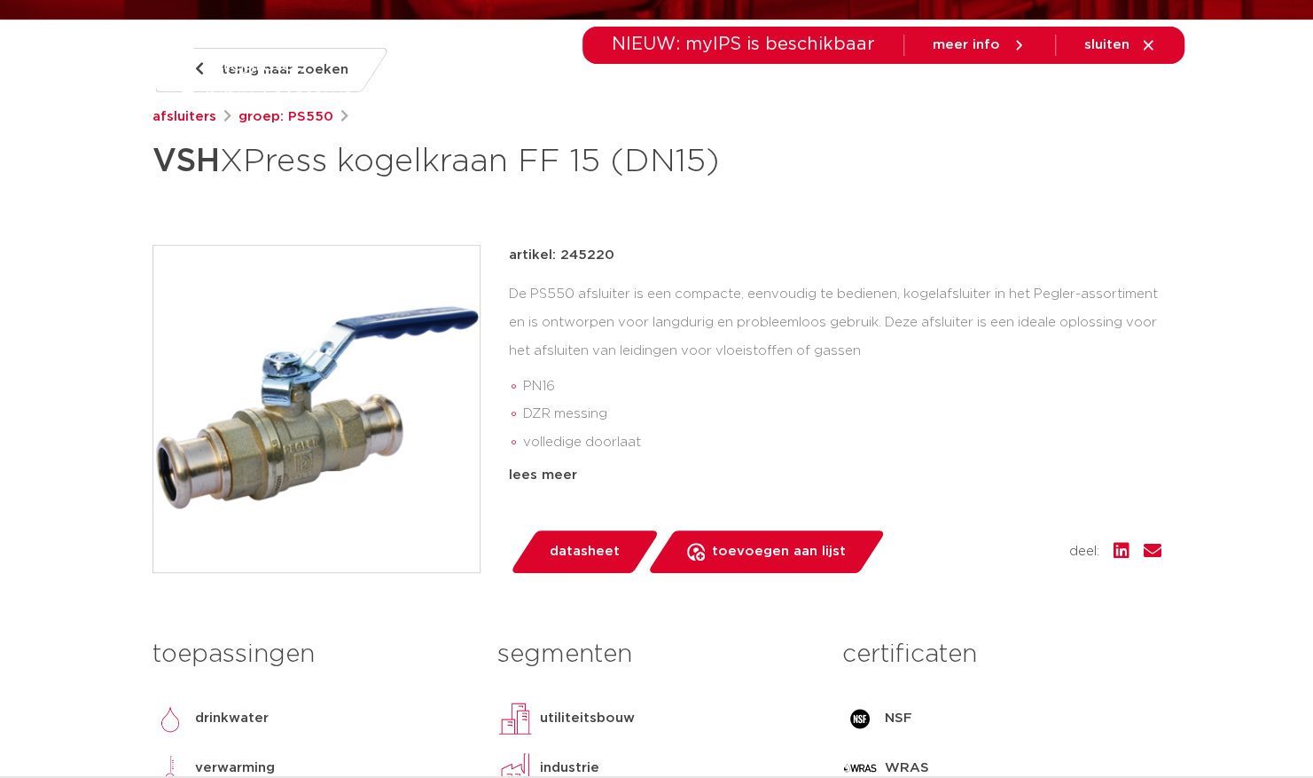
drag, startPoint x: 560, startPoint y: 254, endPoint x: 607, endPoint y: 251, distance: 47.1
click at [607, 251] on p "artikel: 245220" at bounding box center [562, 255] width 106 height 21
copy p "245220"
